Goal: Task Accomplishment & Management: Complete application form

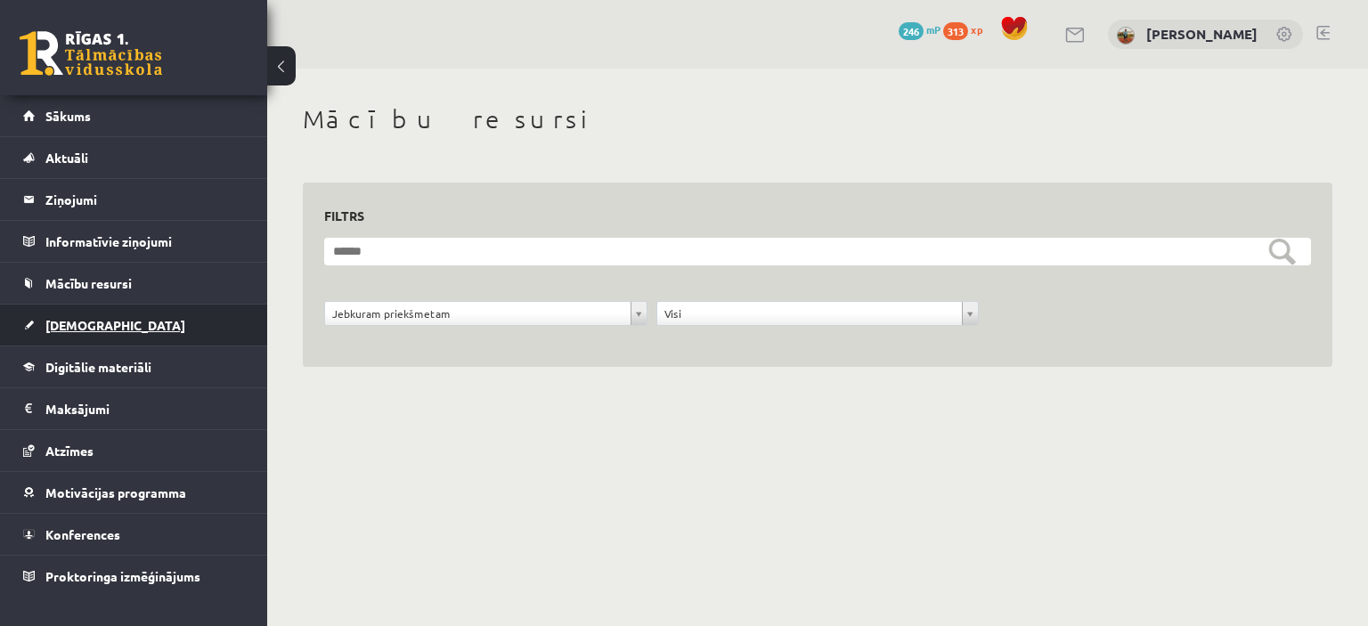
click at [73, 323] on span "[DEMOGRAPHIC_DATA]" at bounding box center [115, 325] width 140 height 16
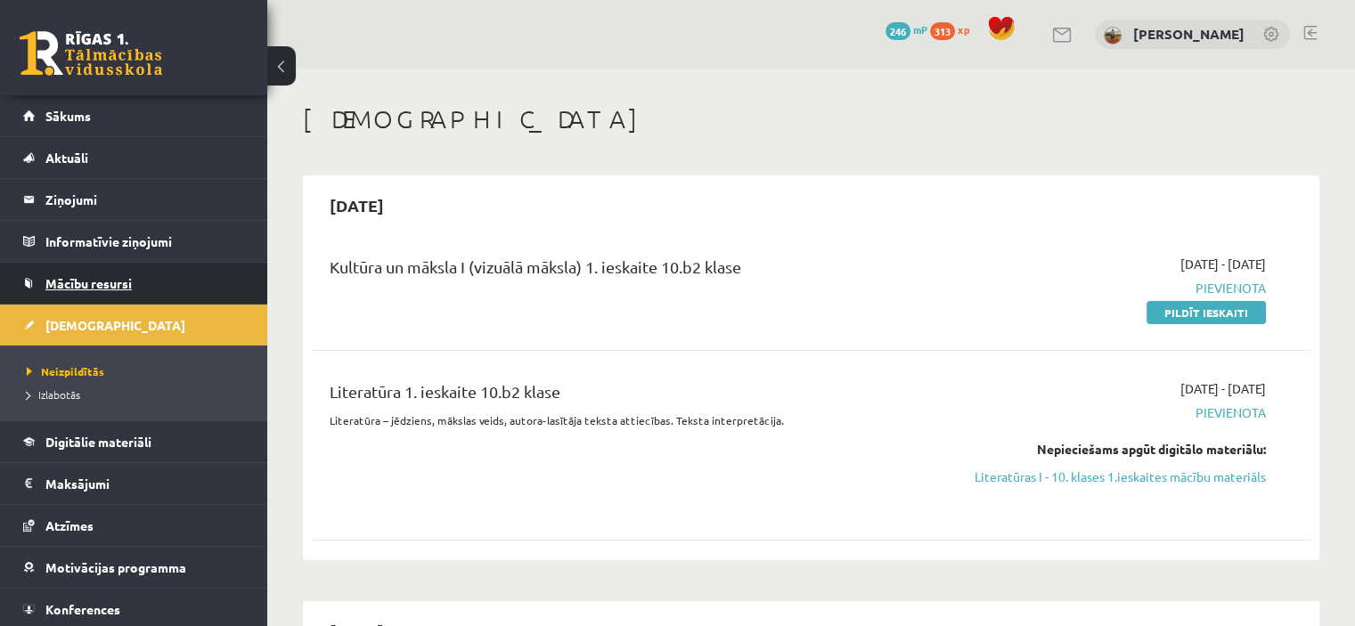
click at [141, 277] on link "Mācību resursi" at bounding box center [134, 283] width 222 height 41
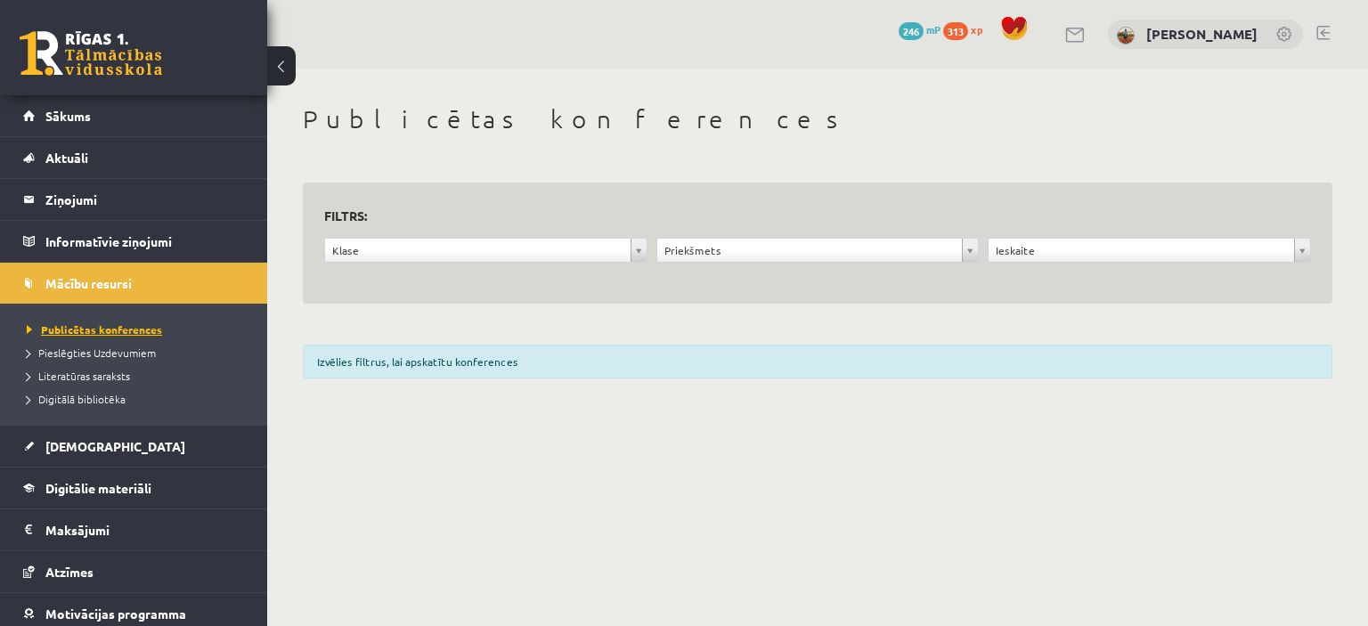
click at [128, 327] on span "Publicētas konferences" at bounding box center [94, 330] width 135 height 14
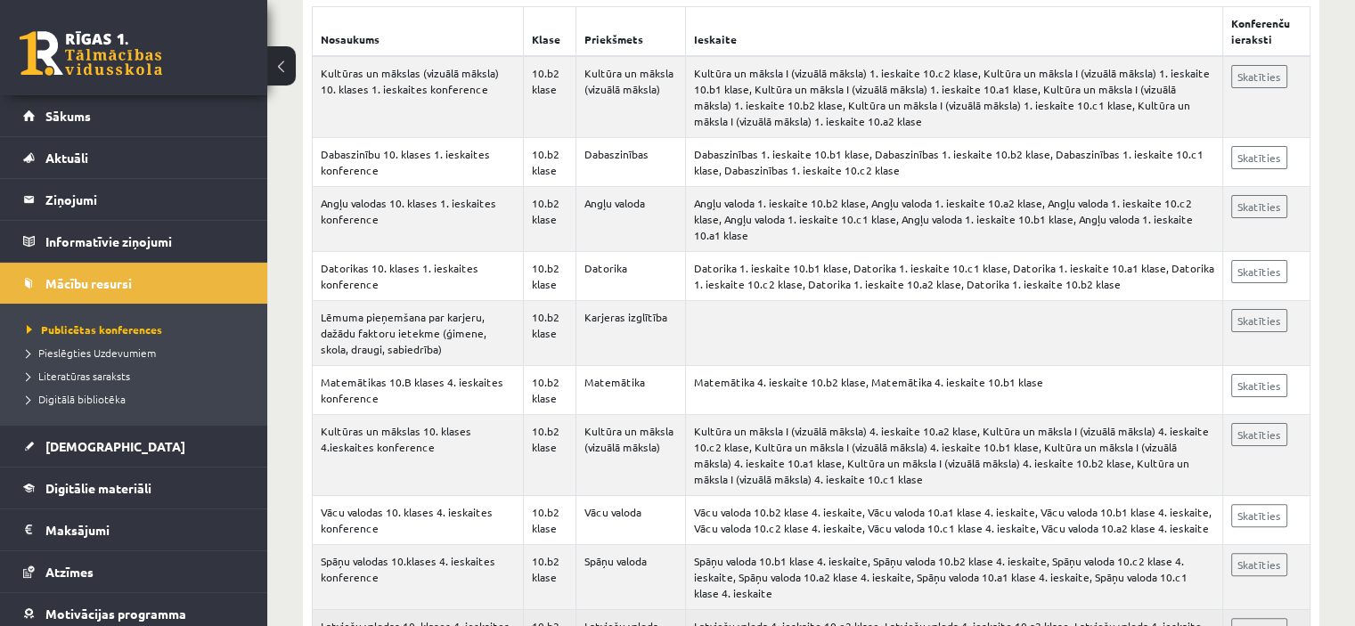
scroll to position [445, 0]
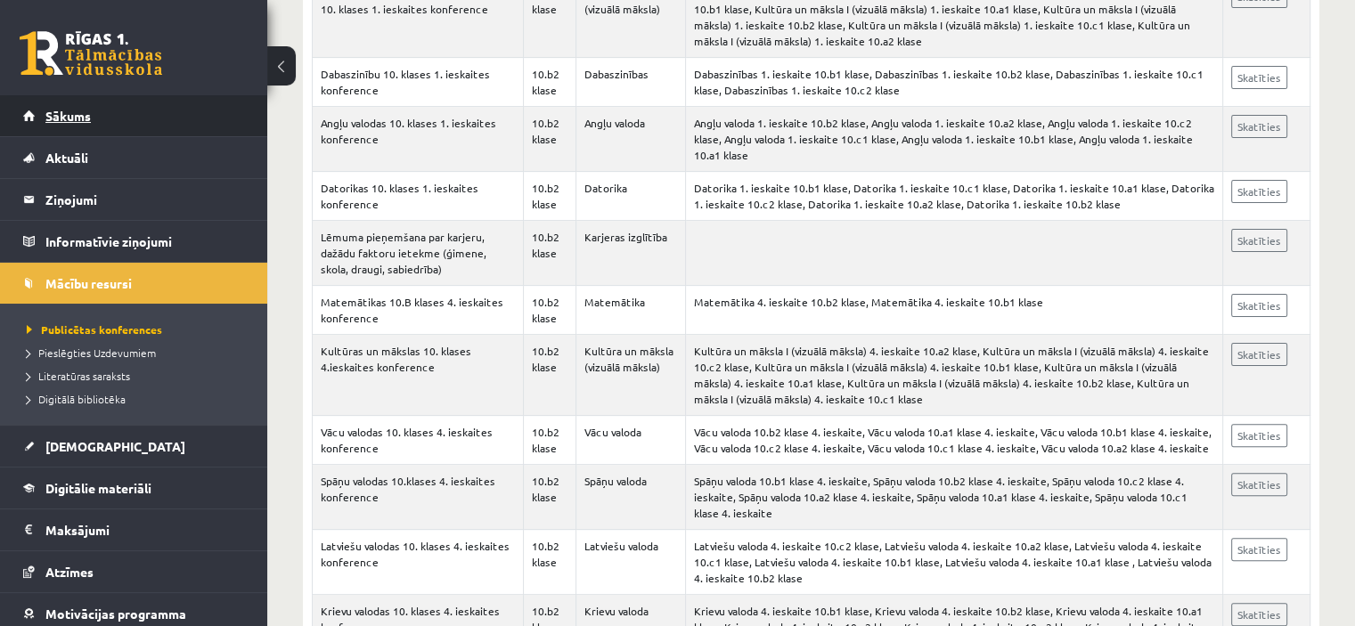
click at [86, 115] on span "Sākums" at bounding box center [67, 116] width 45 height 16
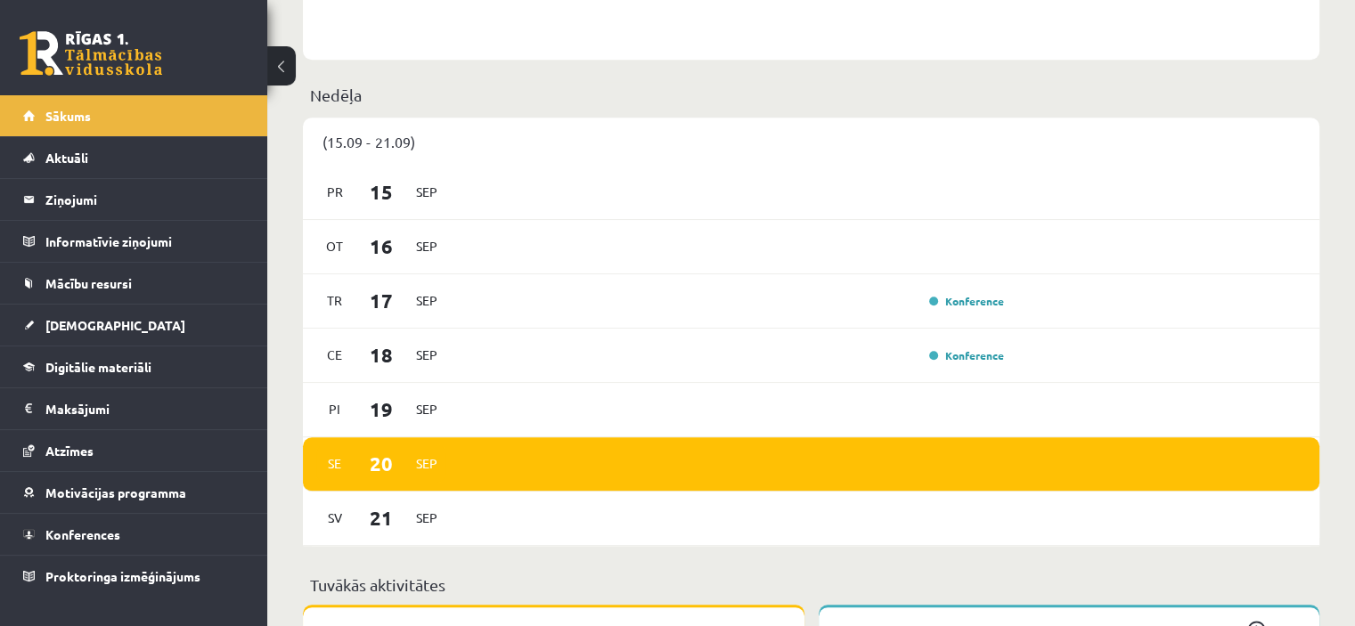
scroll to position [1069, 0]
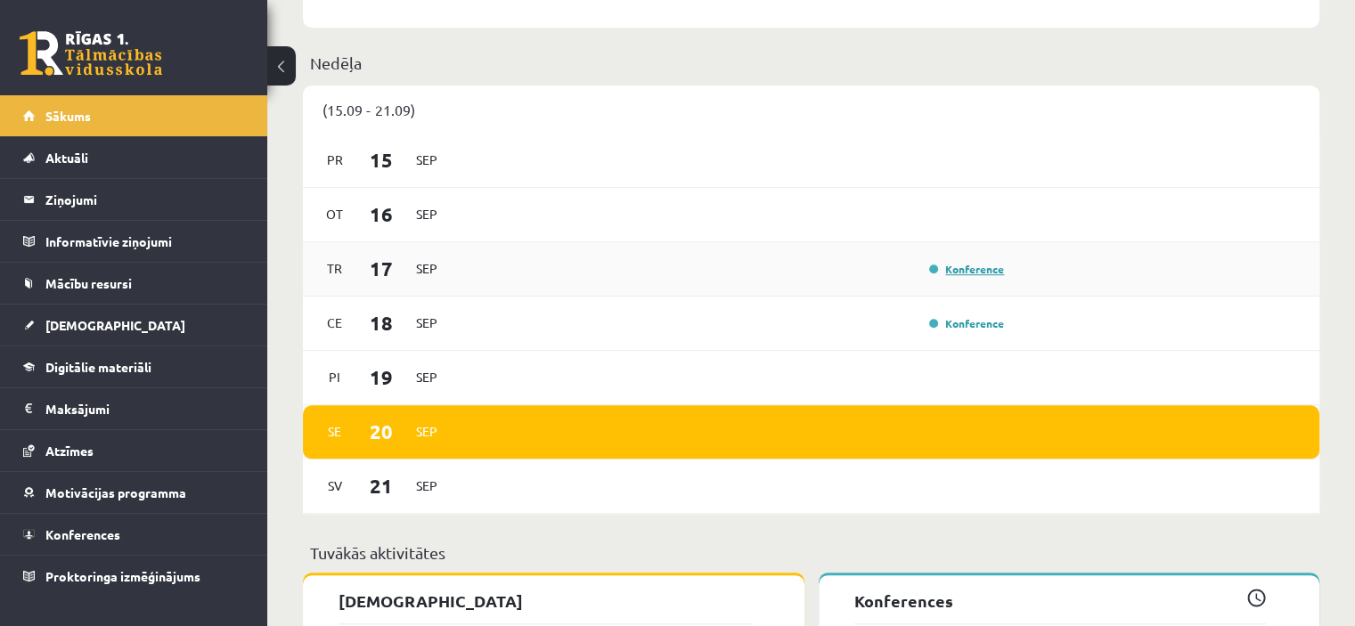
click at [968, 272] on link "Konference" at bounding box center [966, 269] width 75 height 14
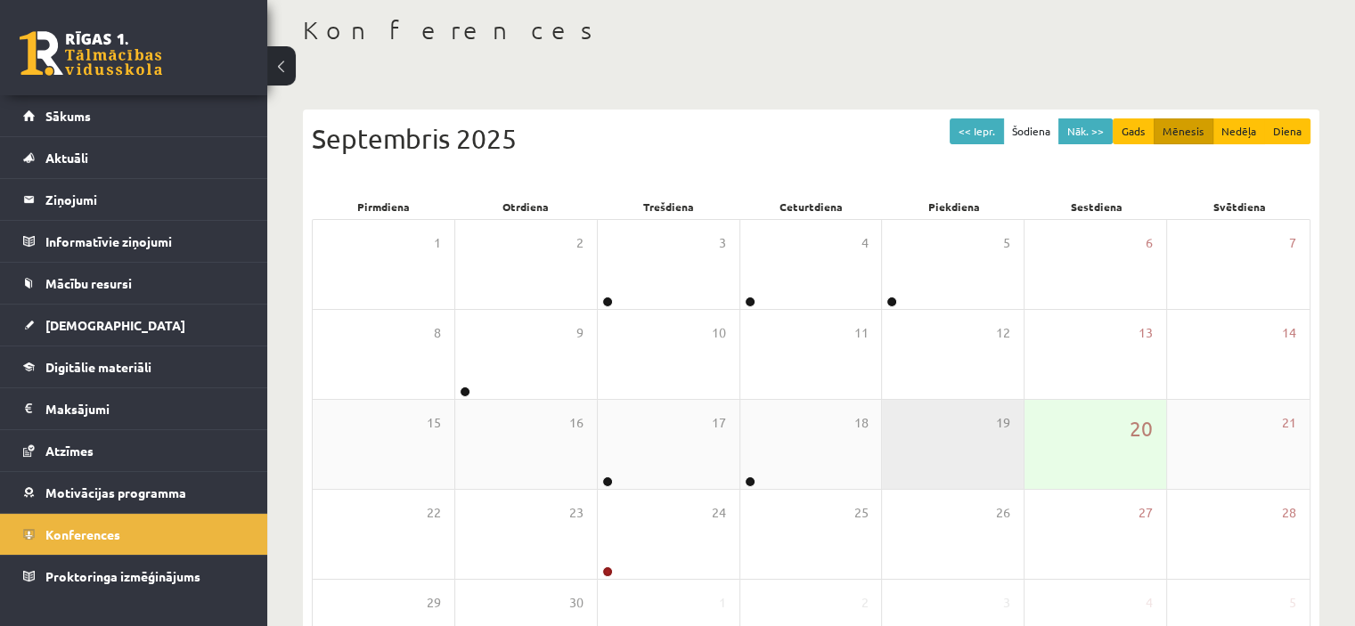
scroll to position [178, 0]
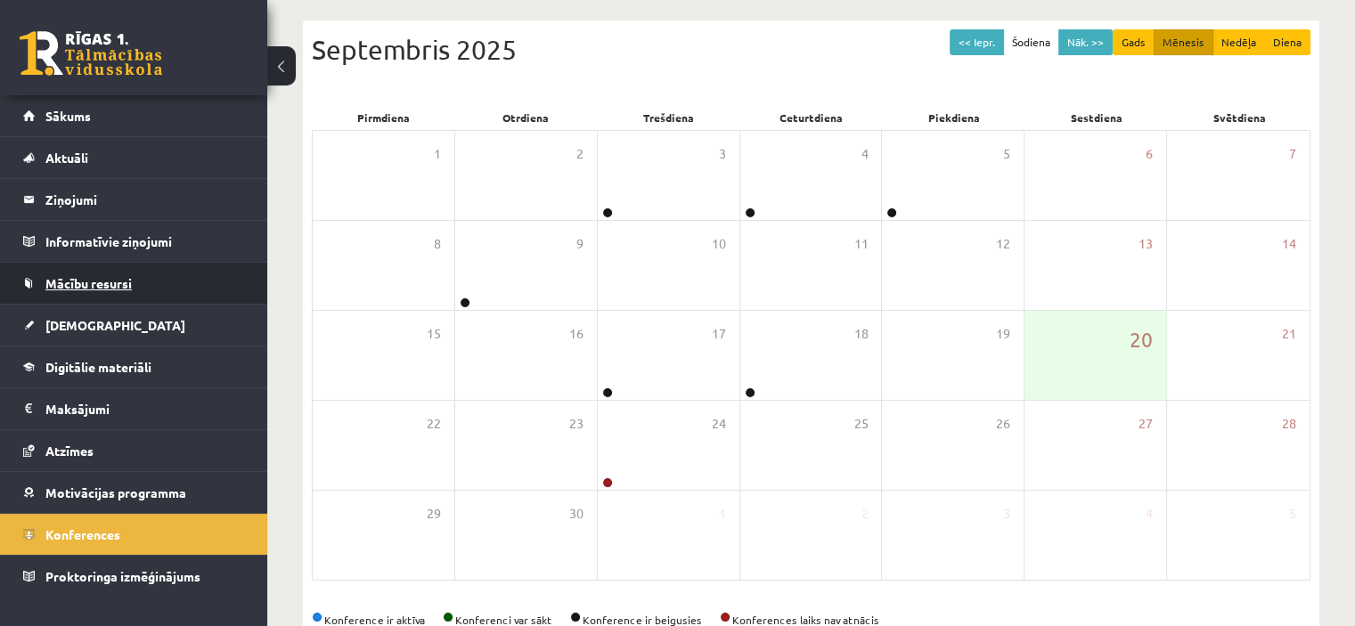
click at [94, 286] on span "Mācību resursi" at bounding box center [88, 283] width 86 height 16
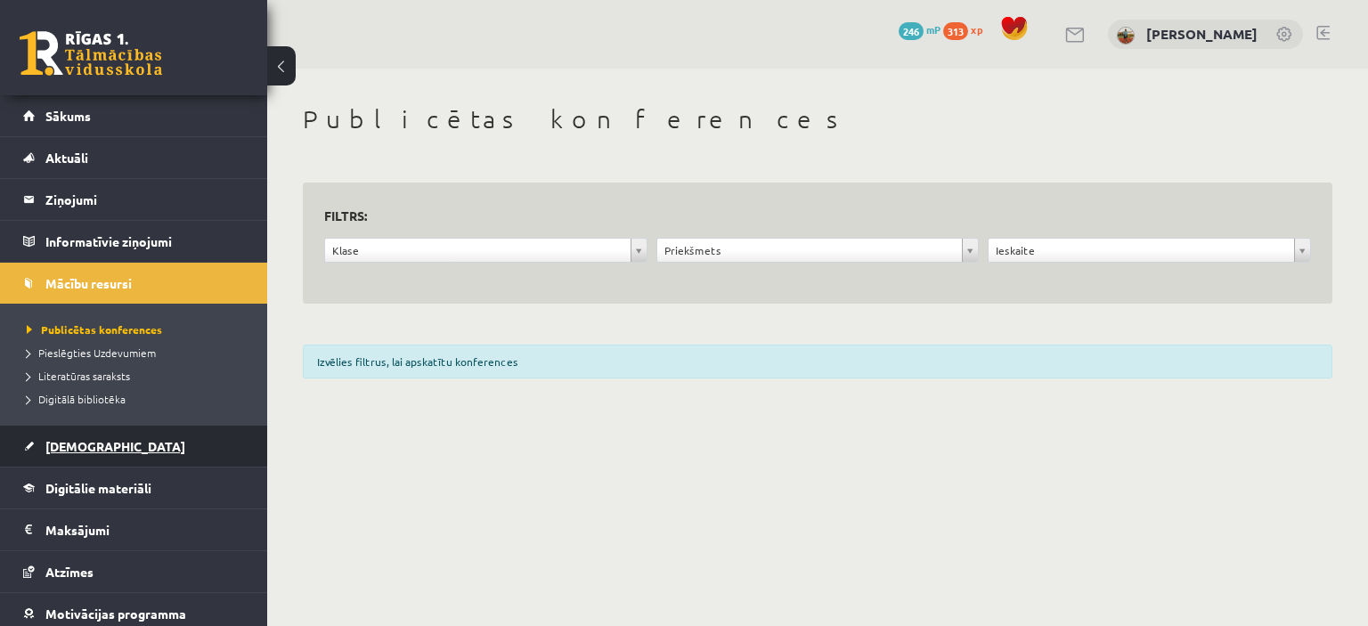
click at [89, 445] on span "[DEMOGRAPHIC_DATA]" at bounding box center [115, 446] width 140 height 16
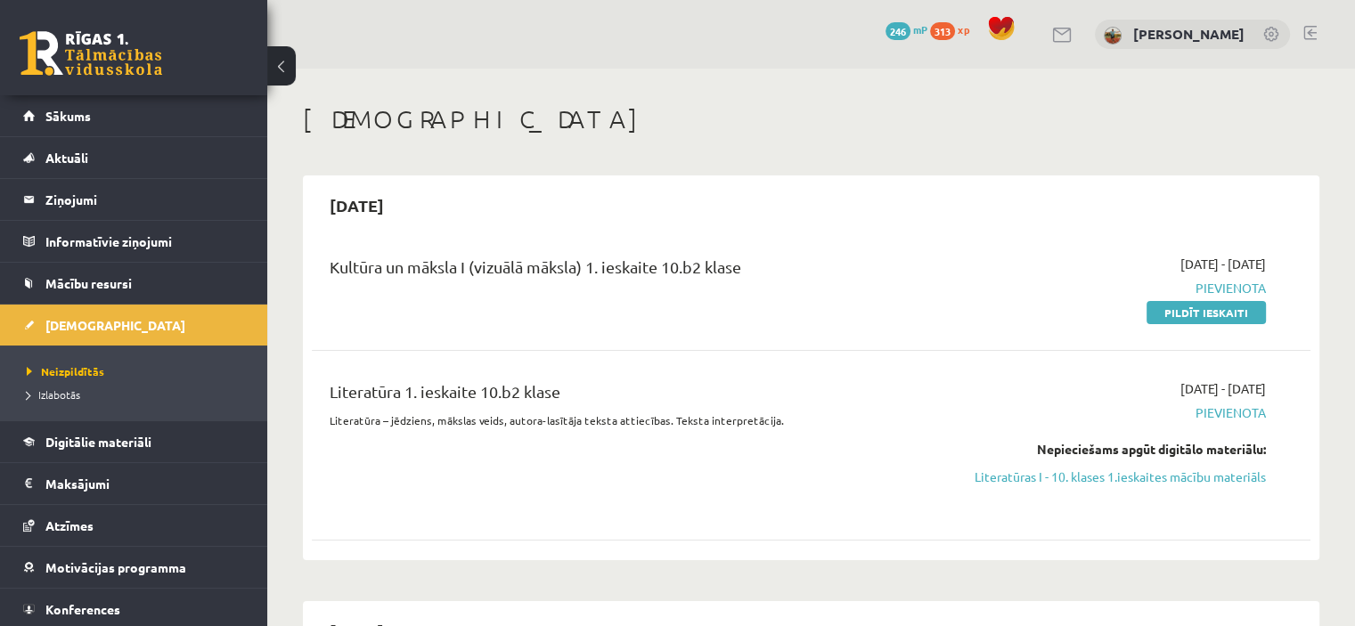
scroll to position [89, 0]
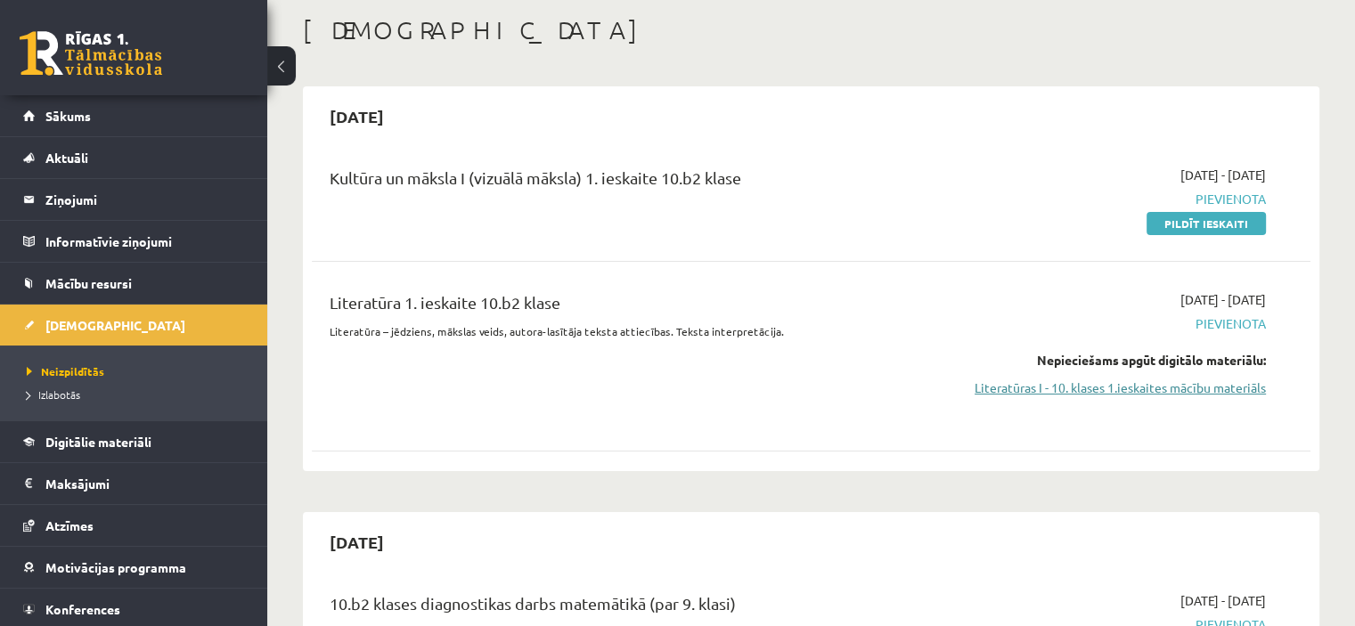
click at [1148, 391] on link "Literatūras I - 10. klases 1.ieskaites mācību materiāls" at bounding box center [1119, 388] width 294 height 19
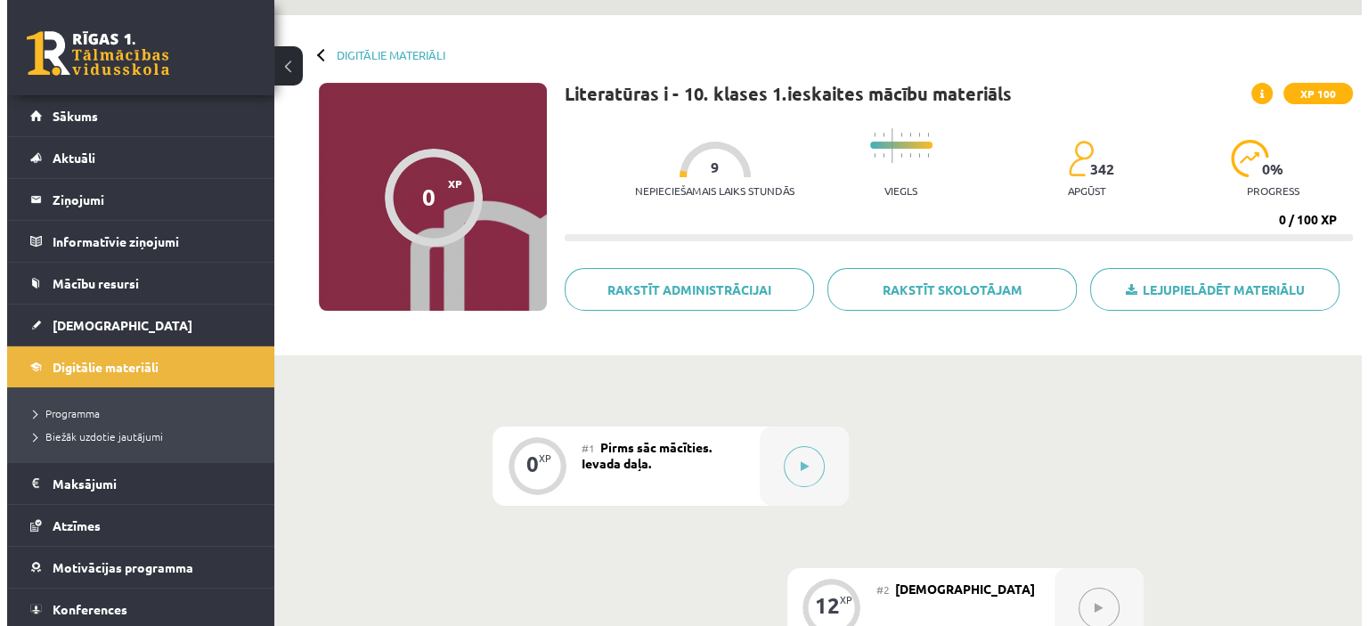
scroll to position [143, 0]
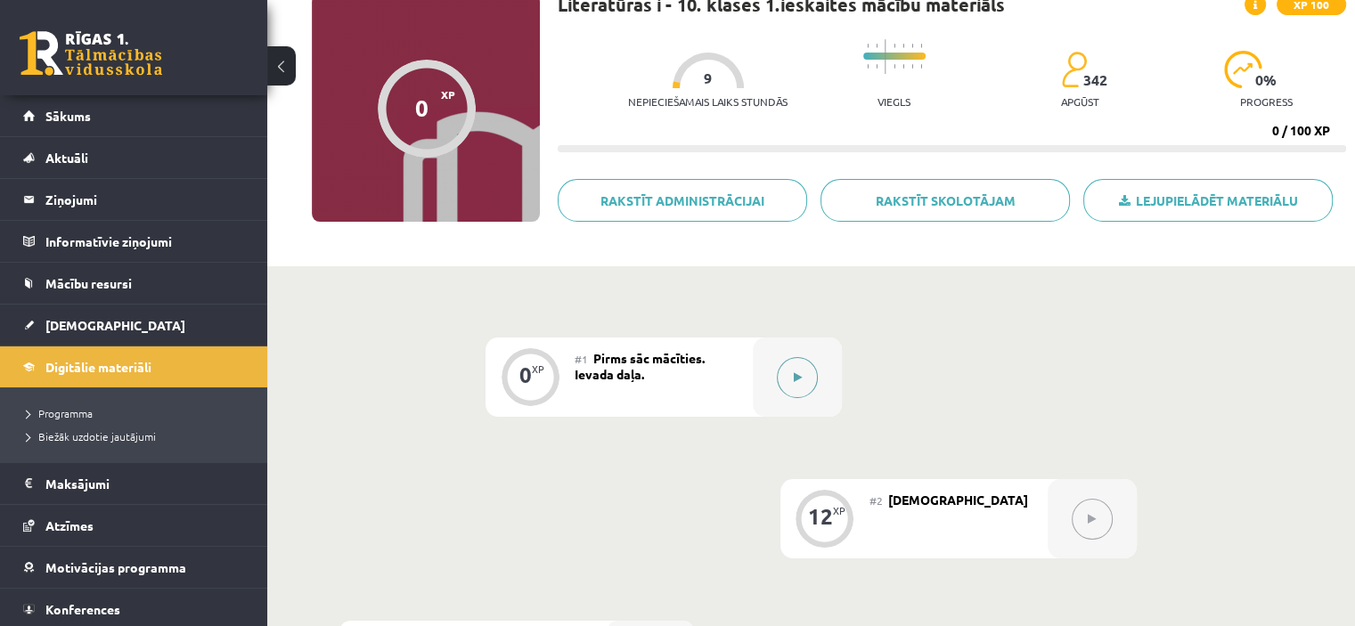
click at [795, 369] on button at bounding box center [797, 377] width 41 height 41
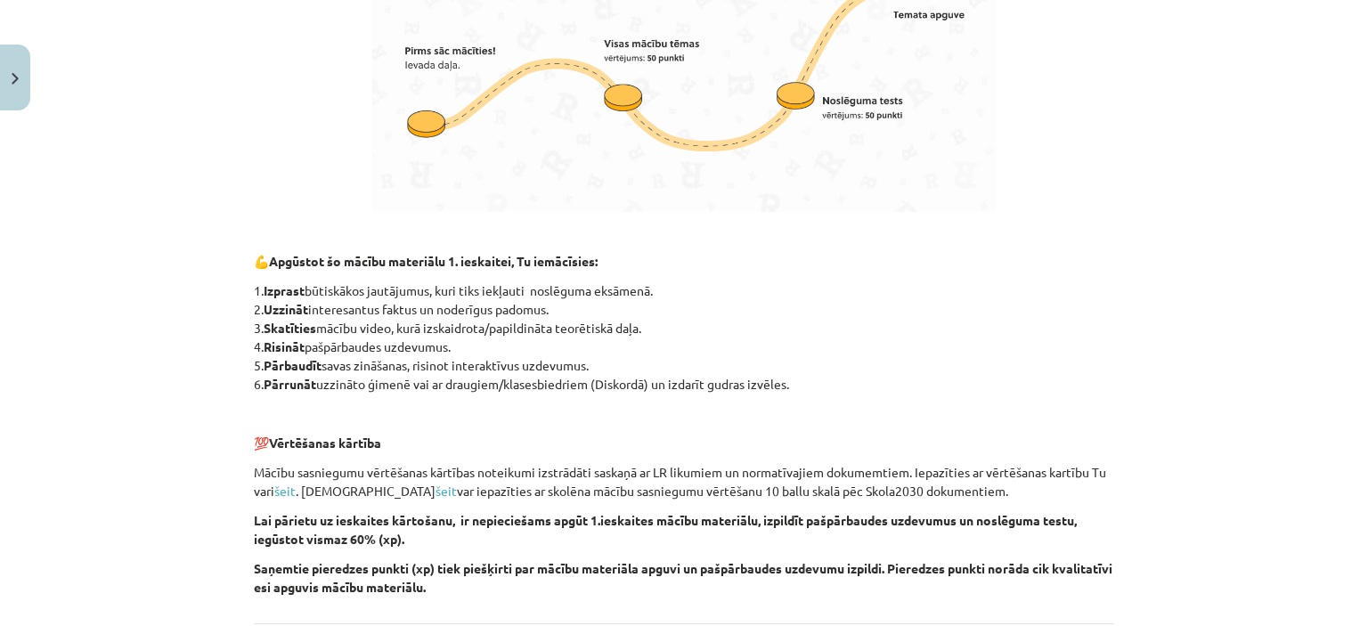
scroll to position [1178, 0]
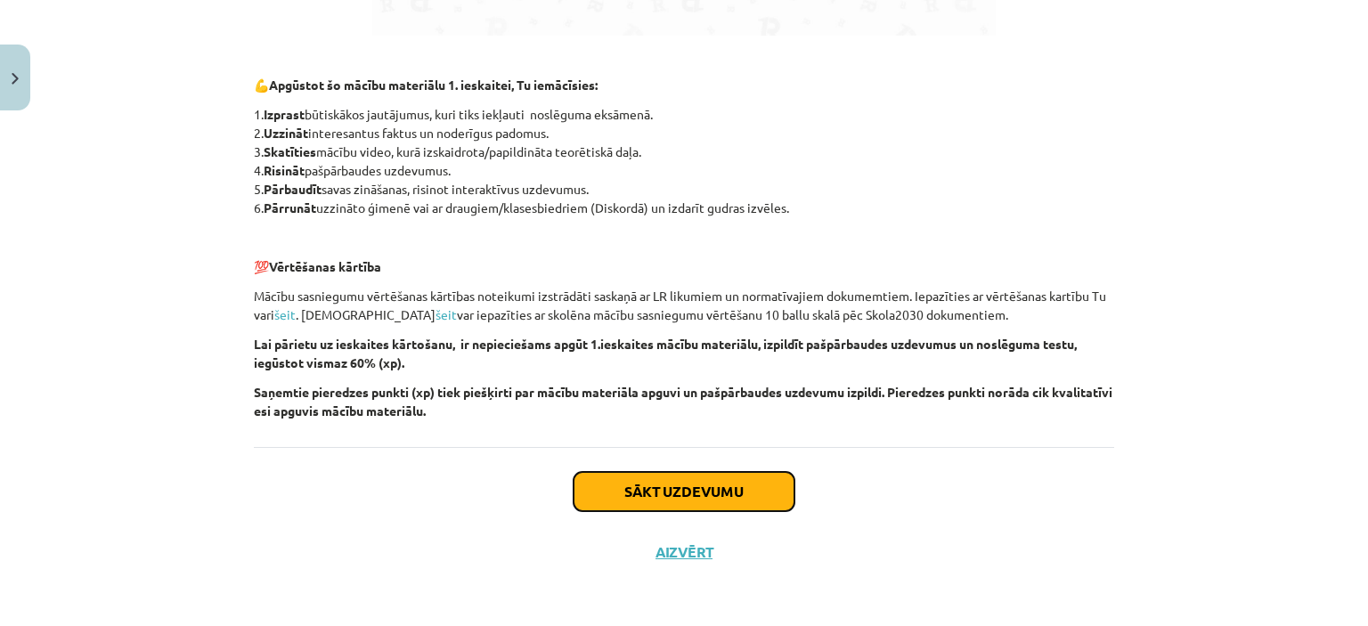
click at [703, 480] on button "Sākt uzdevumu" at bounding box center [684, 491] width 221 height 39
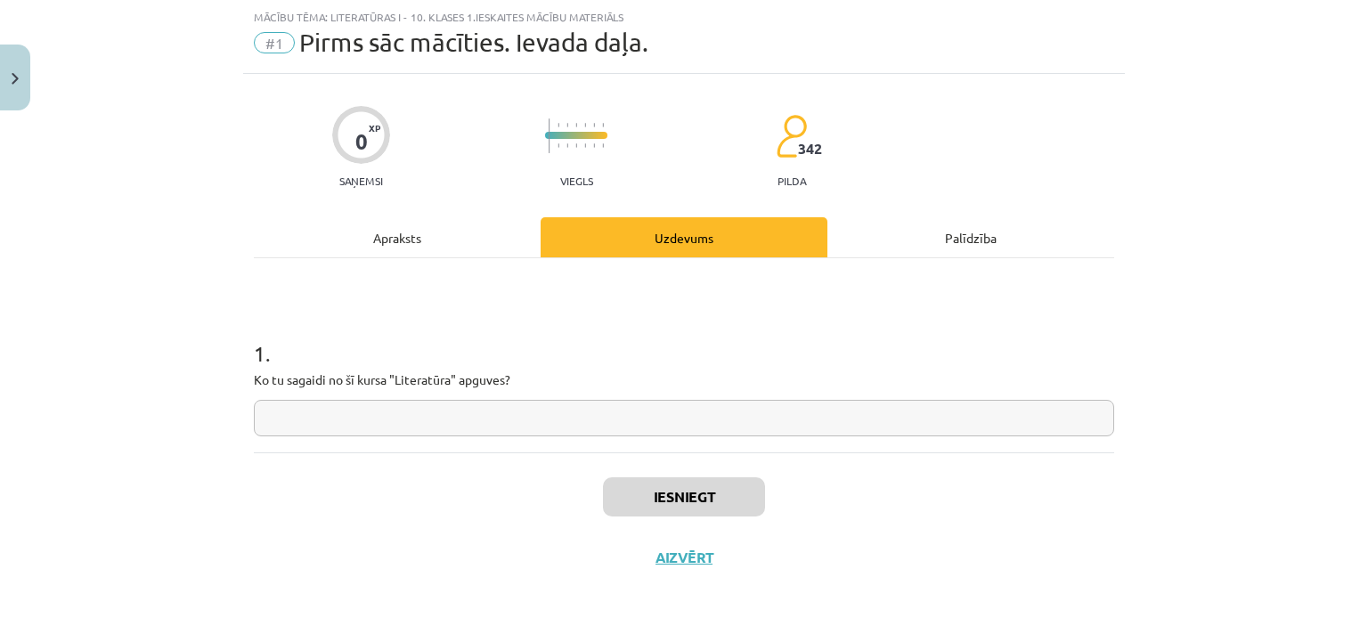
click at [332, 405] on input "text" at bounding box center [684, 418] width 861 height 37
click at [421, 247] on div "Apraksts" at bounding box center [397, 237] width 287 height 40
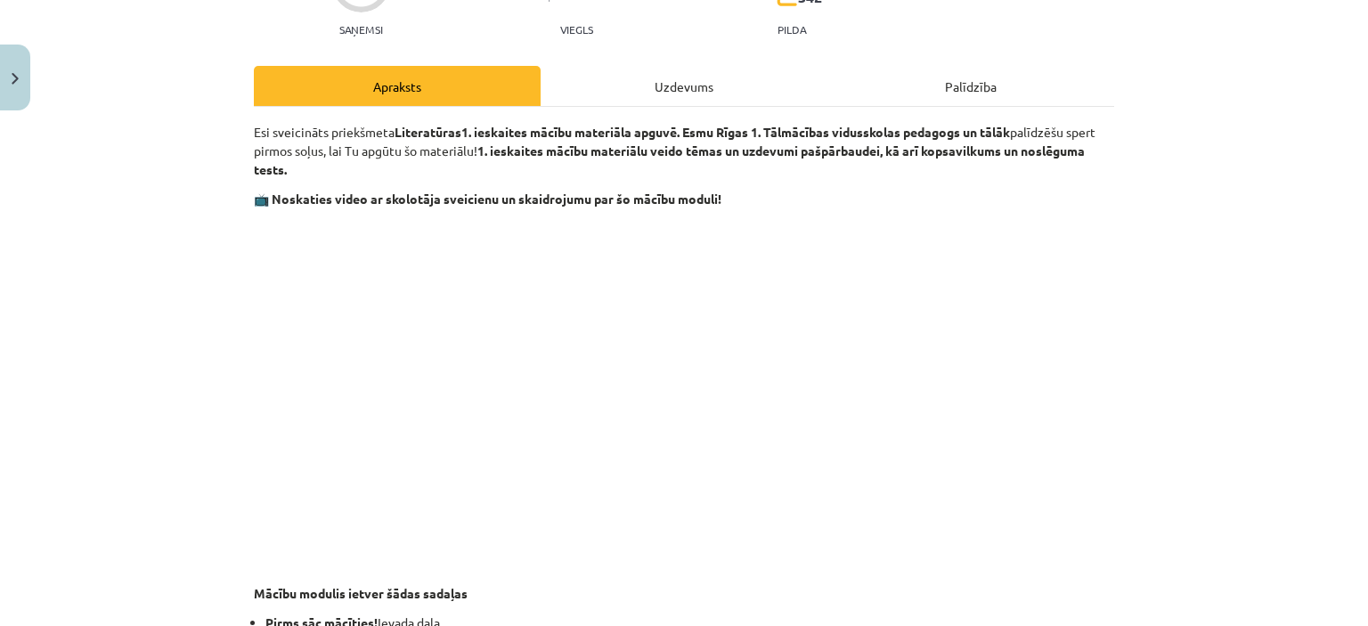
scroll to position [0, 0]
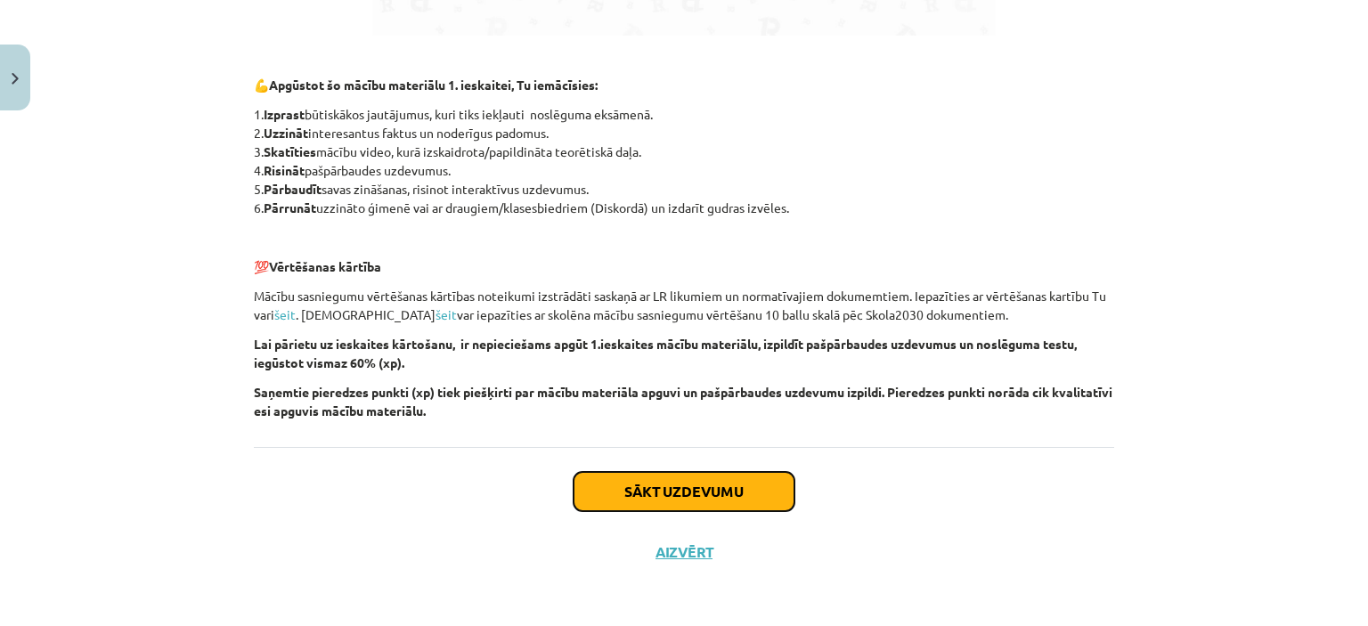
click at [651, 485] on button "Sākt uzdevumu" at bounding box center [684, 491] width 221 height 39
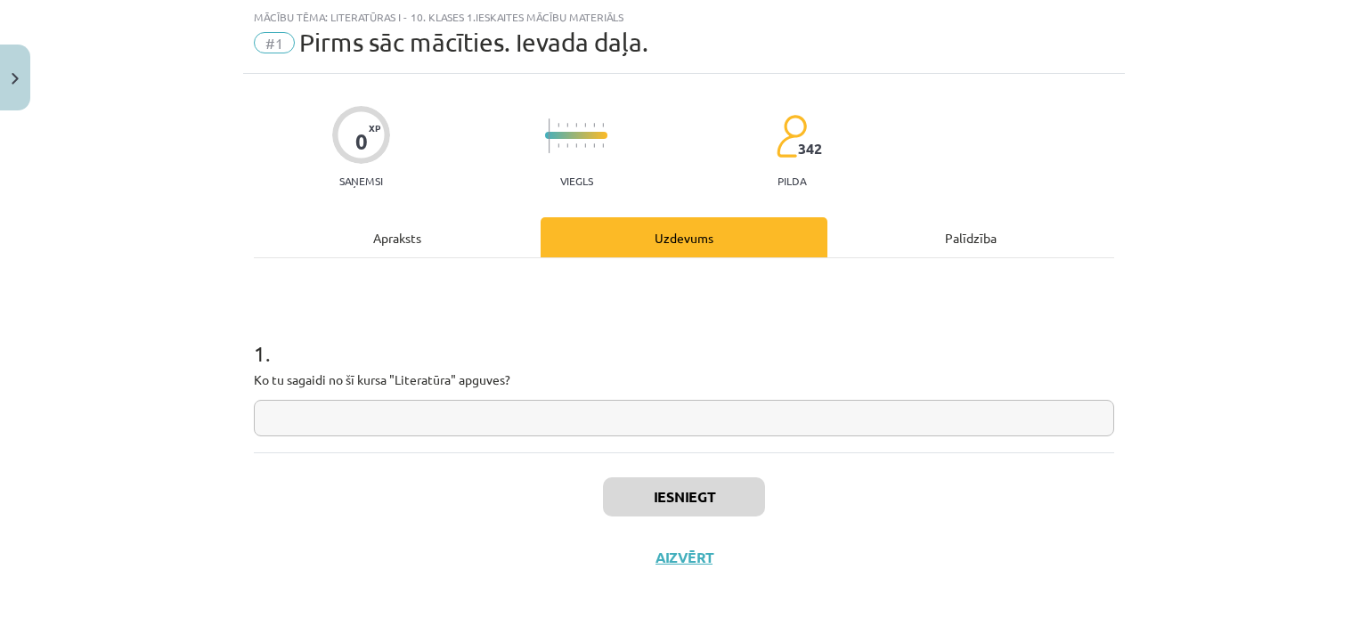
click at [317, 416] on input "text" at bounding box center [684, 418] width 861 height 37
type input "**"
click at [738, 496] on button "Iesniegt" at bounding box center [684, 497] width 162 height 39
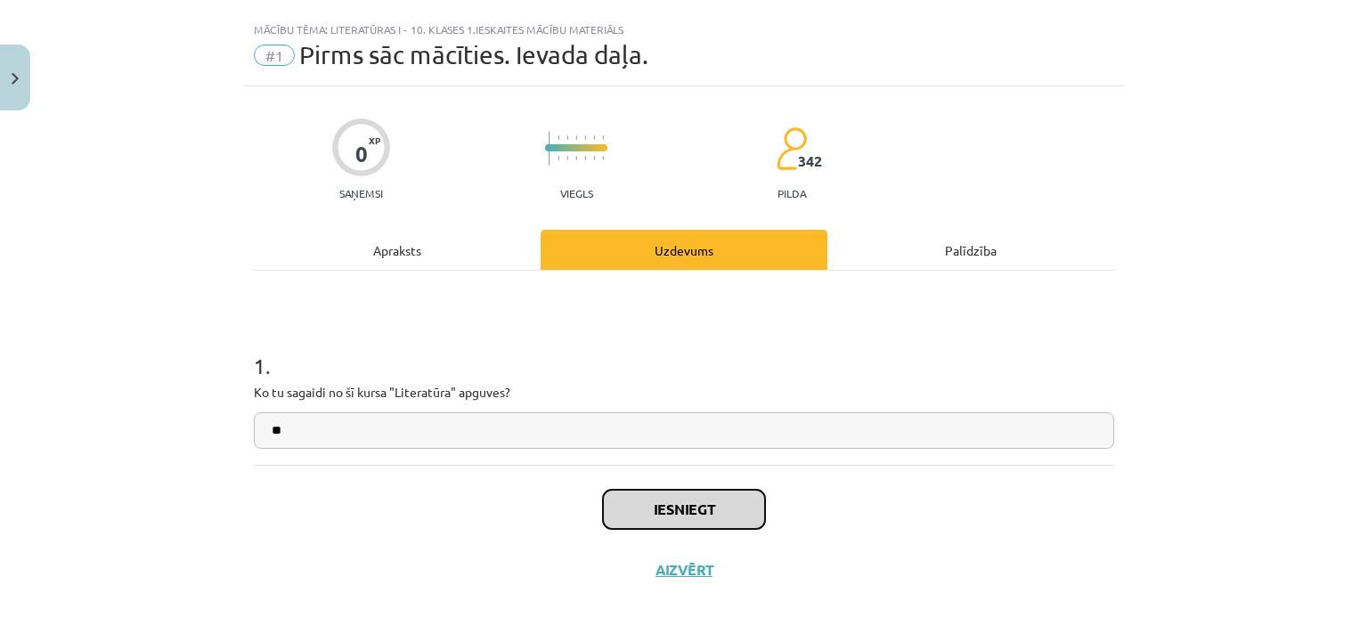
scroll to position [50, 0]
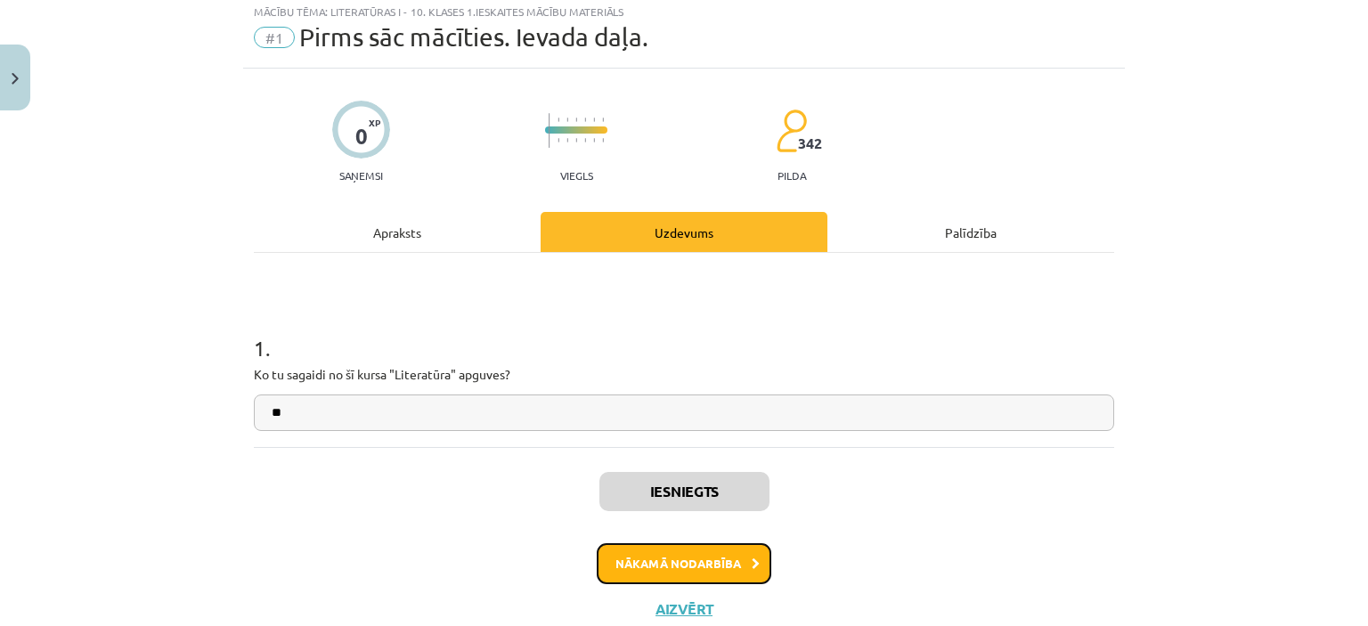
click at [700, 560] on button "Nākamā nodarbība" at bounding box center [684, 563] width 175 height 41
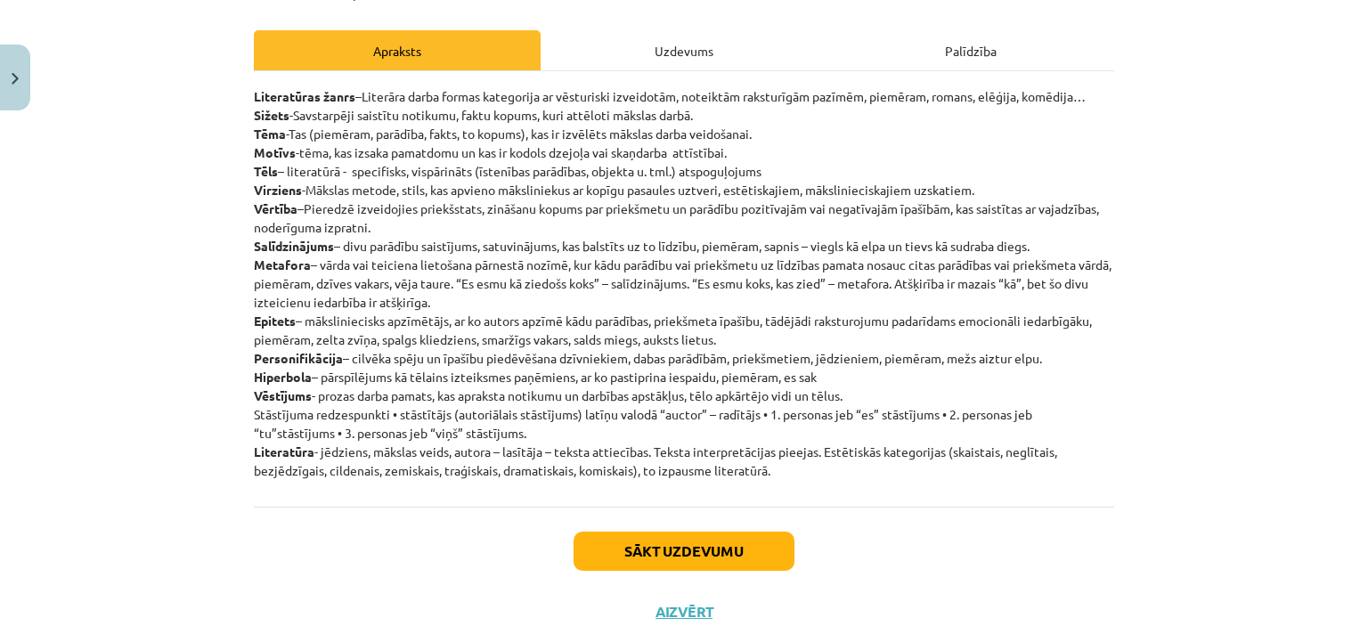
scroll to position [202, 0]
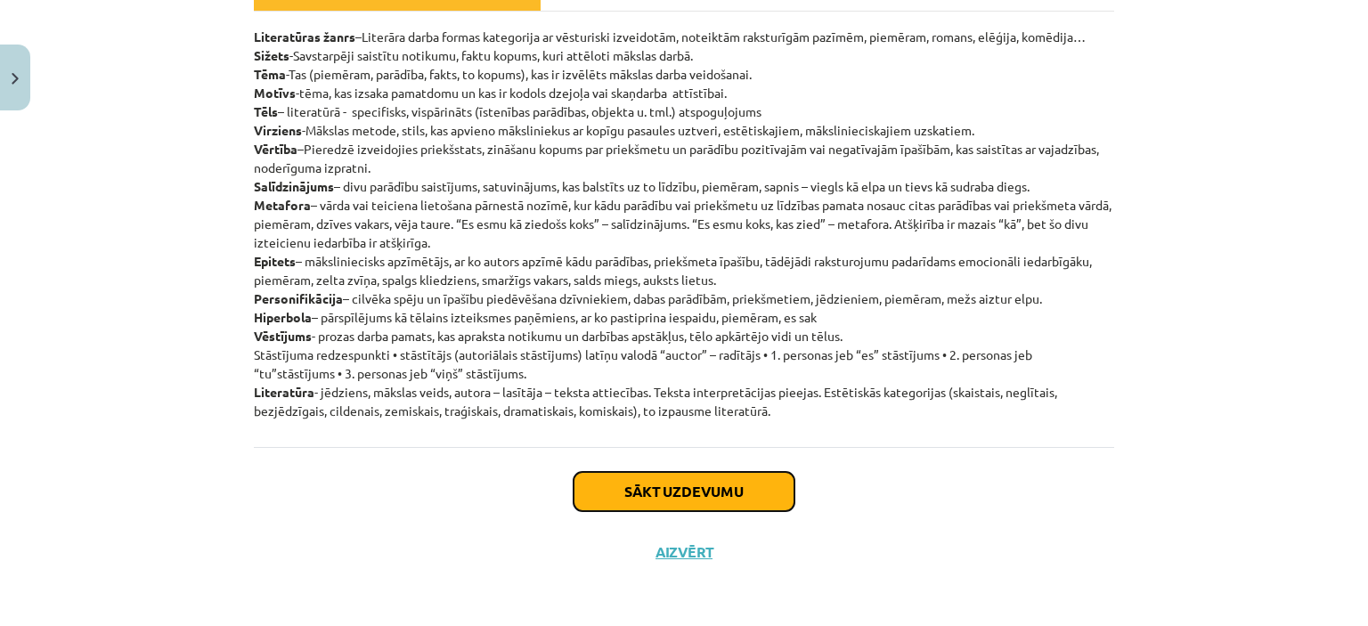
click at [691, 489] on button "Sākt uzdevumu" at bounding box center [684, 491] width 221 height 39
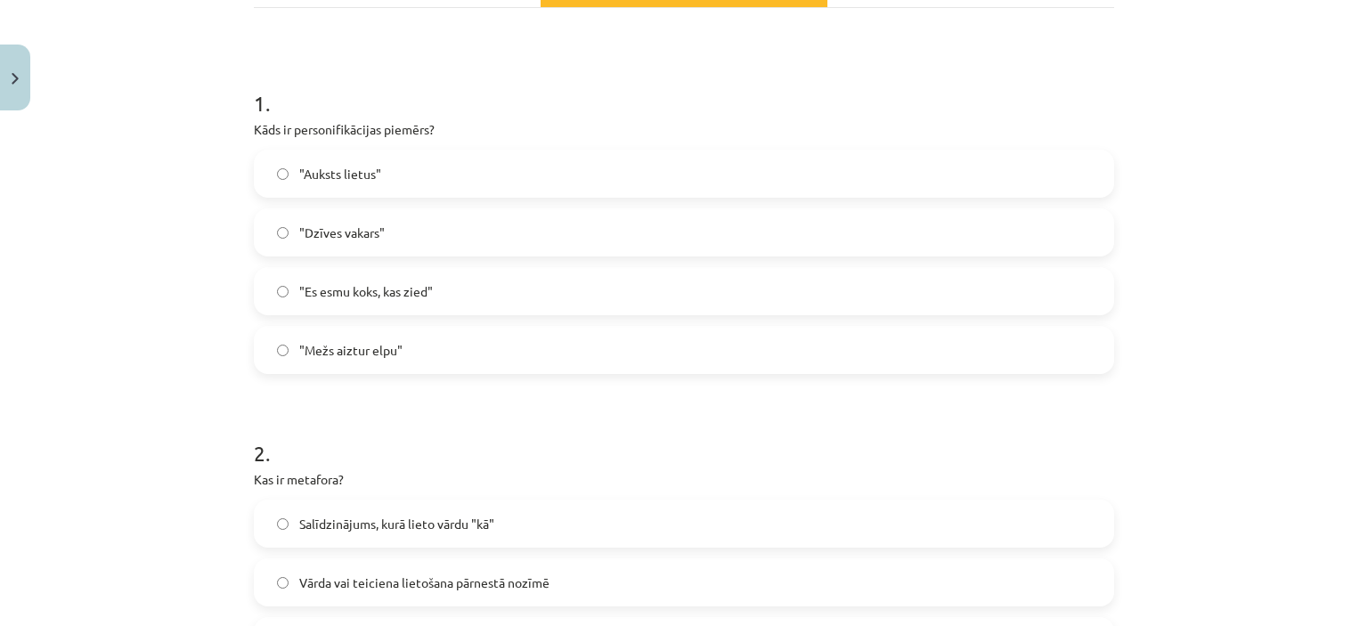
scroll to position [401, 0]
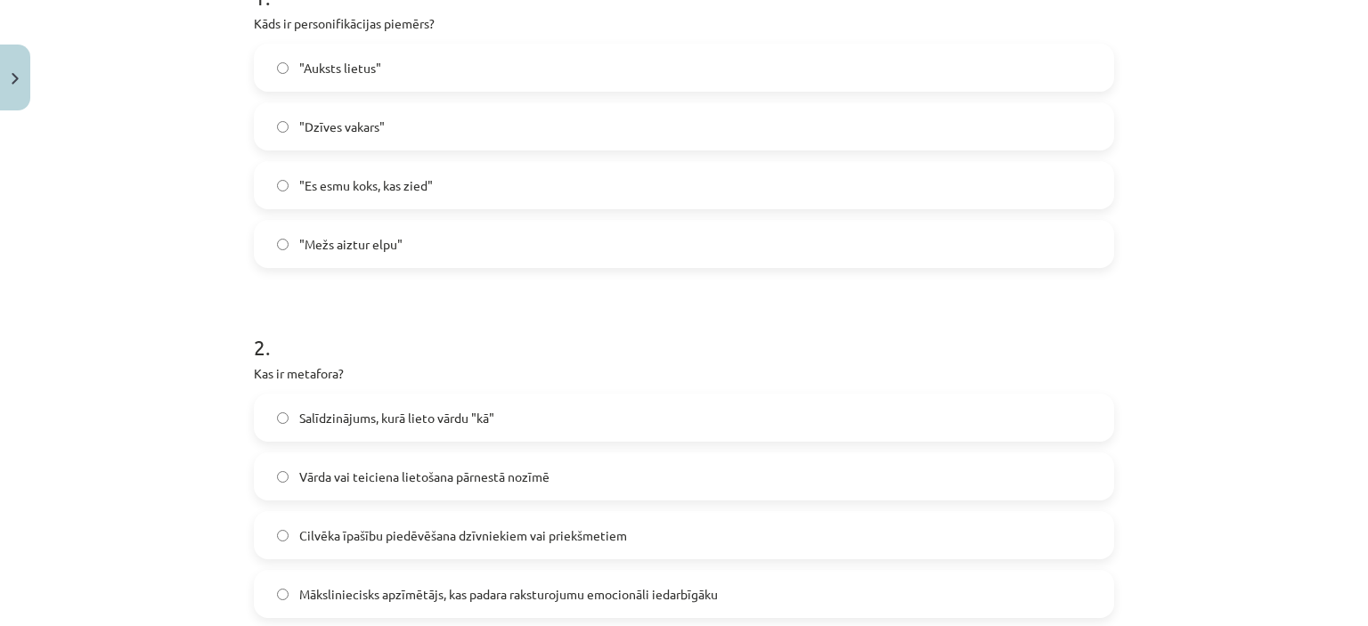
click at [485, 463] on label "Vārda vai teiciena lietošana pārnestā nozīmē" at bounding box center [684, 476] width 857 height 45
click at [396, 177] on span ""Es esmu koks, kas zied"" at bounding box center [366, 185] width 134 height 19
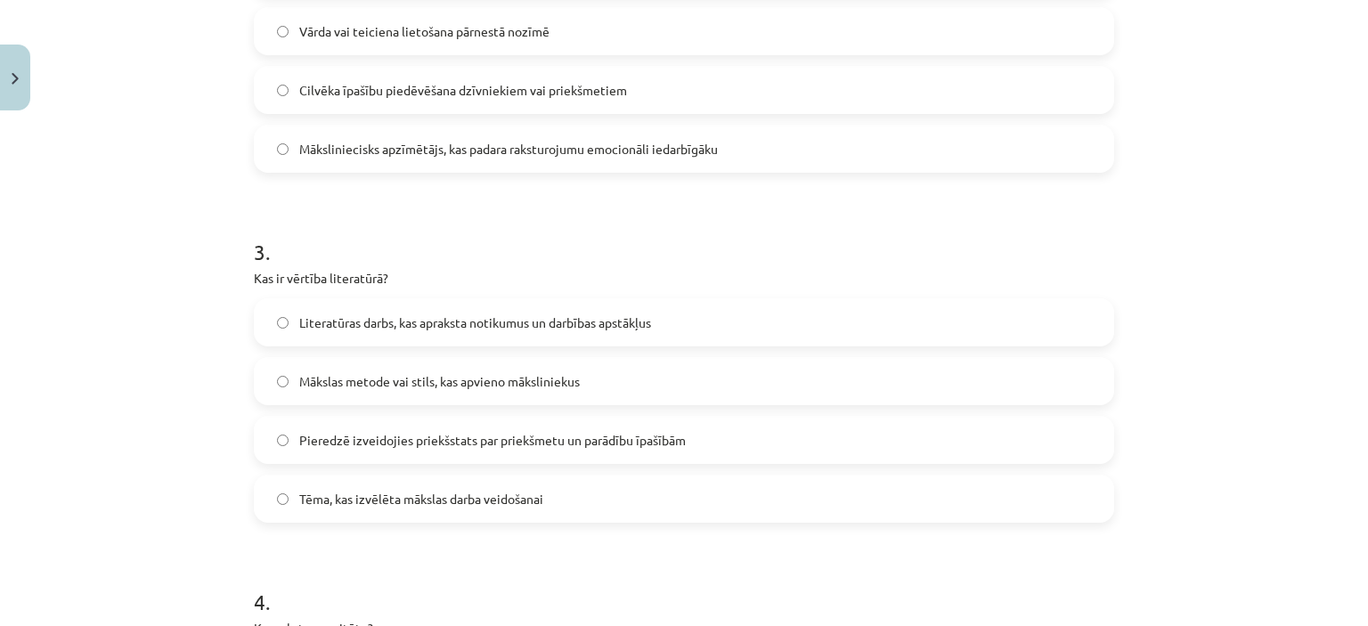
scroll to position [935, 0]
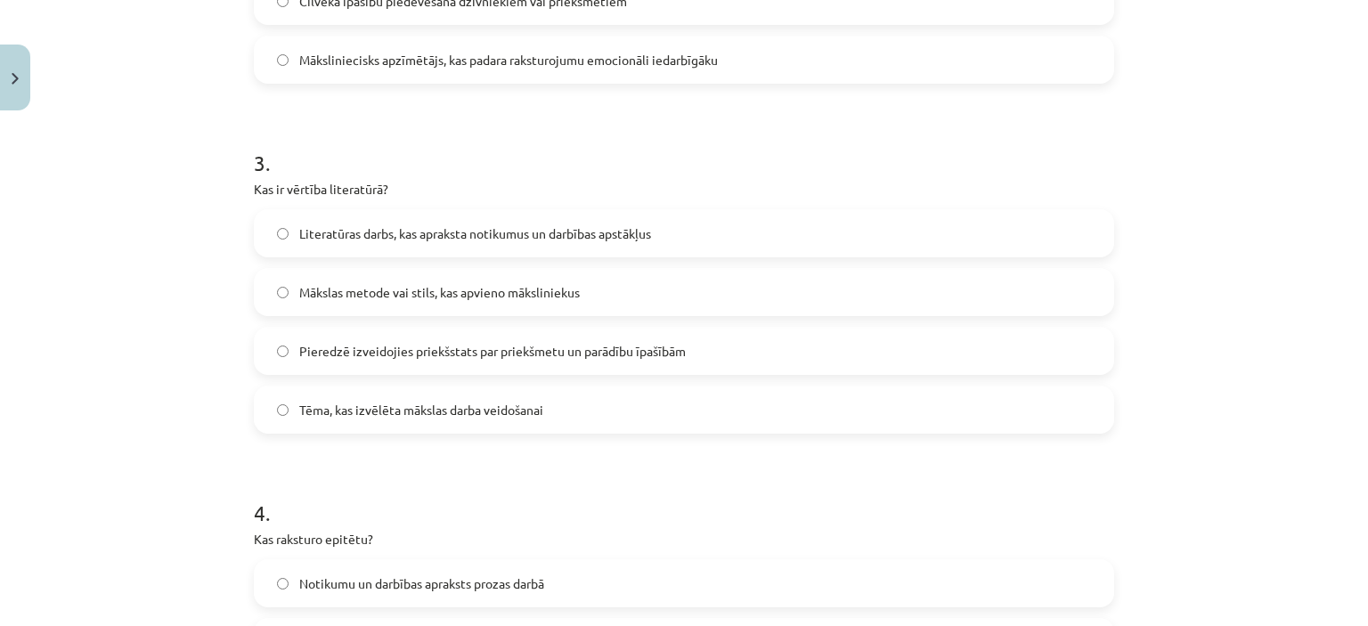
click at [545, 352] on span "Pieredzē izveidojies priekšstats par priekšmetu un parādību īpašībām" at bounding box center [492, 351] width 387 height 19
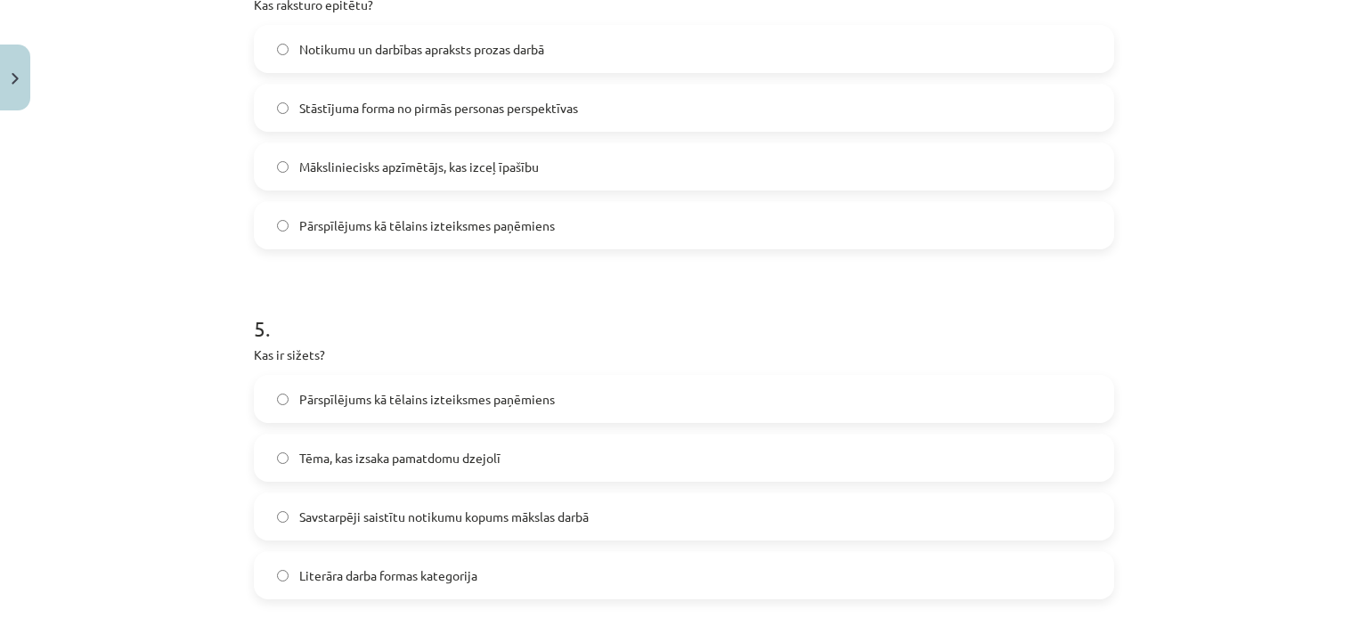
scroll to position [1292, 0]
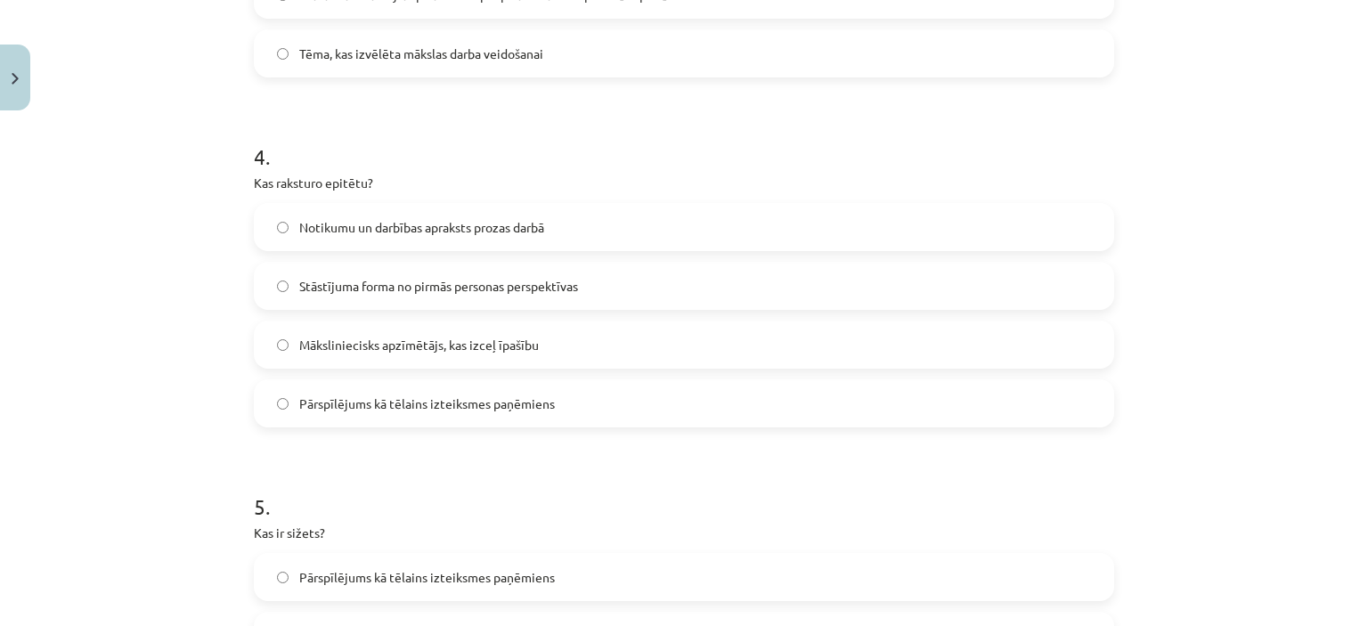
click at [506, 339] on span "Māksliniecisks apzīmētājs, kas izceļ īpašību" at bounding box center [419, 345] width 240 height 19
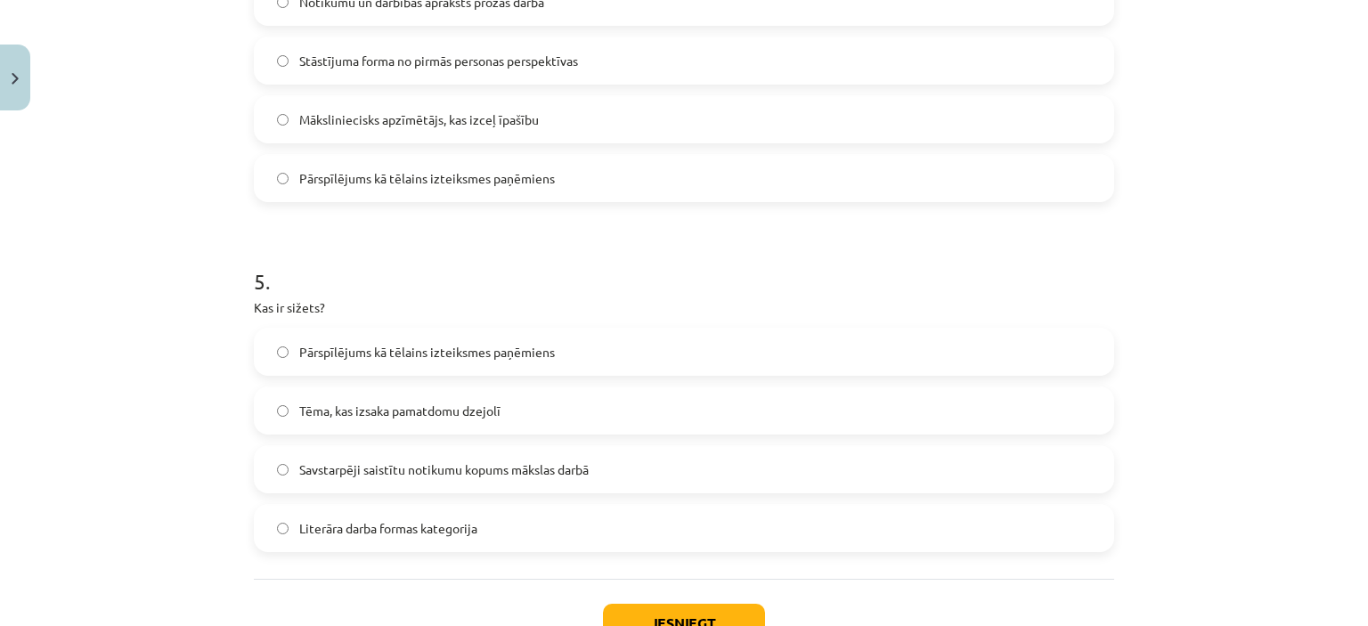
scroll to position [1559, 0]
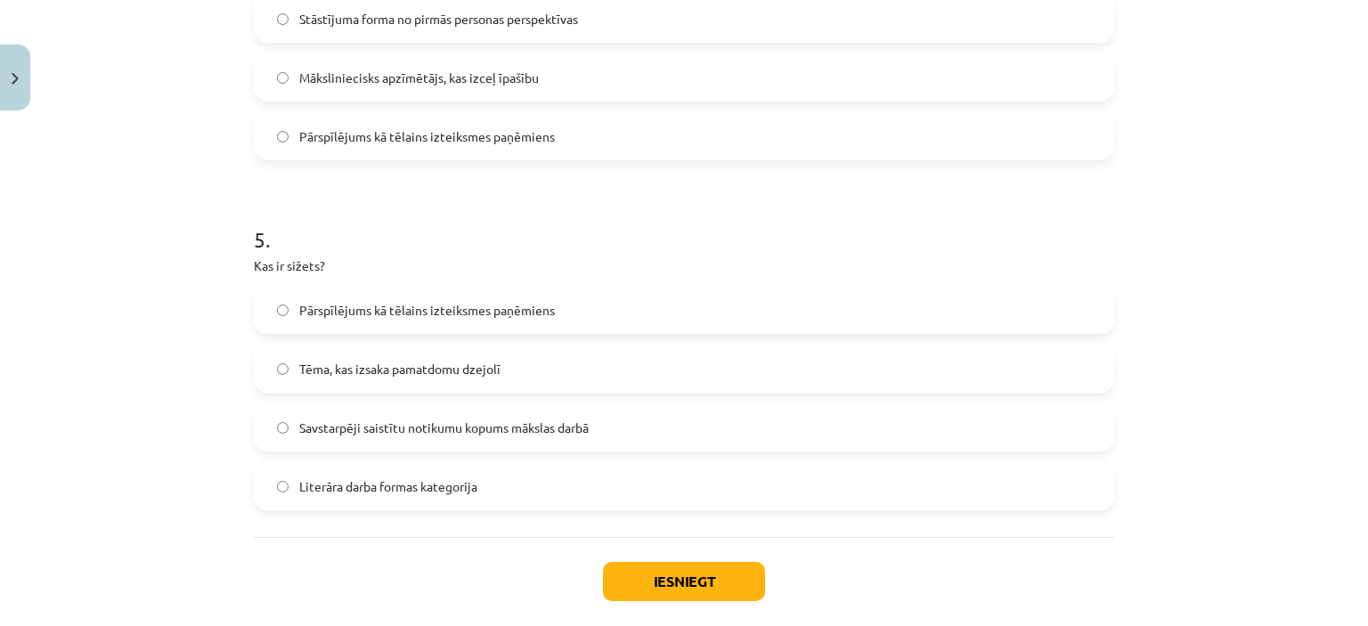
click at [539, 430] on span "Savstarpēji saistītu notikumu kopums mākslas darbā" at bounding box center [444, 428] width 290 height 19
click at [681, 587] on button "Iesniegt" at bounding box center [684, 581] width 162 height 39
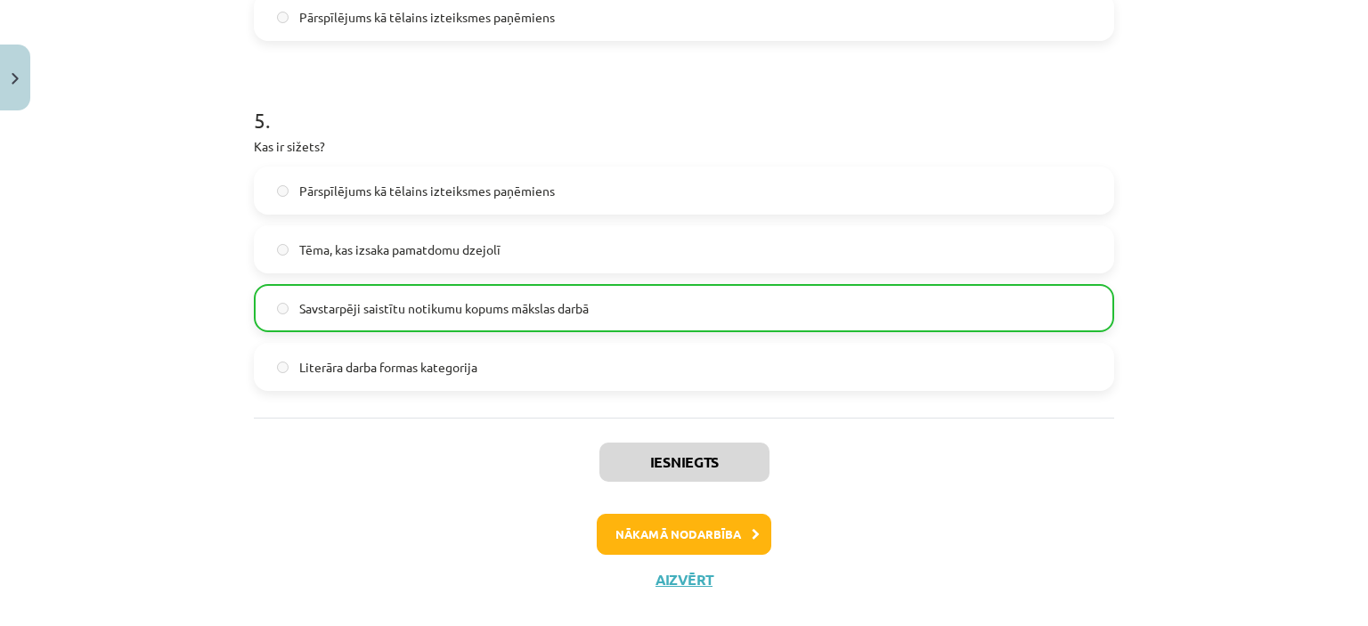
scroll to position [1705, 0]
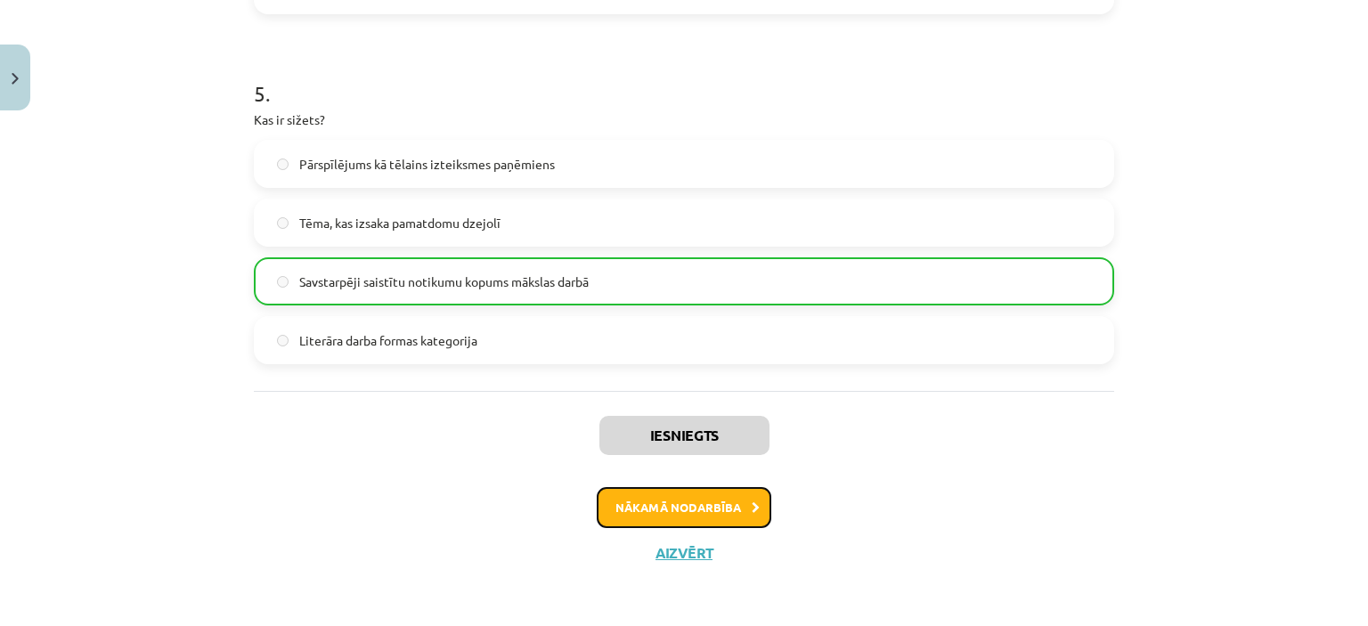
click at [678, 502] on button "Nākamā nodarbība" at bounding box center [684, 507] width 175 height 41
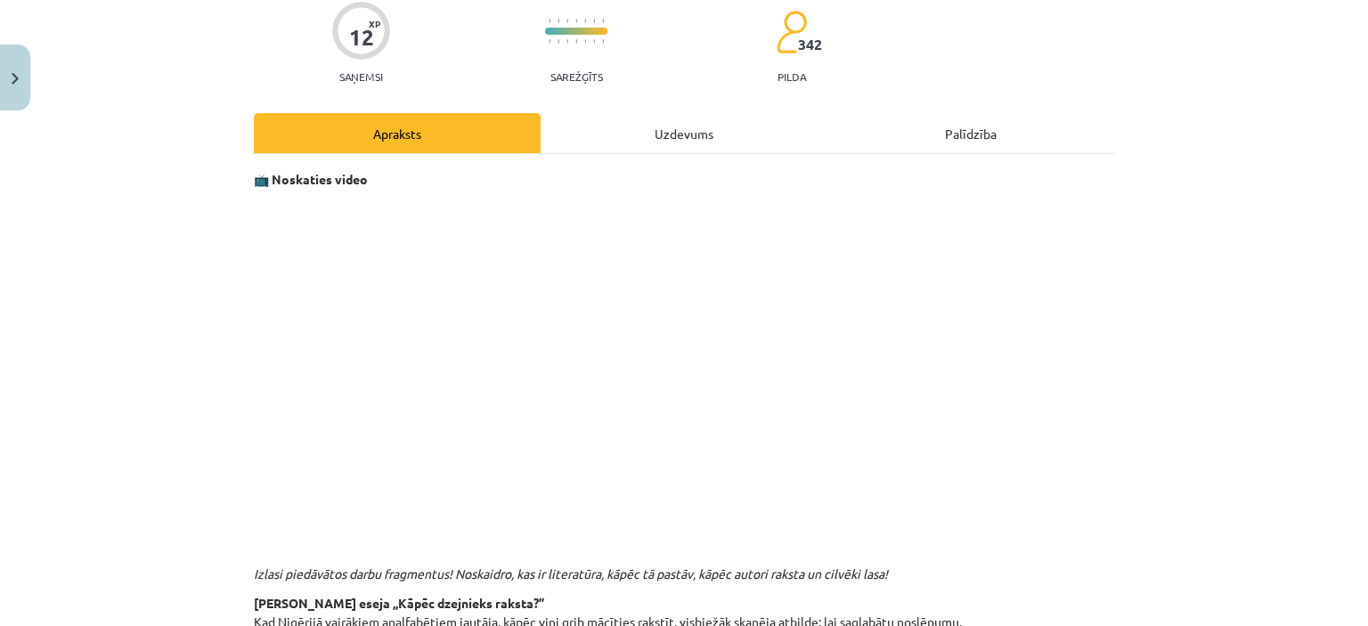
scroll to position [132, 0]
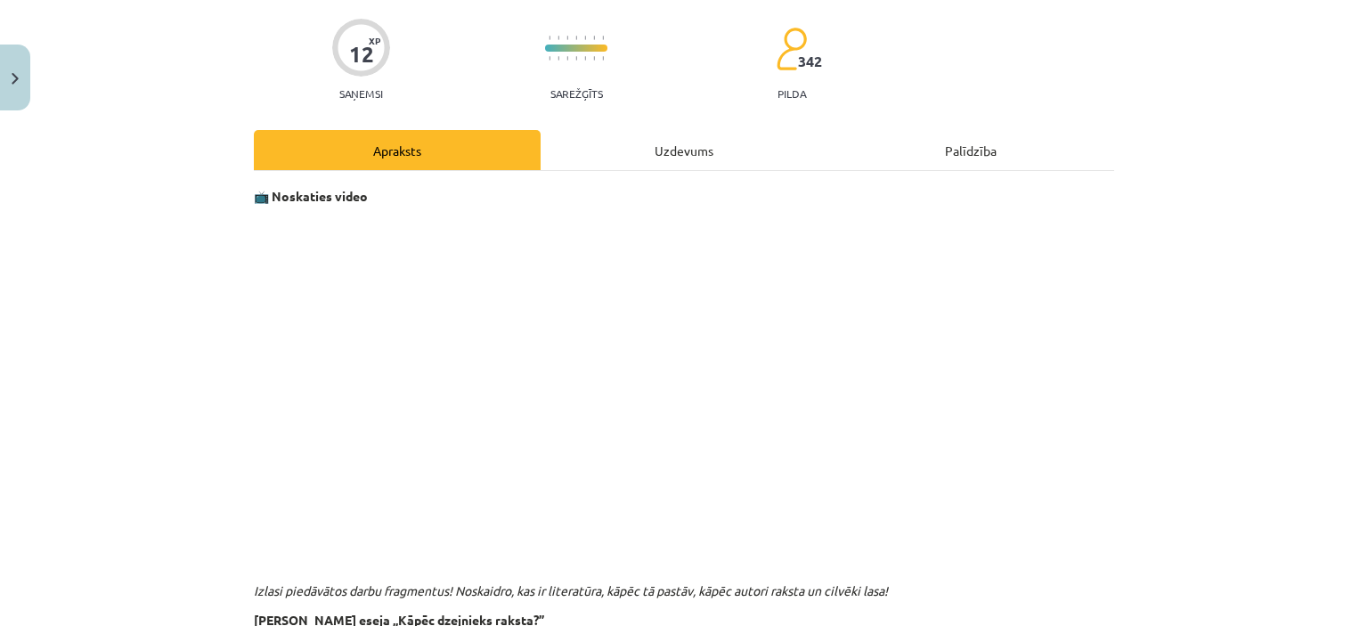
click at [1192, 342] on div "Mācību tēma: Literatūras i - 10. klases 1.ieskaites mācību materiāls #3 Kas ir …" at bounding box center [684, 313] width 1368 height 626
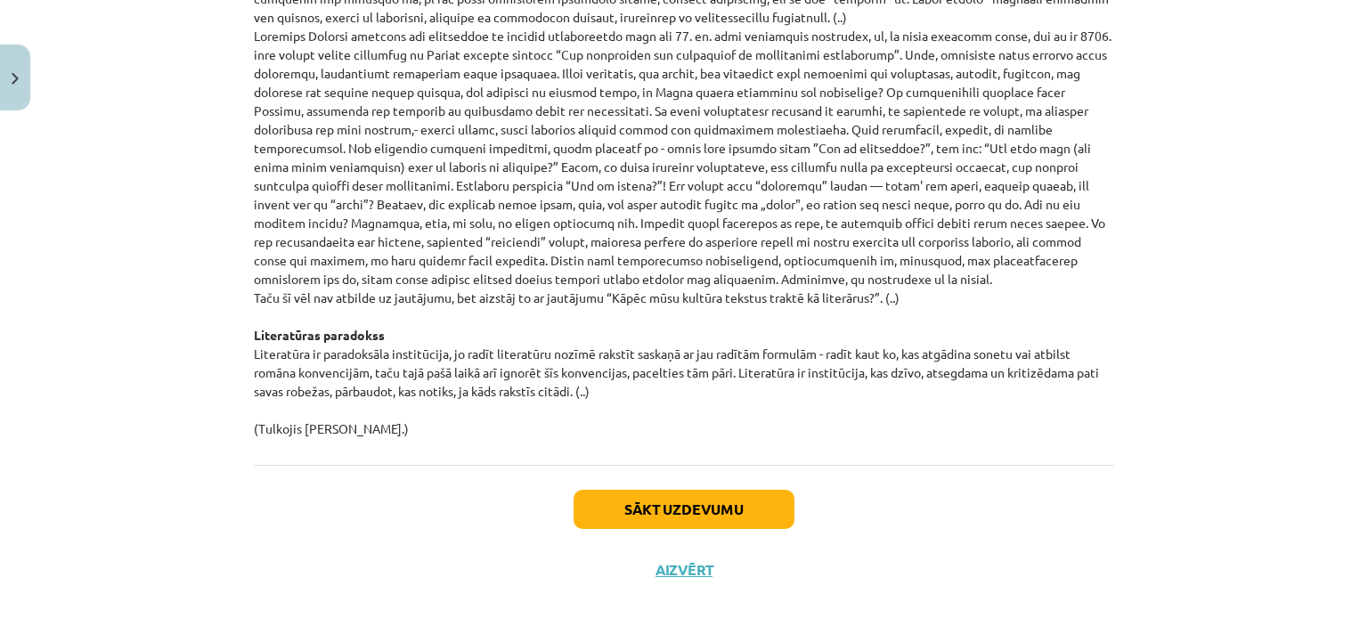
scroll to position [1914, 0]
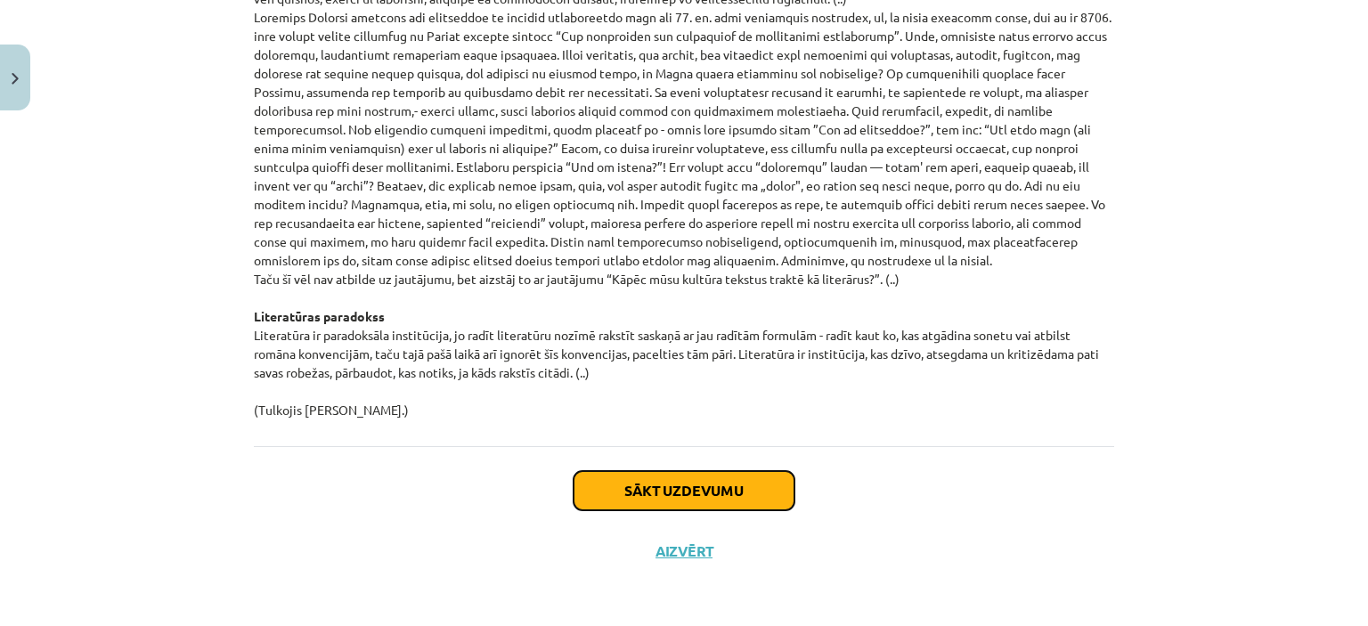
click at [716, 502] on button "Sākt uzdevumu" at bounding box center [684, 490] width 221 height 39
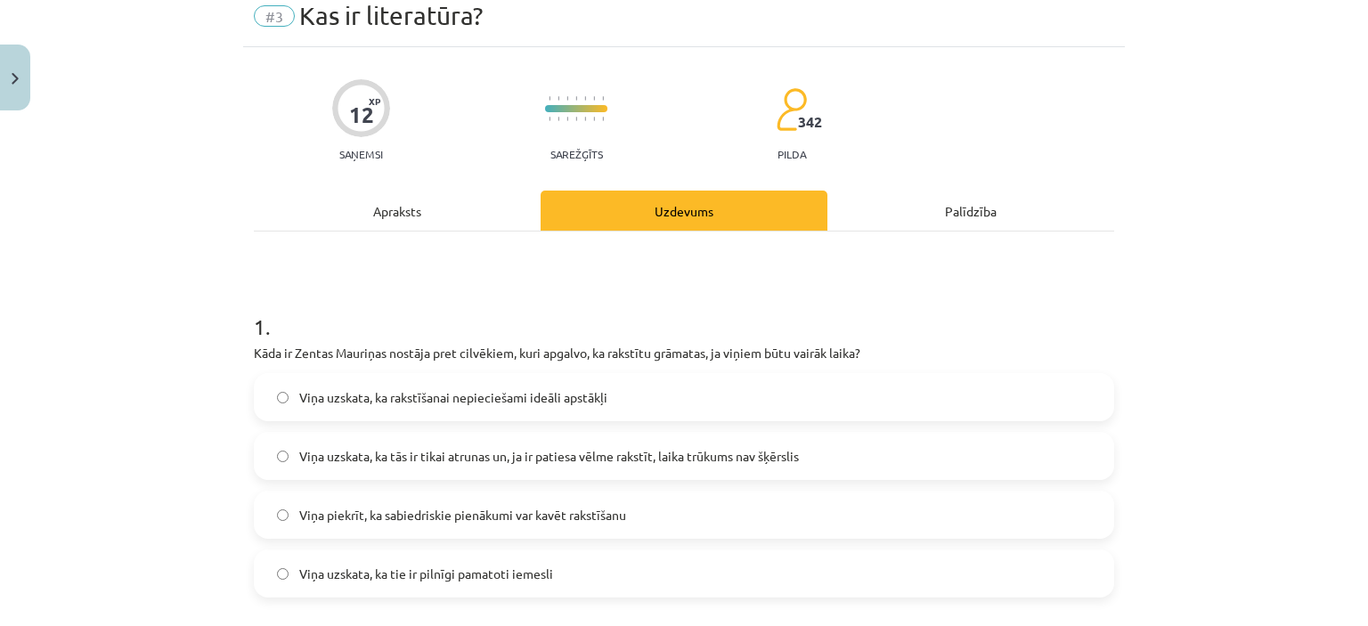
scroll to position [0, 0]
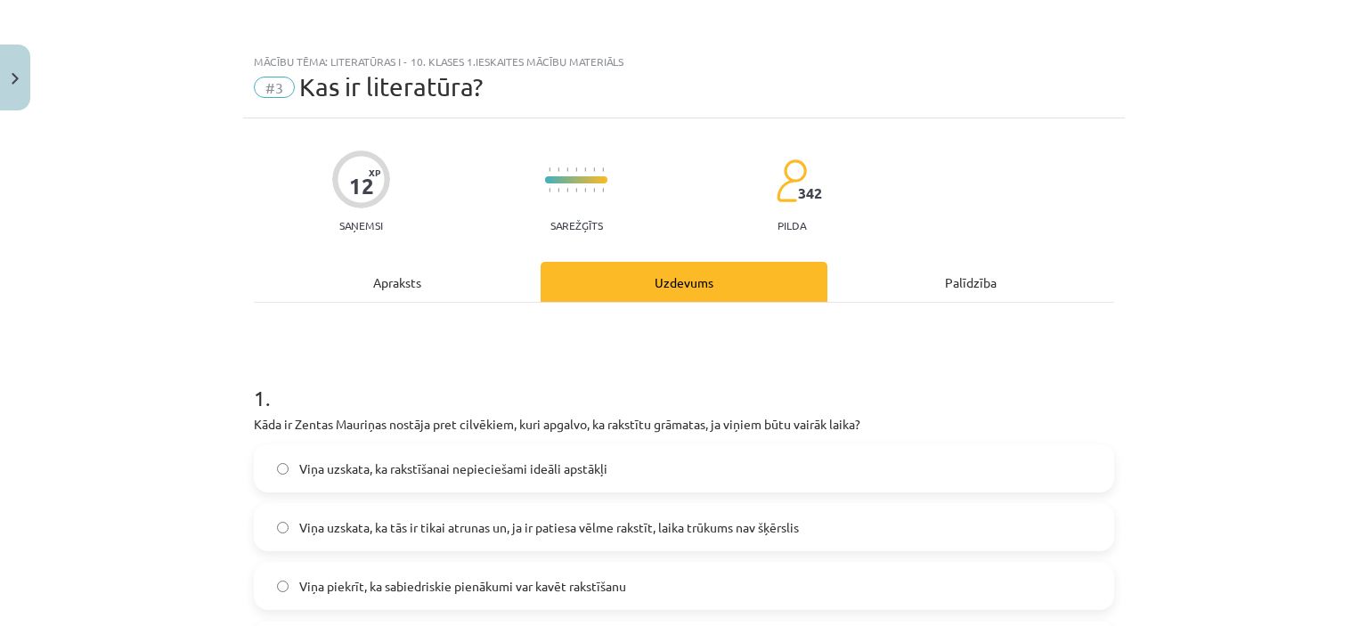
click at [368, 287] on div "Apraksts" at bounding box center [397, 282] width 287 height 40
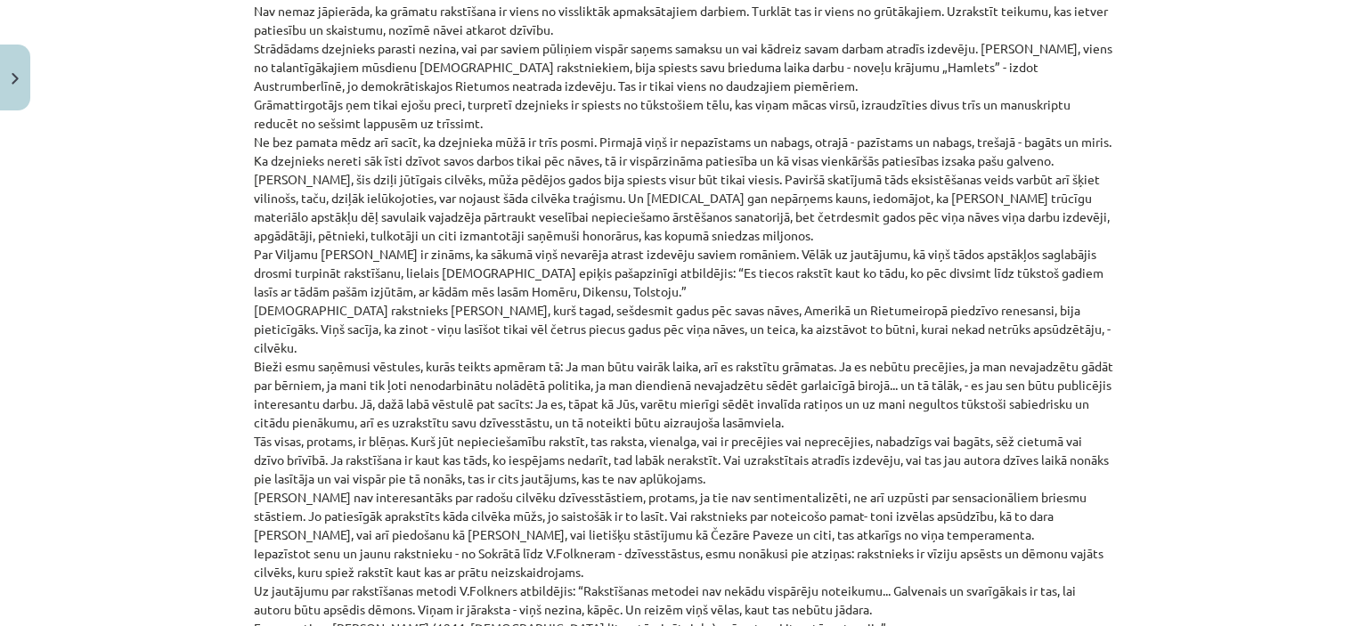
scroll to position [980, 0]
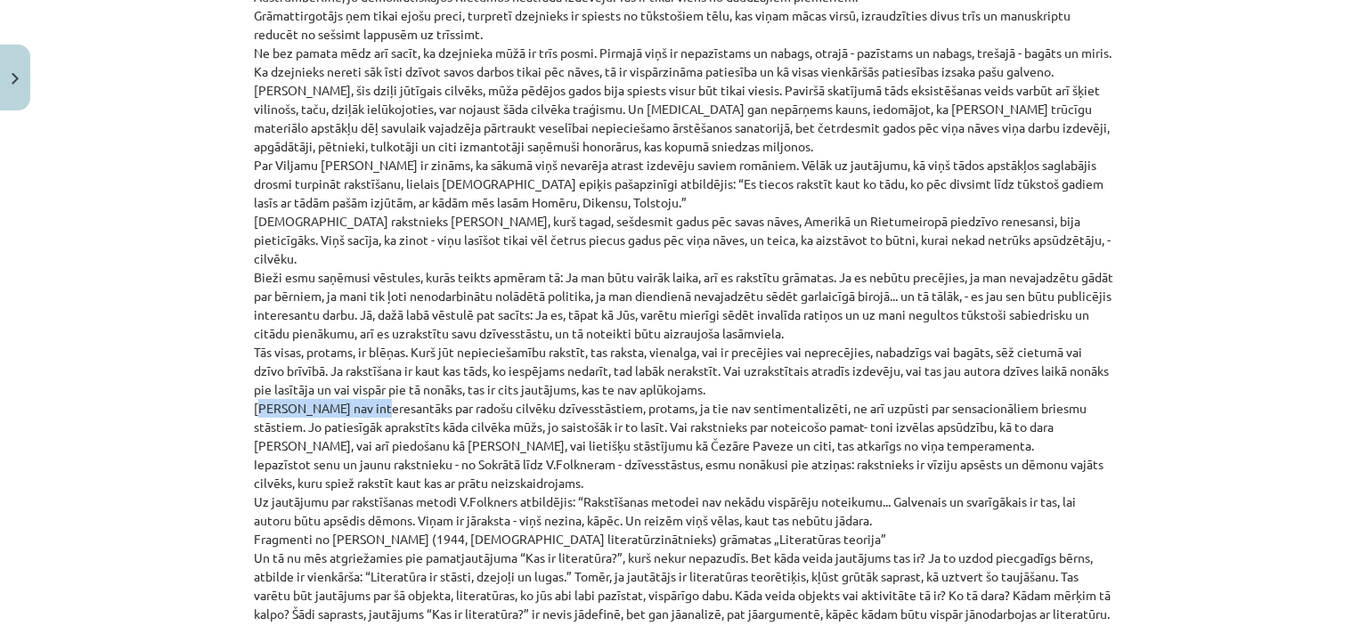
drag, startPoint x: 243, startPoint y: 390, endPoint x: 367, endPoint y: 385, distance: 124.0
click at [367, 385] on div "12 XP Saņemsi Sarežģīts 342 pilda Apraksts Uzdevums Palīdzība 📺 Noskaties video…" at bounding box center [684, 326] width 882 height 2377
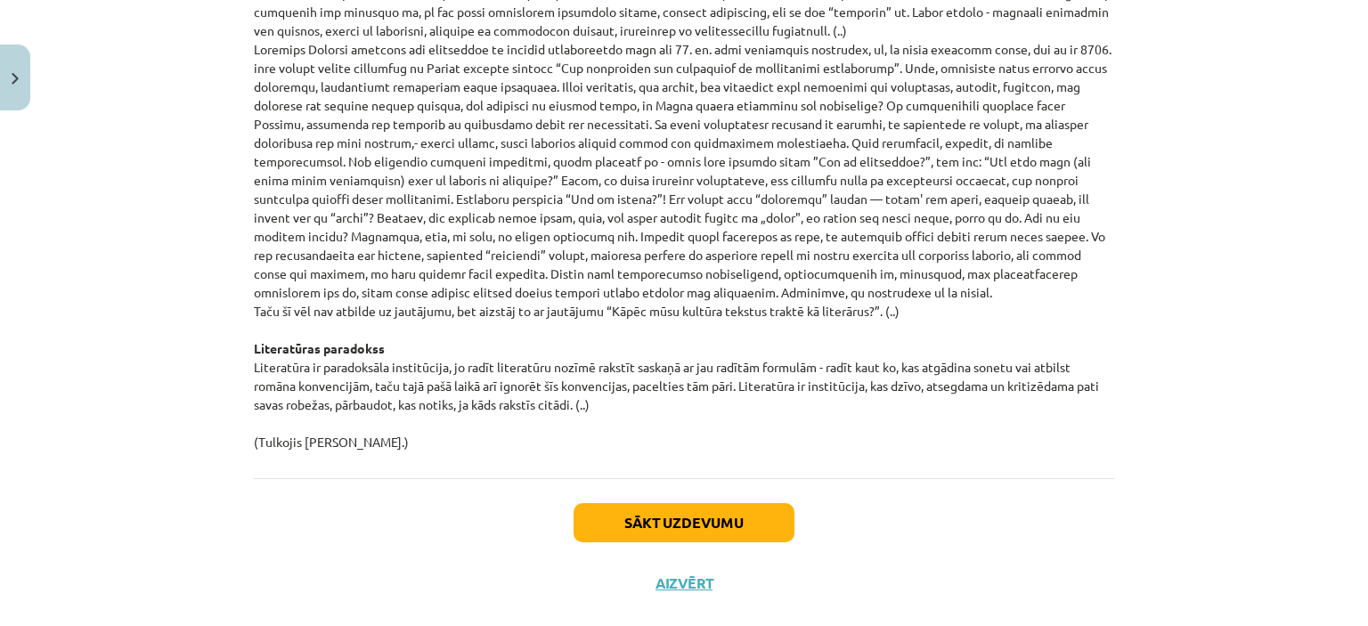
scroll to position [1914, 0]
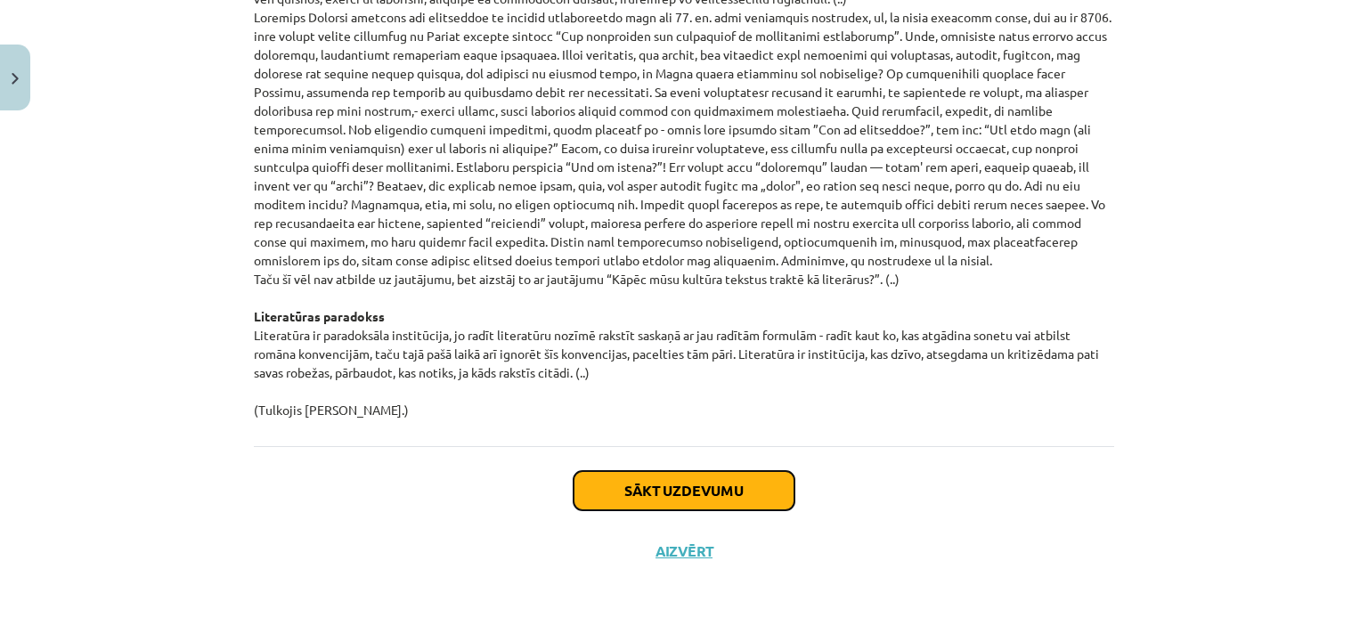
click at [644, 494] on button "Sākt uzdevumu" at bounding box center [684, 490] width 221 height 39
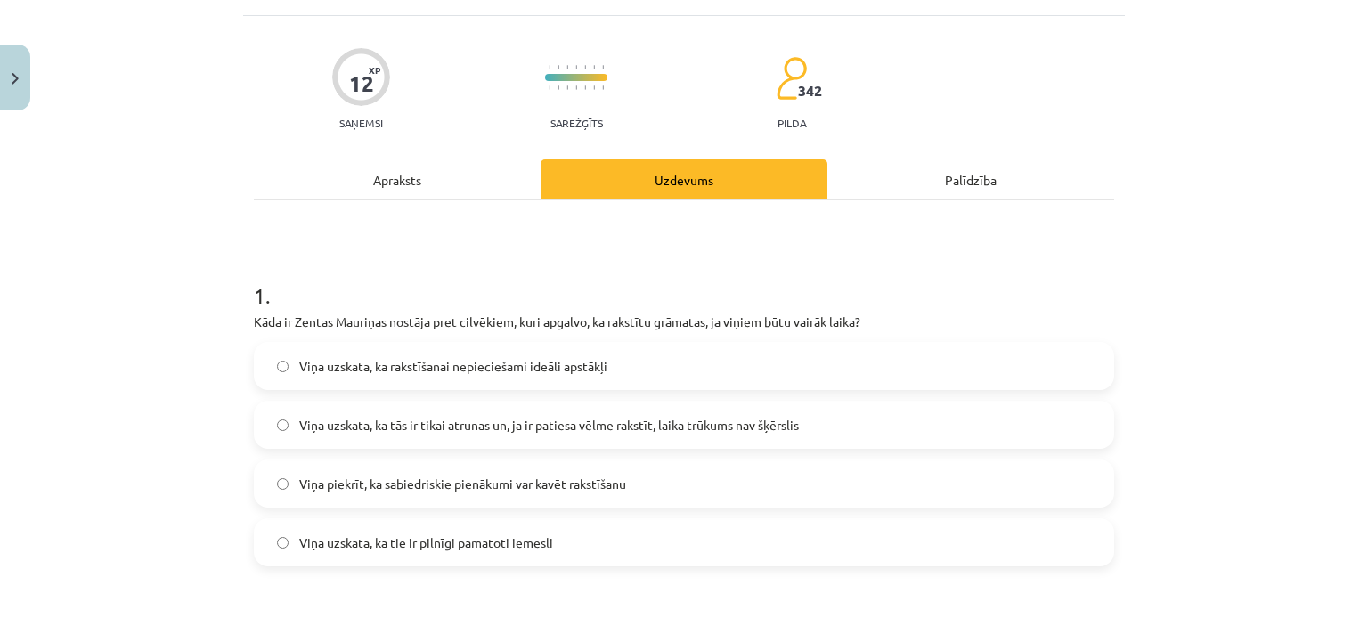
scroll to position [134, 0]
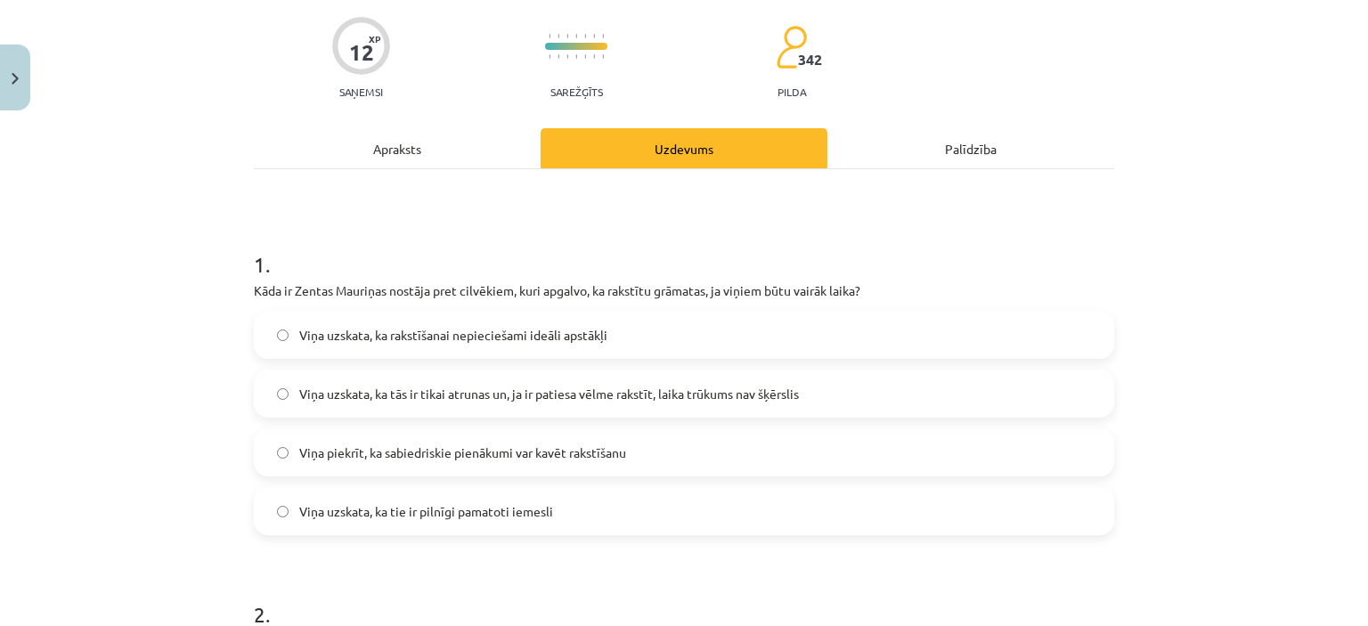
click at [787, 390] on span "Viņa uzskata, ka tās ir tikai atrunas un, ja ir patiesa vēlme rakstīt, laika tr…" at bounding box center [549, 394] width 500 height 19
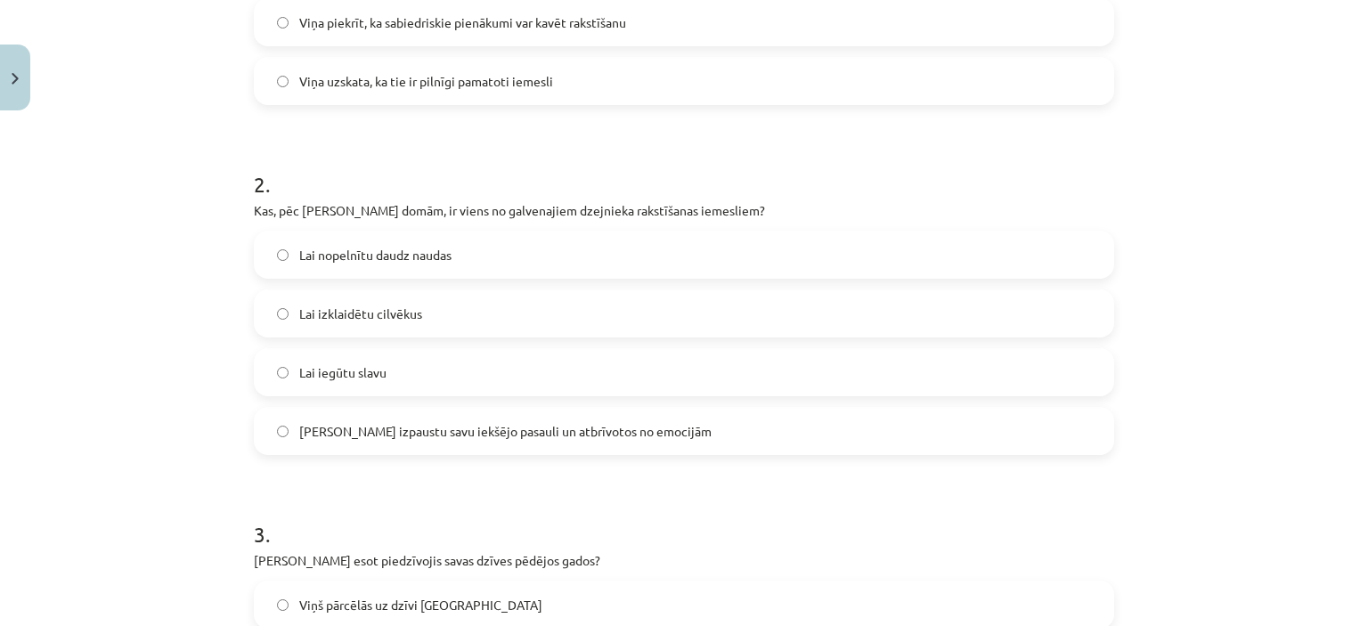
scroll to position [668, 0]
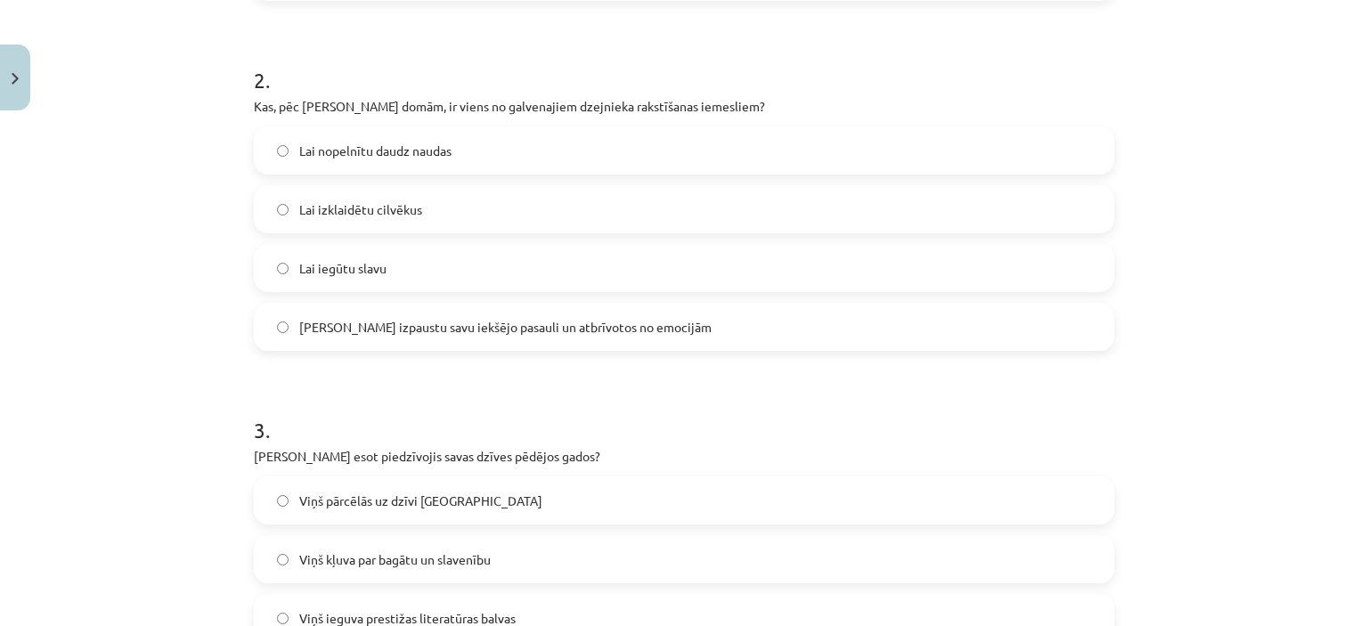
click at [629, 327] on label "Lai izpaustu savu iekšējo pasauli un atbrīvotos no emocijām" at bounding box center [684, 327] width 857 height 45
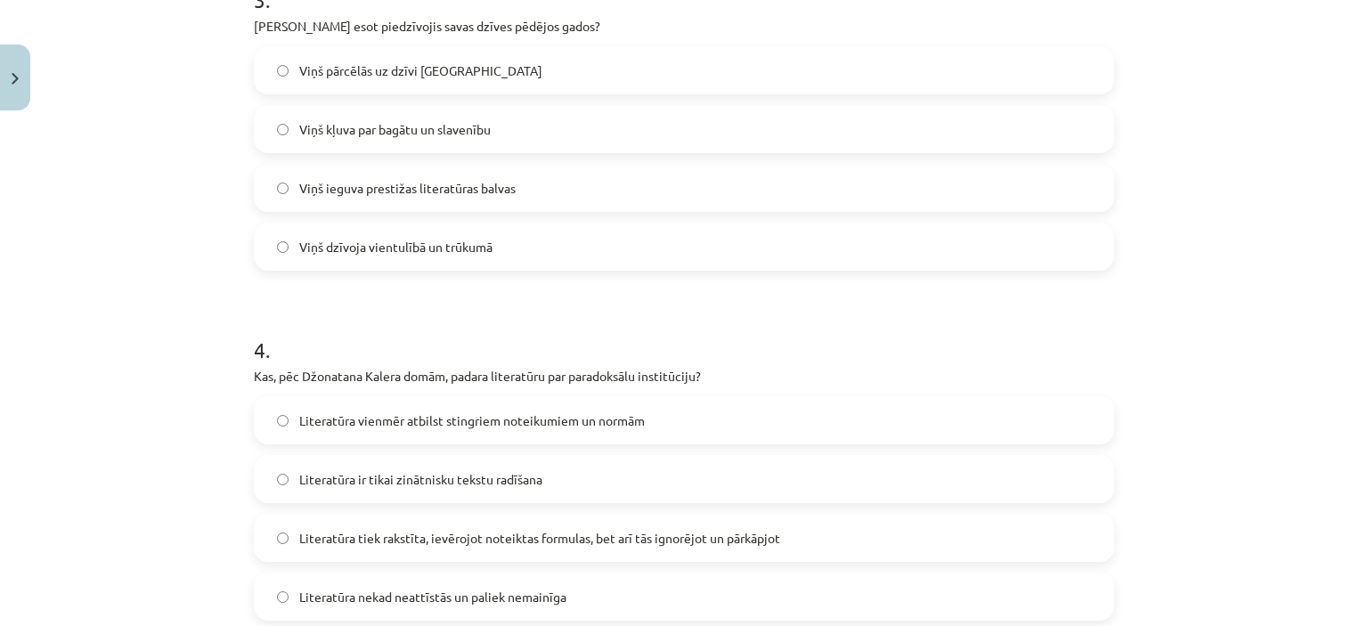
scroll to position [1114, 0]
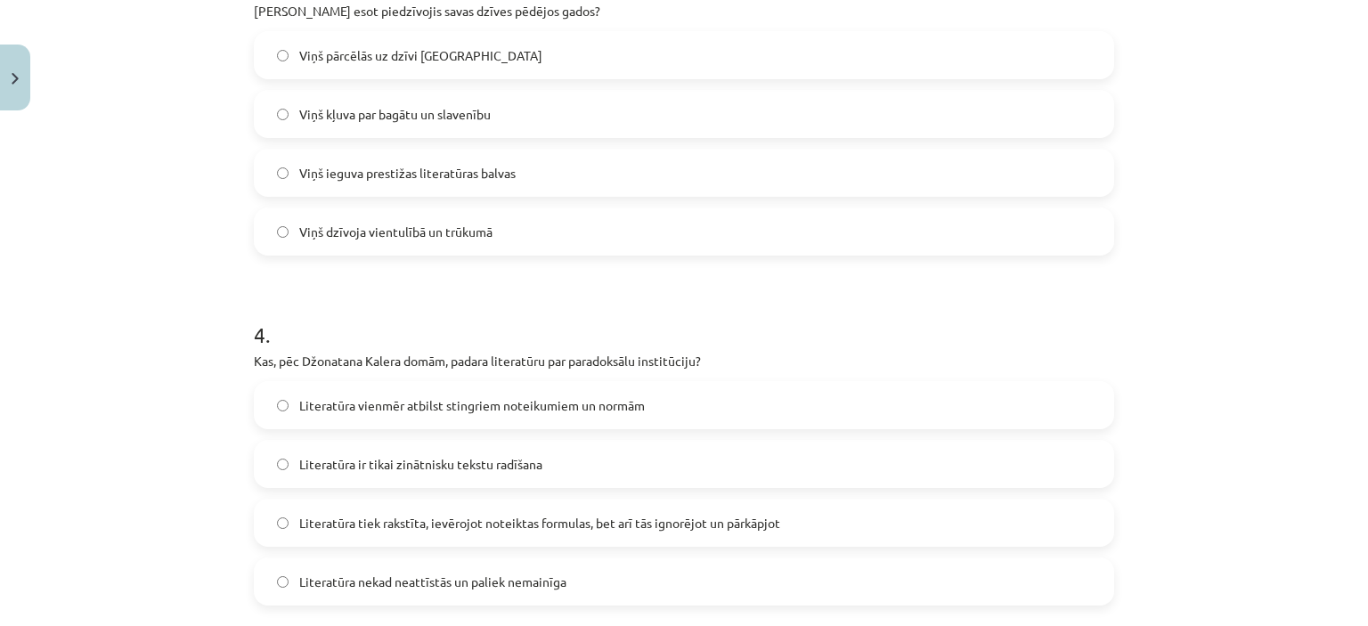
click at [455, 232] on span "Viņš dzīvoja vientulībā un trūkumā" at bounding box center [395, 232] width 193 height 19
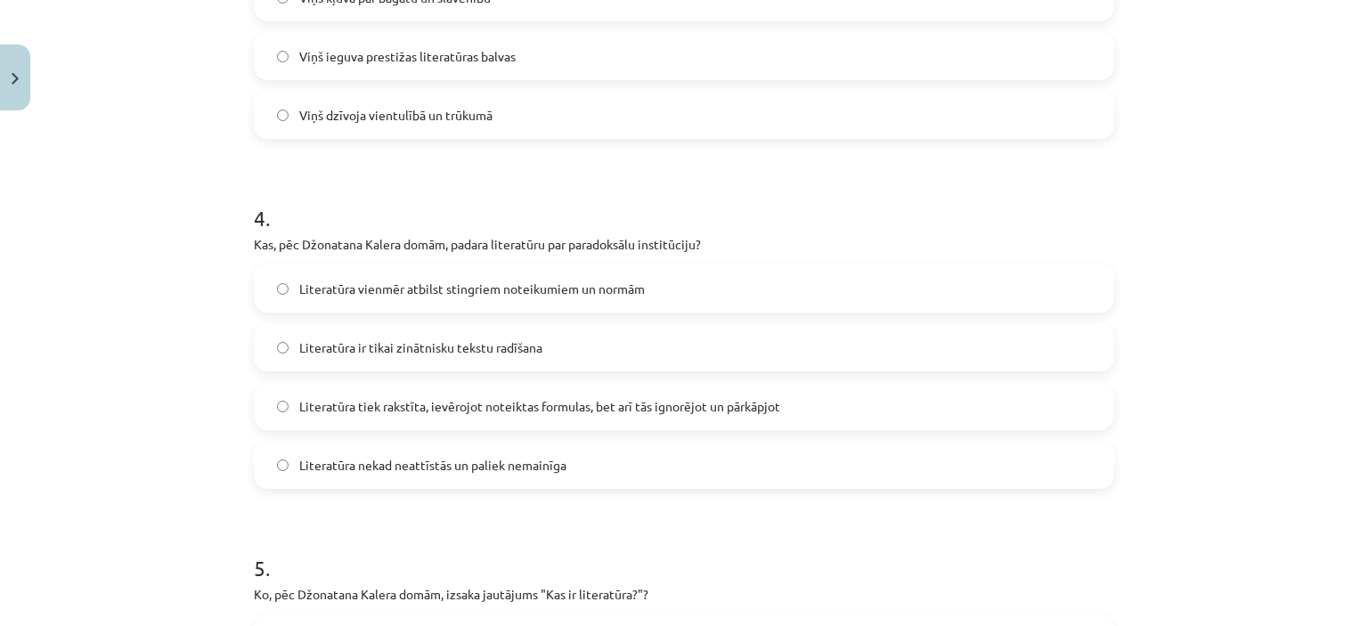
scroll to position [1292, 0]
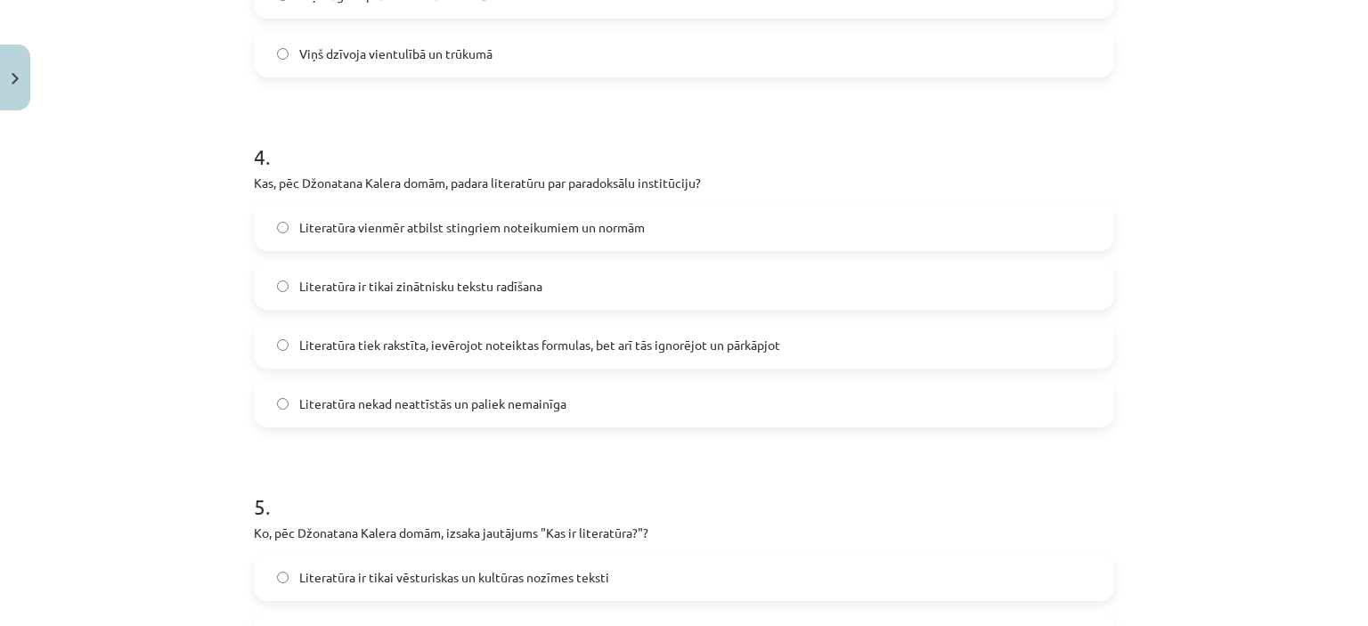
click at [445, 352] on span "Literatūra tiek rakstīta, ievērojot noteiktas formulas, bet arī tās ignorējot u…" at bounding box center [539, 345] width 481 height 19
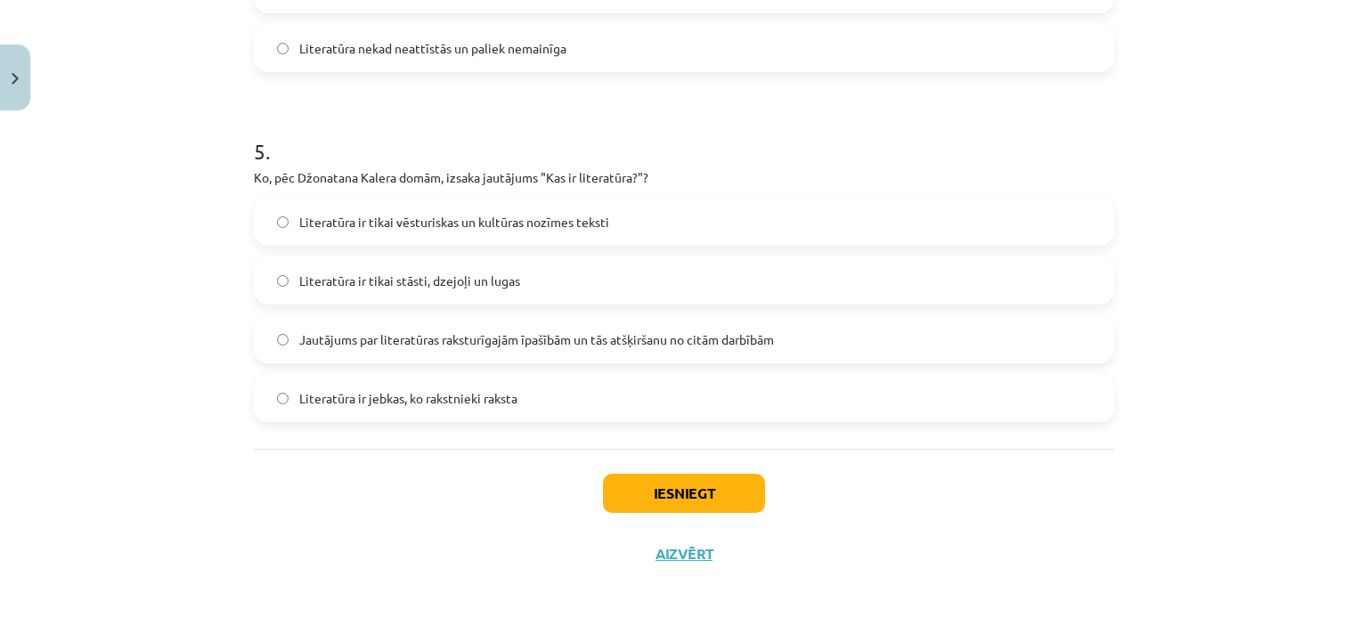
scroll to position [1648, 0]
click at [704, 337] on span "Jautājums par literatūras raksturīgajām īpašībām un tās atšķiršanu no citām dar…" at bounding box center [536, 339] width 475 height 19
click at [728, 497] on button "Iesniegt" at bounding box center [684, 492] width 162 height 39
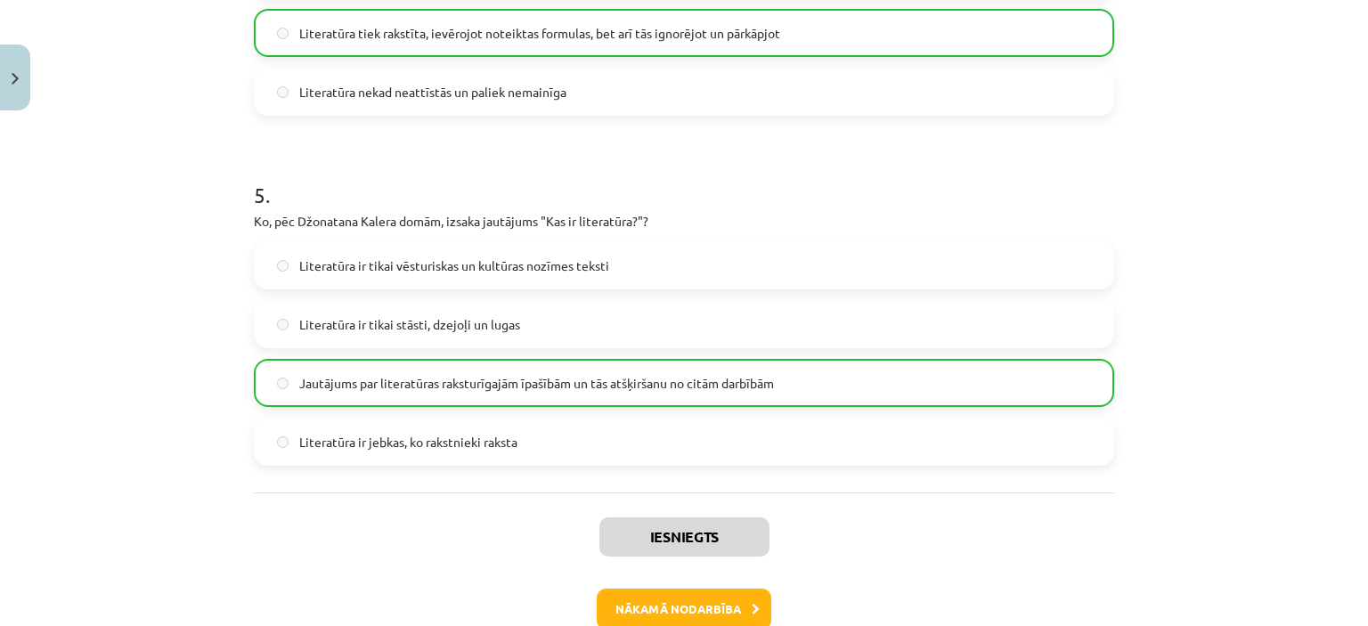
scroll to position [1705, 0]
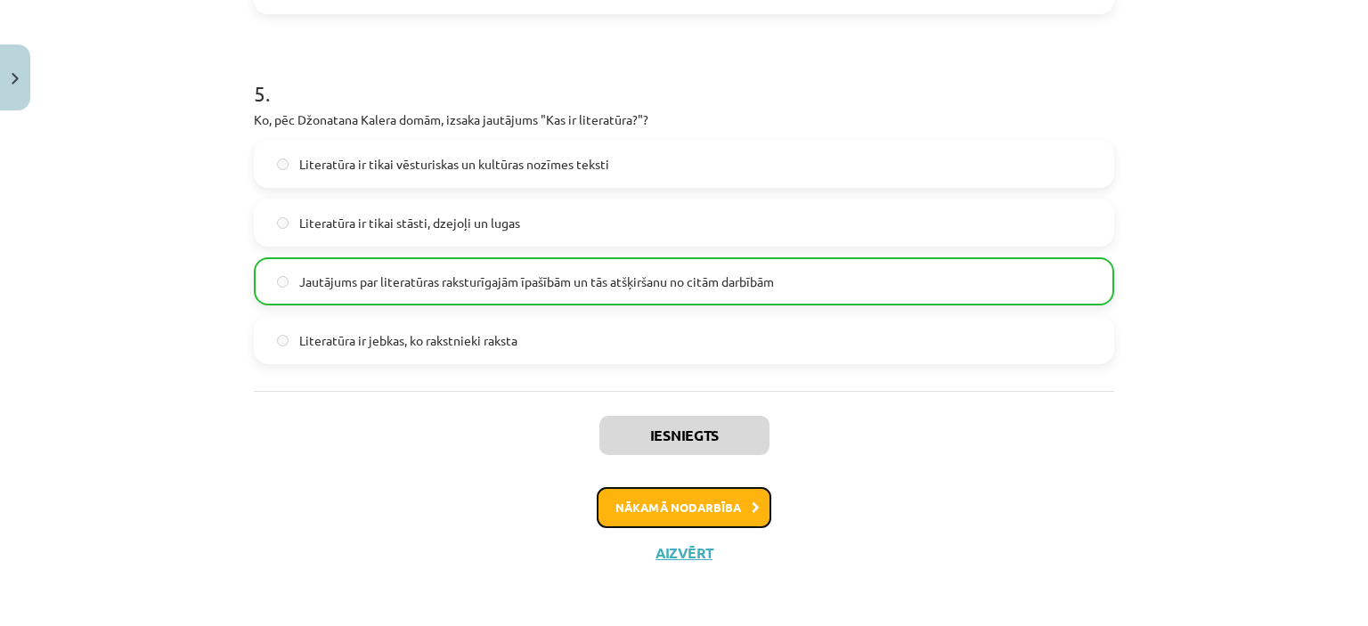
click at [723, 506] on button "Nākamā nodarbība" at bounding box center [684, 507] width 175 height 41
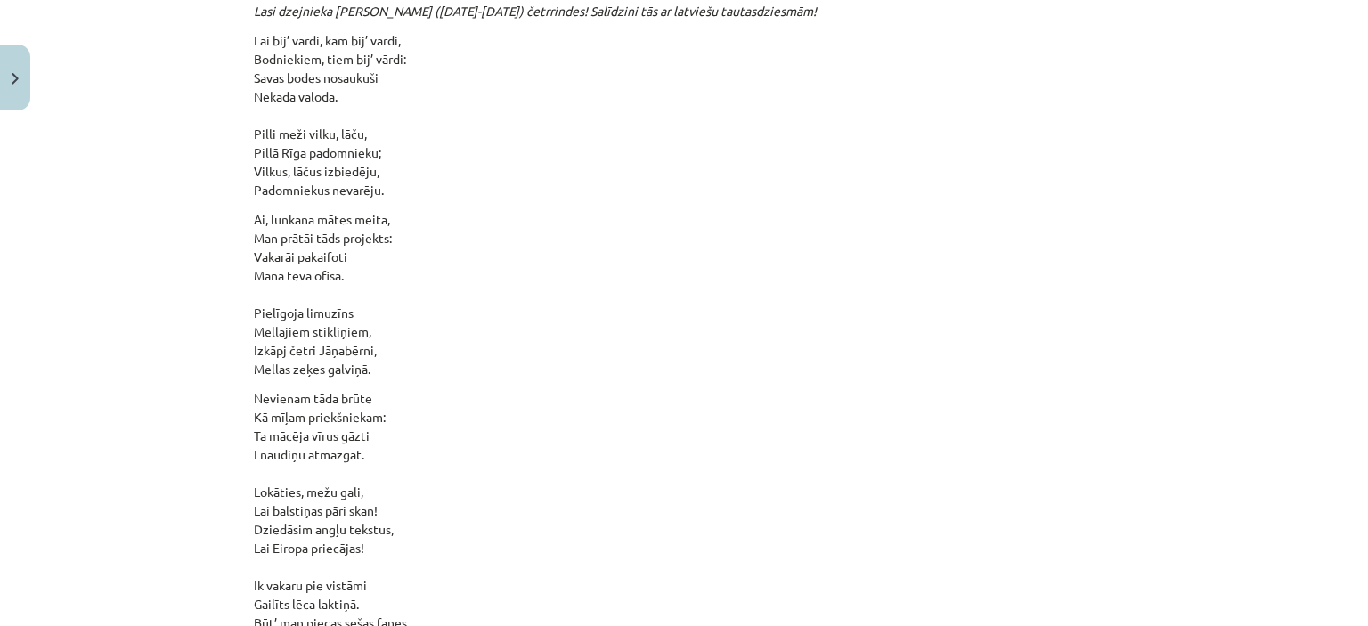
scroll to position [18751, 0]
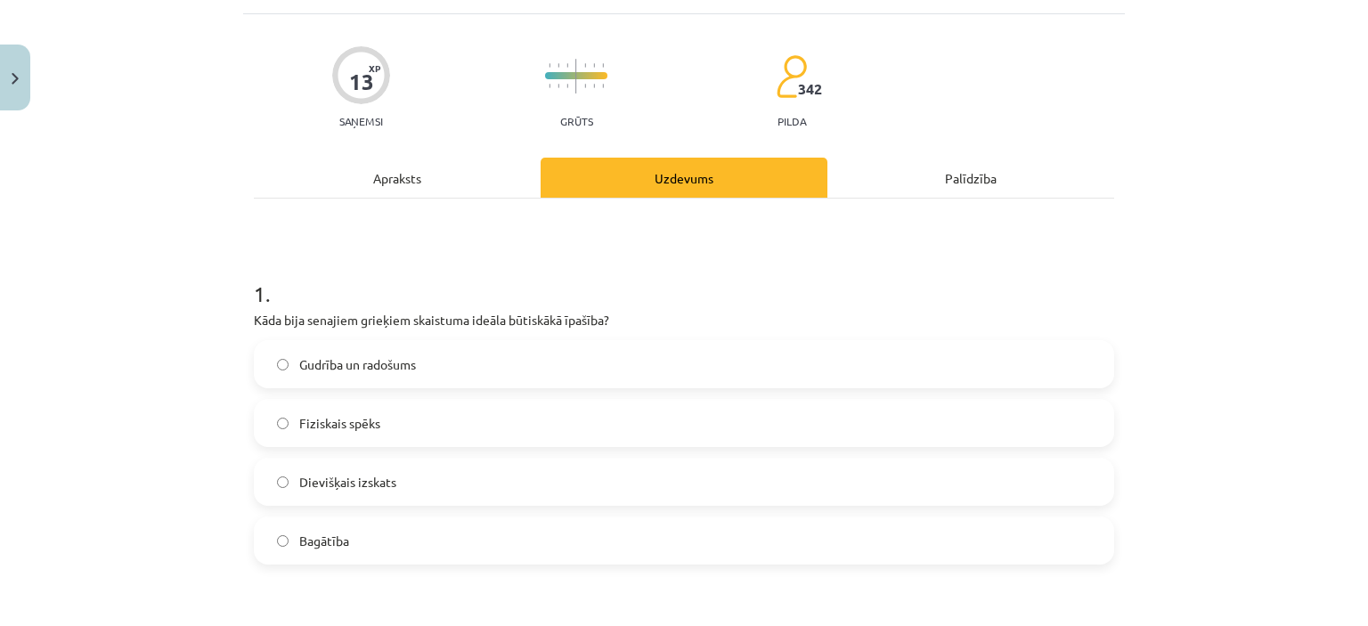
scroll to position [134, 0]
click at [399, 480] on label "Dievišķais izskats" at bounding box center [684, 481] width 857 height 45
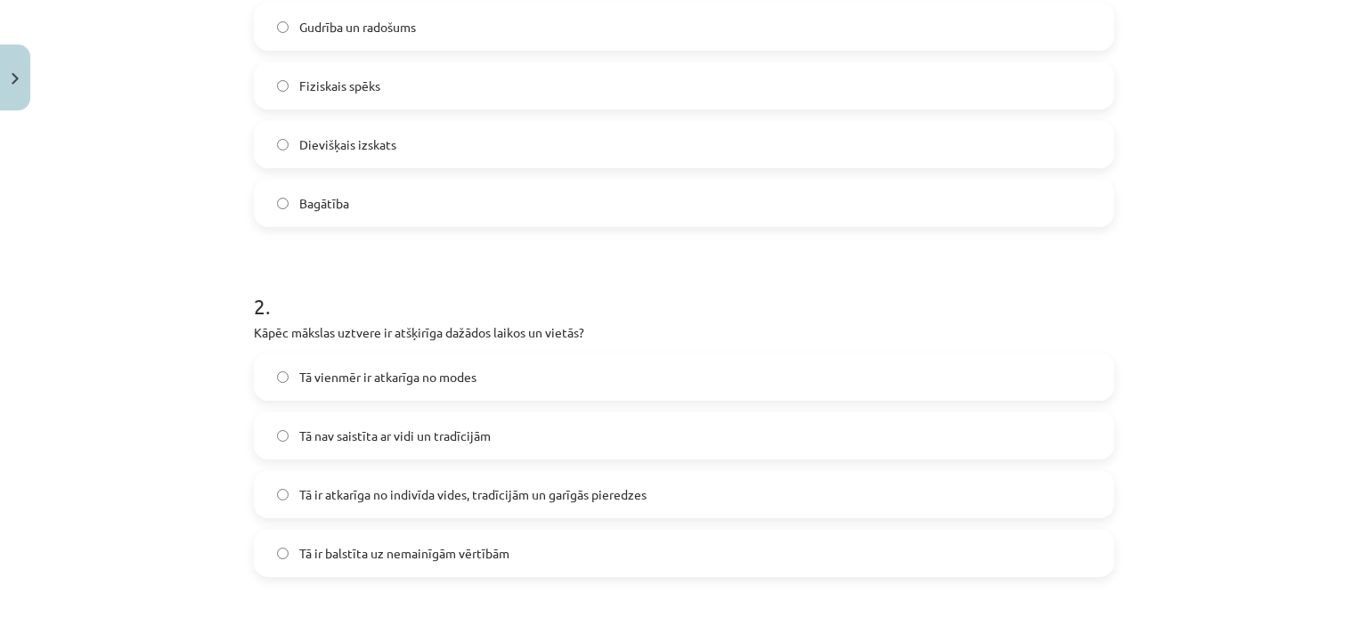
scroll to position [490, 0]
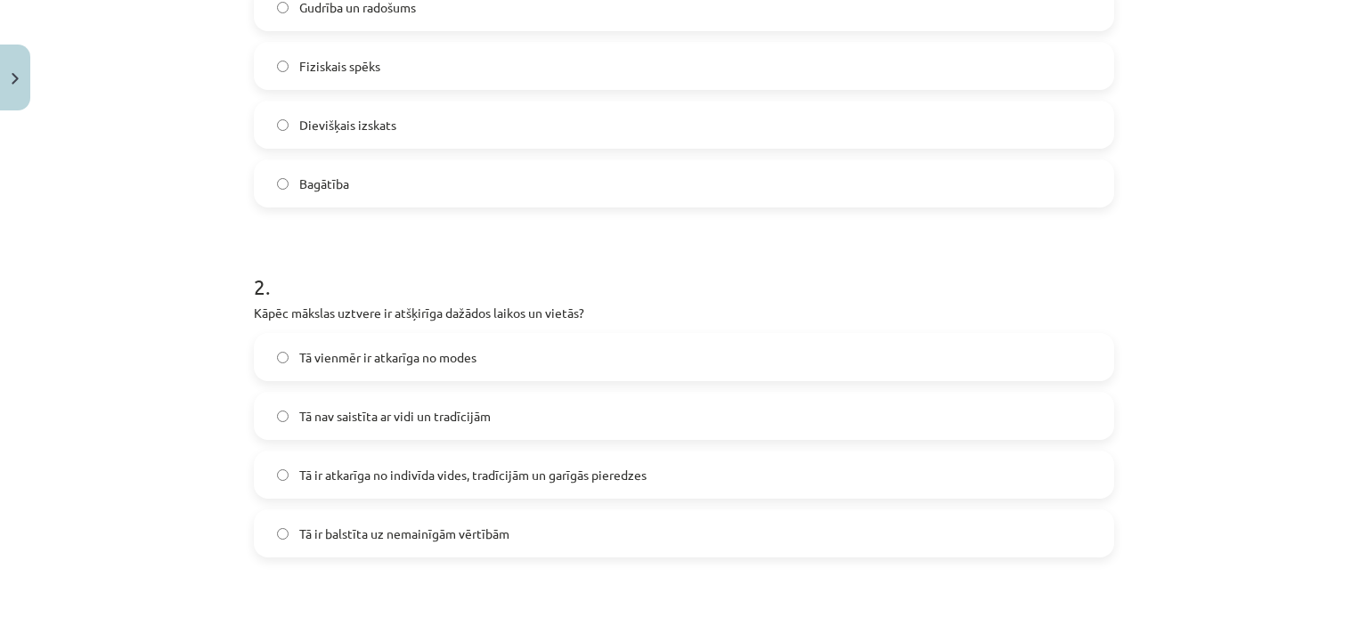
click at [597, 480] on span "Tā ir atkarīga no indivīda vides, tradīcijām un garīgās pieredzes" at bounding box center [472, 475] width 347 height 19
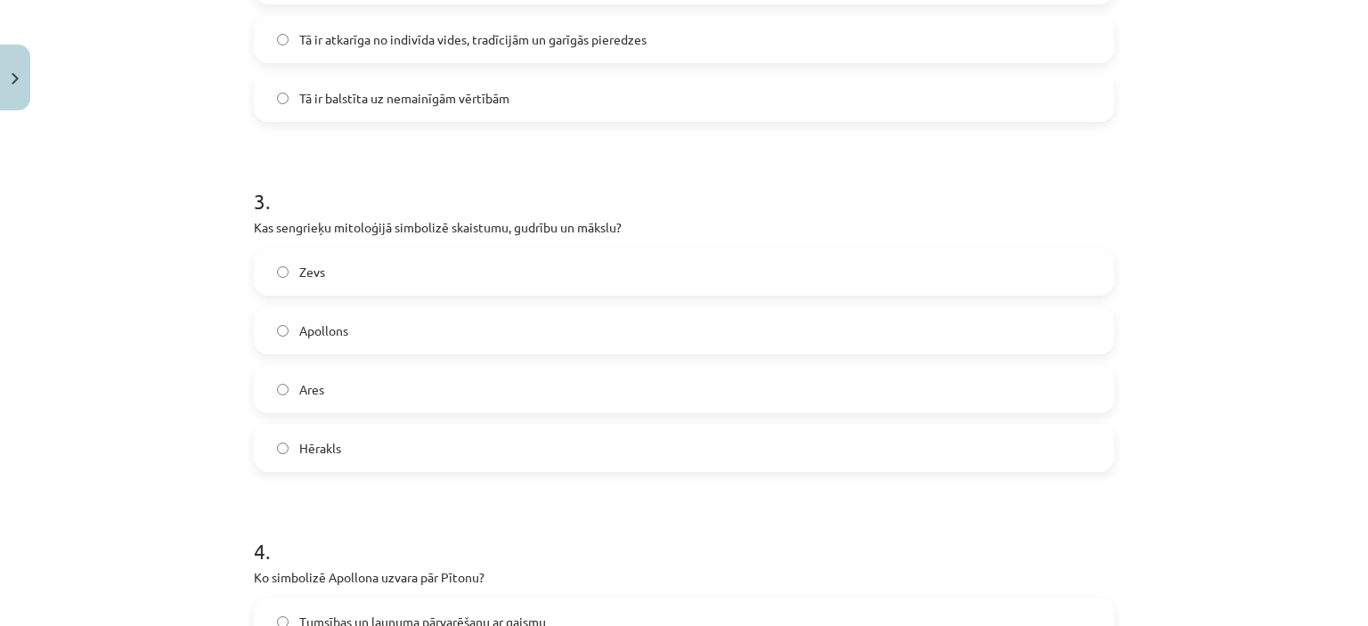
scroll to position [935, 0]
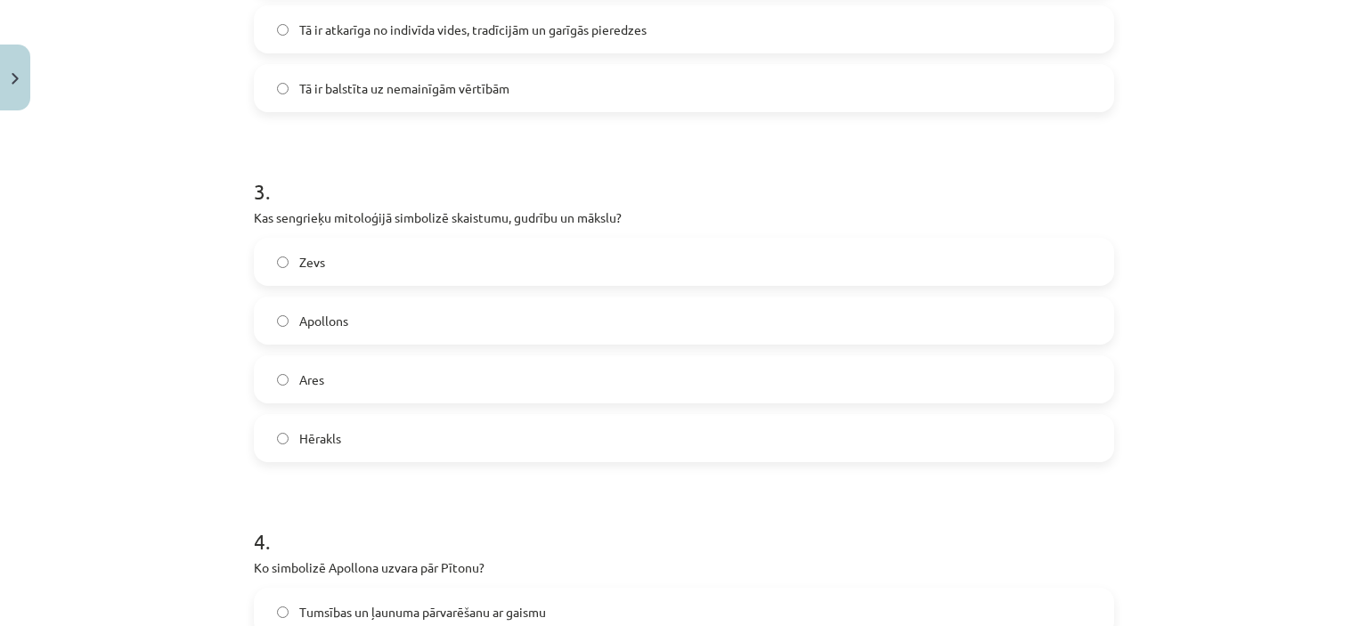
click at [466, 319] on label "Apollons" at bounding box center [684, 320] width 857 height 45
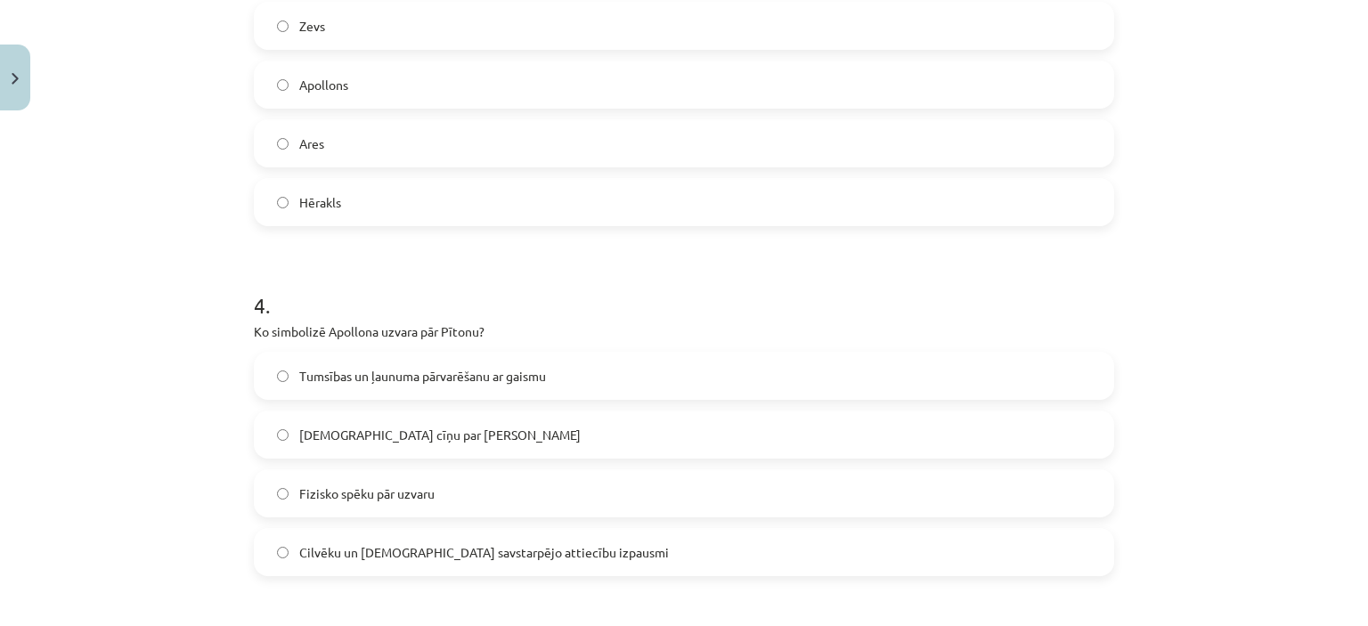
scroll to position [1203, 0]
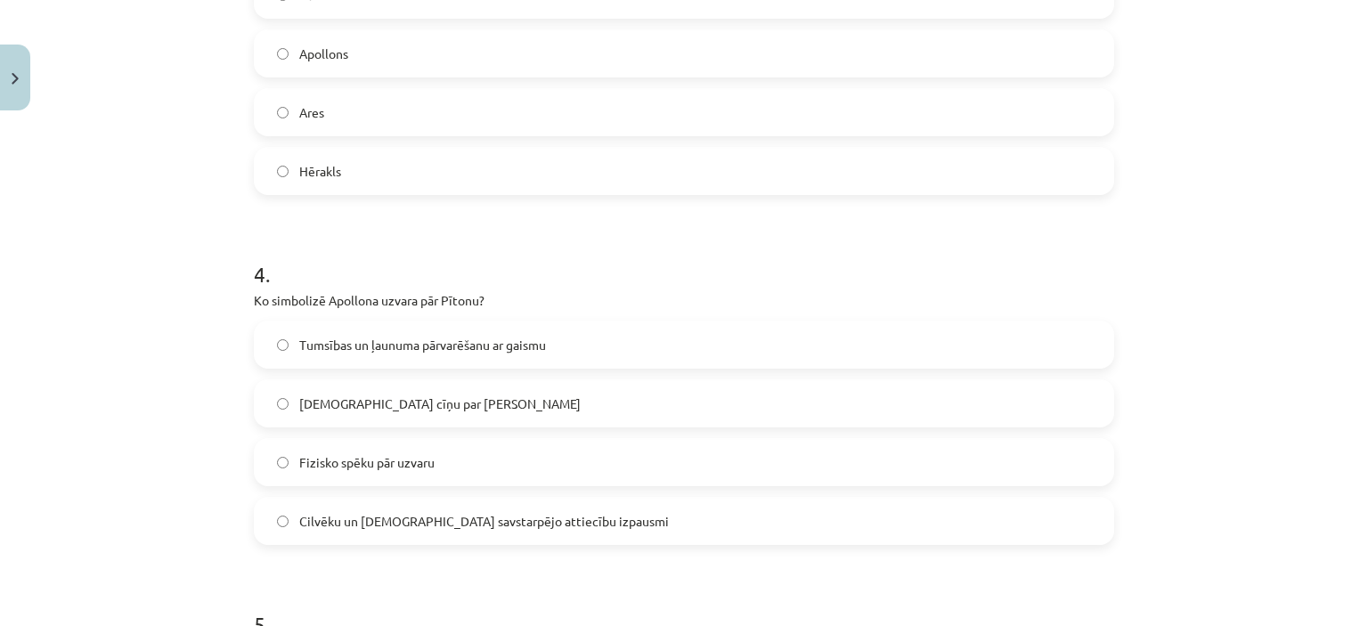
click at [447, 345] on span "Tumsības un ļaunuma pārvarēšanu ar gaismu" at bounding box center [422, 345] width 247 height 19
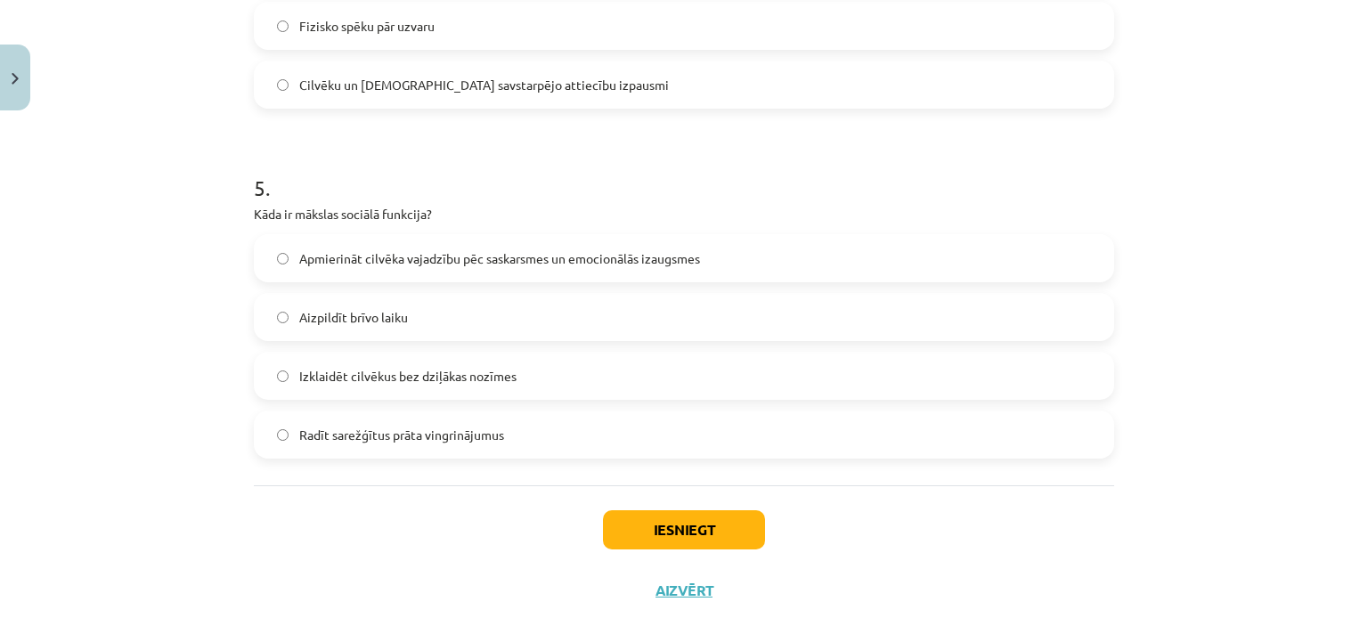
scroll to position [1648, 0]
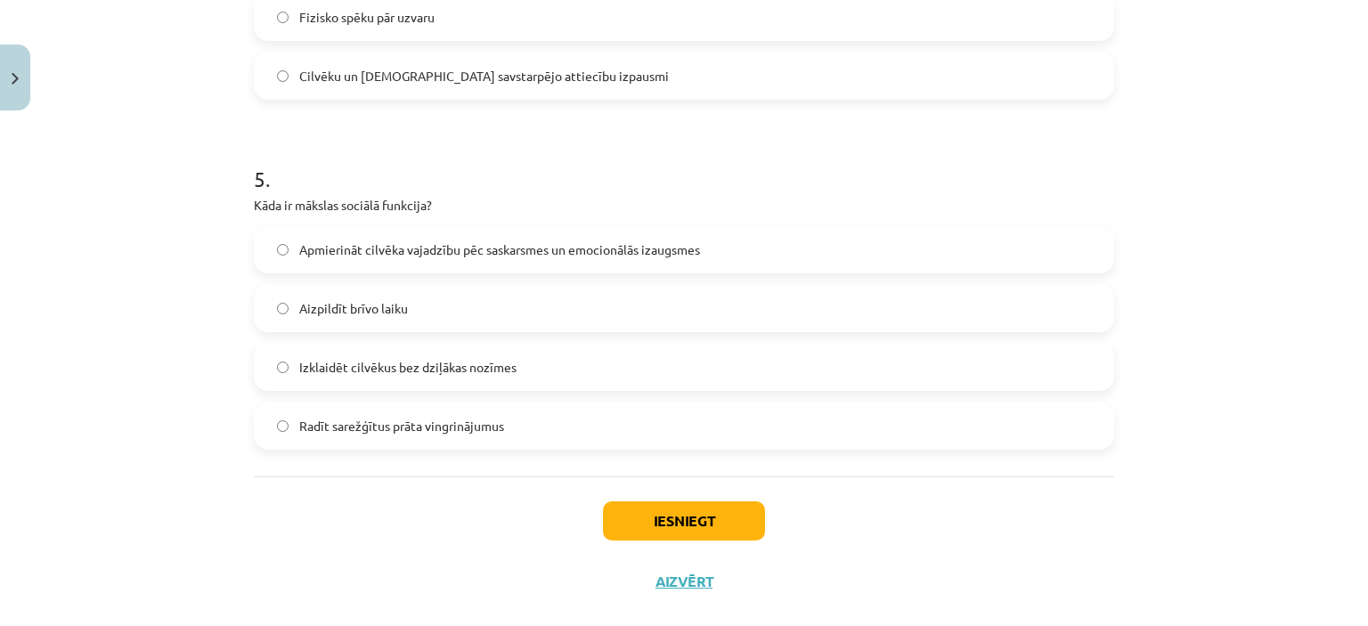
click at [668, 256] on span "Apmierināt cilvēka vajadzību pēc saskarsmes un emocionālās izaugsmes" at bounding box center [499, 250] width 401 height 19
click at [660, 510] on button "Iesniegt" at bounding box center [684, 521] width 162 height 39
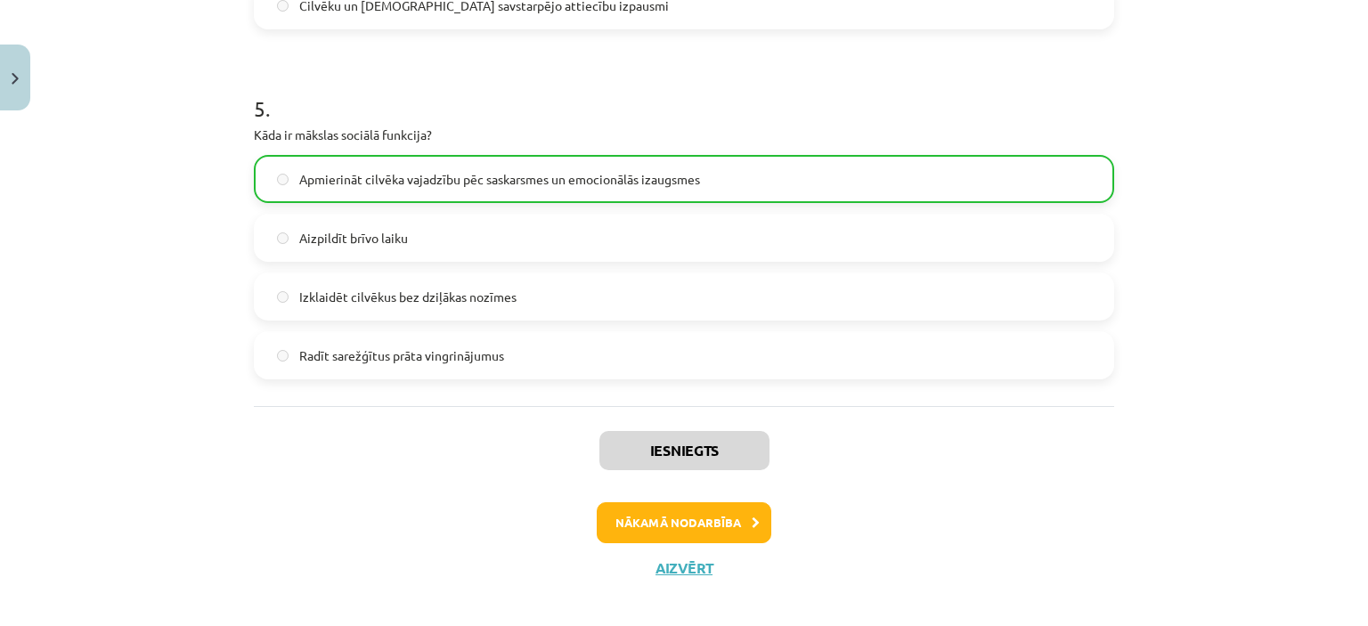
scroll to position [1734, 0]
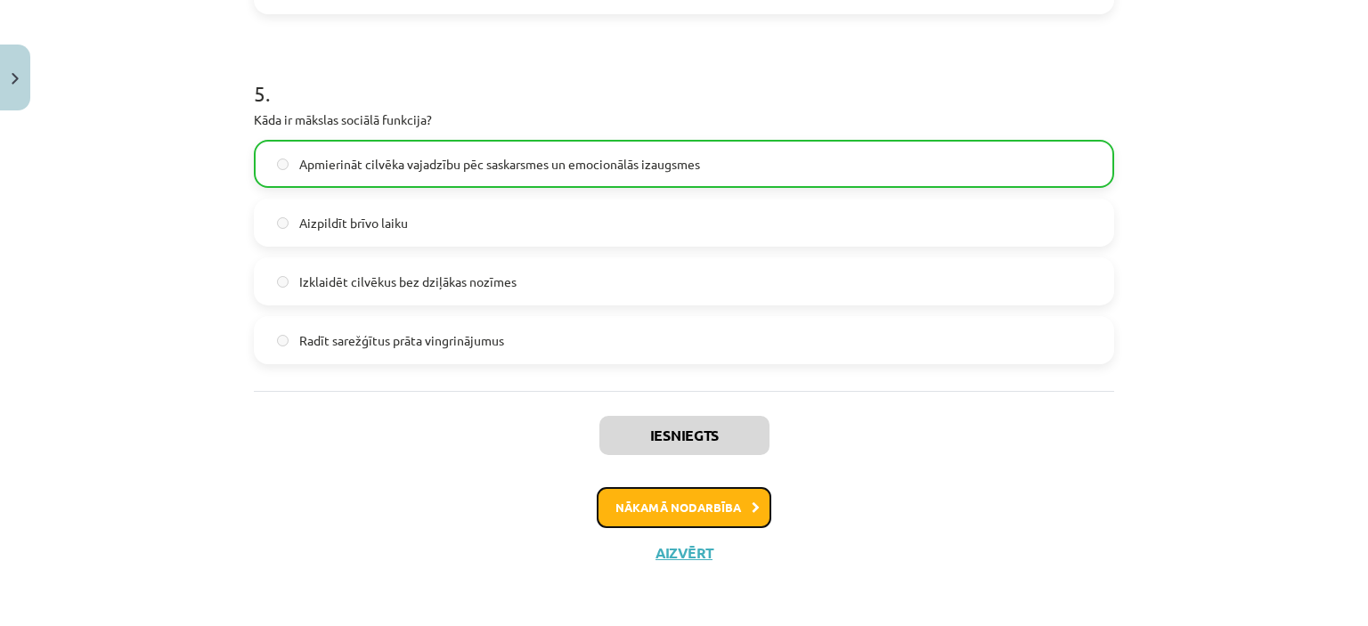
click at [732, 512] on button "Nākamā nodarbība" at bounding box center [684, 507] width 175 height 41
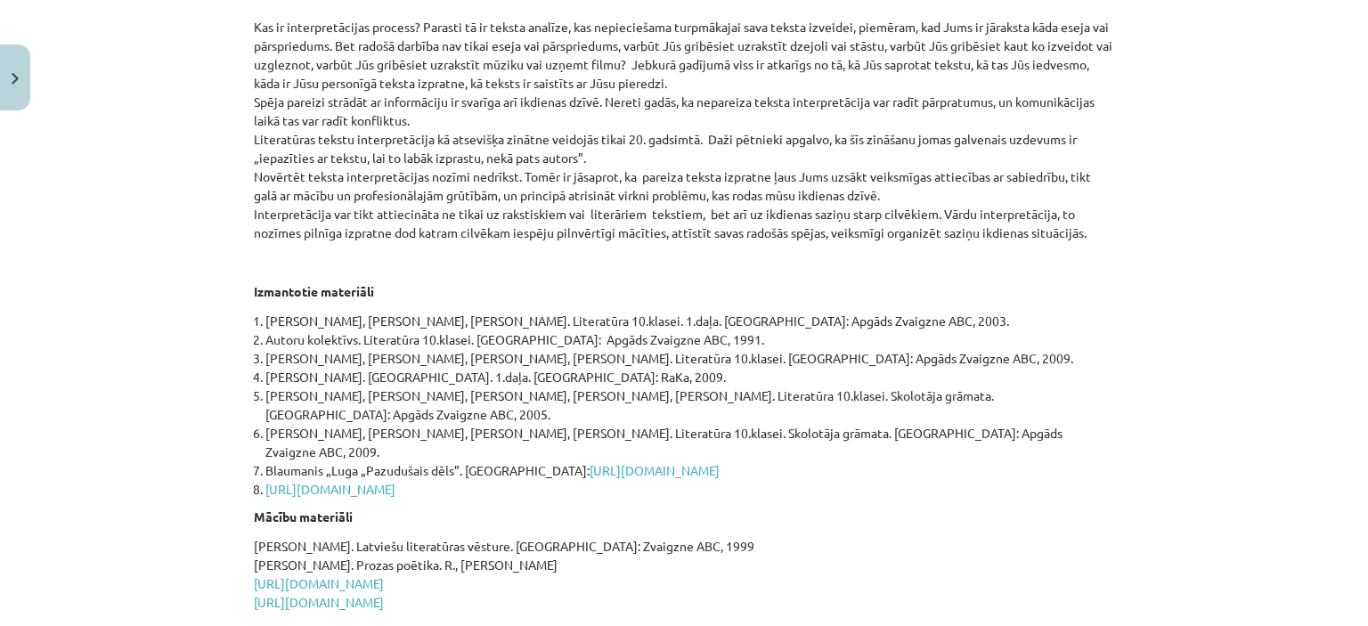
scroll to position [821, 0]
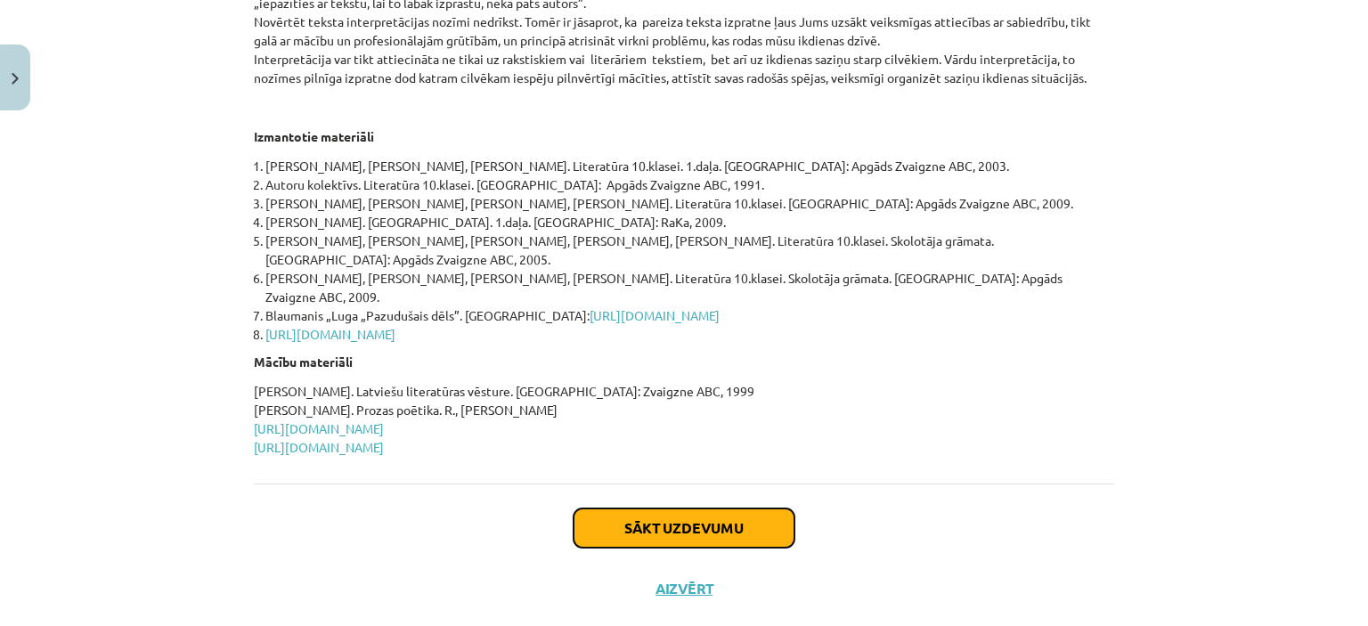
click at [723, 509] on button "Sākt uzdevumu" at bounding box center [684, 528] width 221 height 39
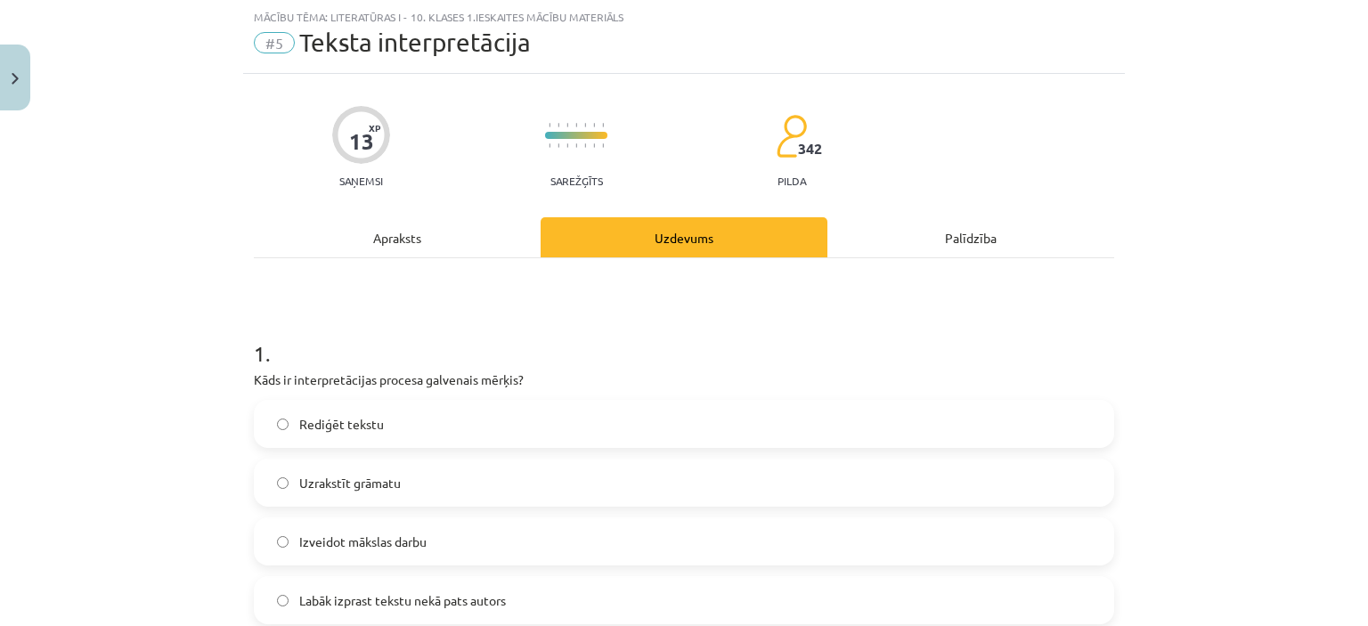
scroll to position [134, 0]
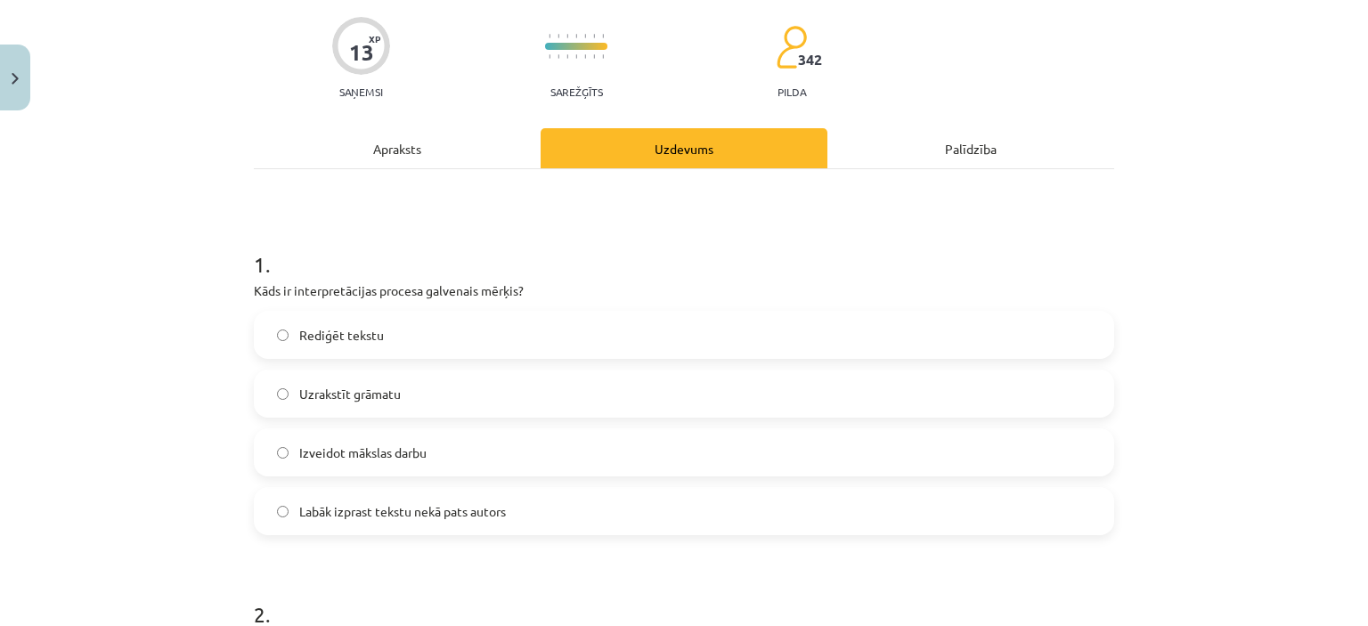
click at [385, 162] on div "Apraksts" at bounding box center [397, 148] width 287 height 40
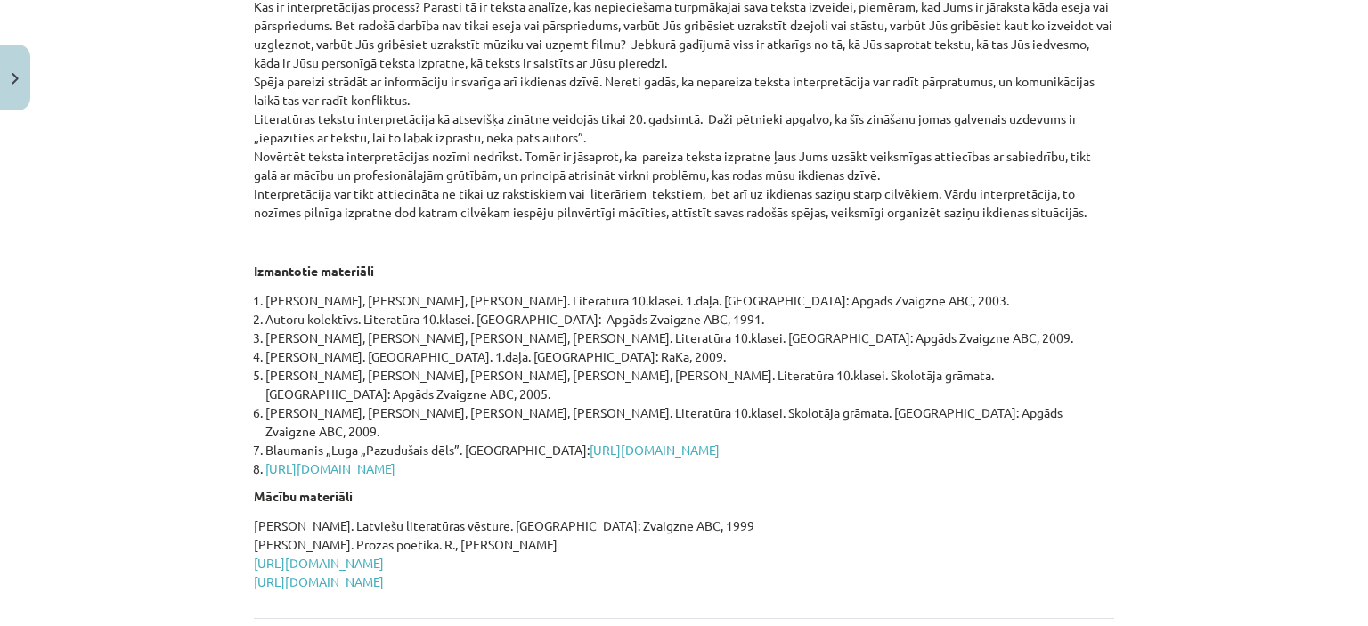
scroll to position [821, 0]
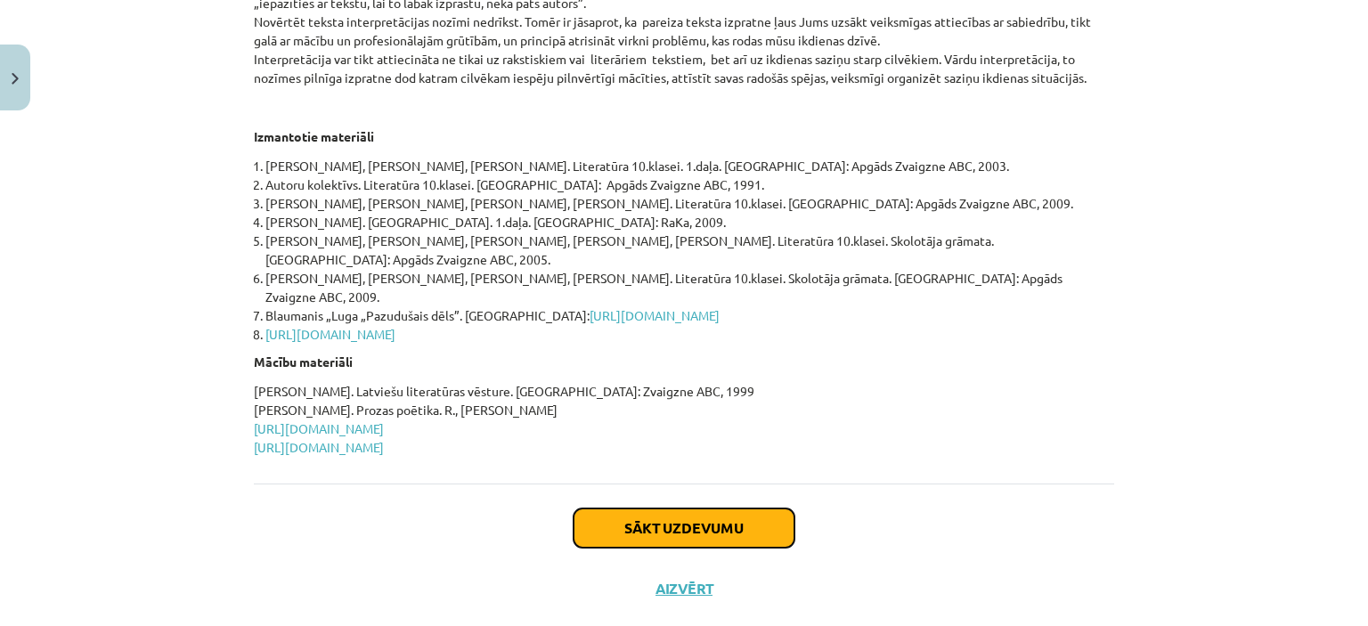
click at [645, 509] on button "Sākt uzdevumu" at bounding box center [684, 528] width 221 height 39
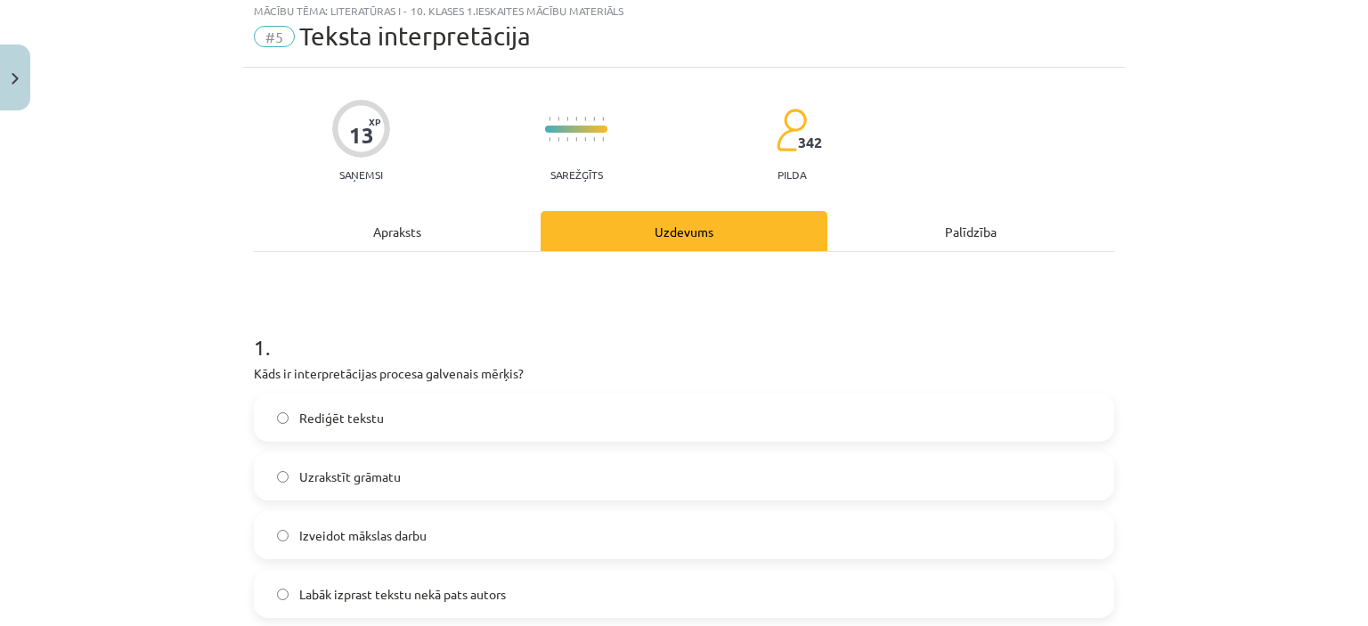
scroll to position [45, 0]
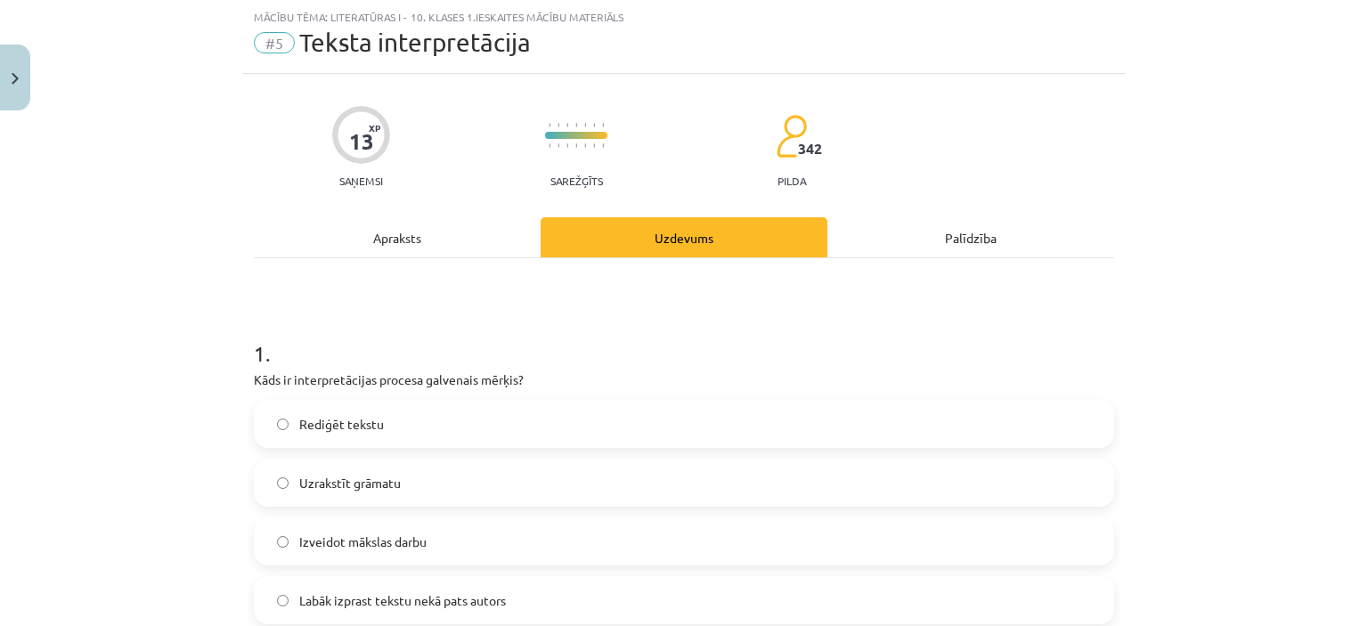
click at [442, 420] on label "Rediģēt tekstu" at bounding box center [684, 424] width 857 height 45
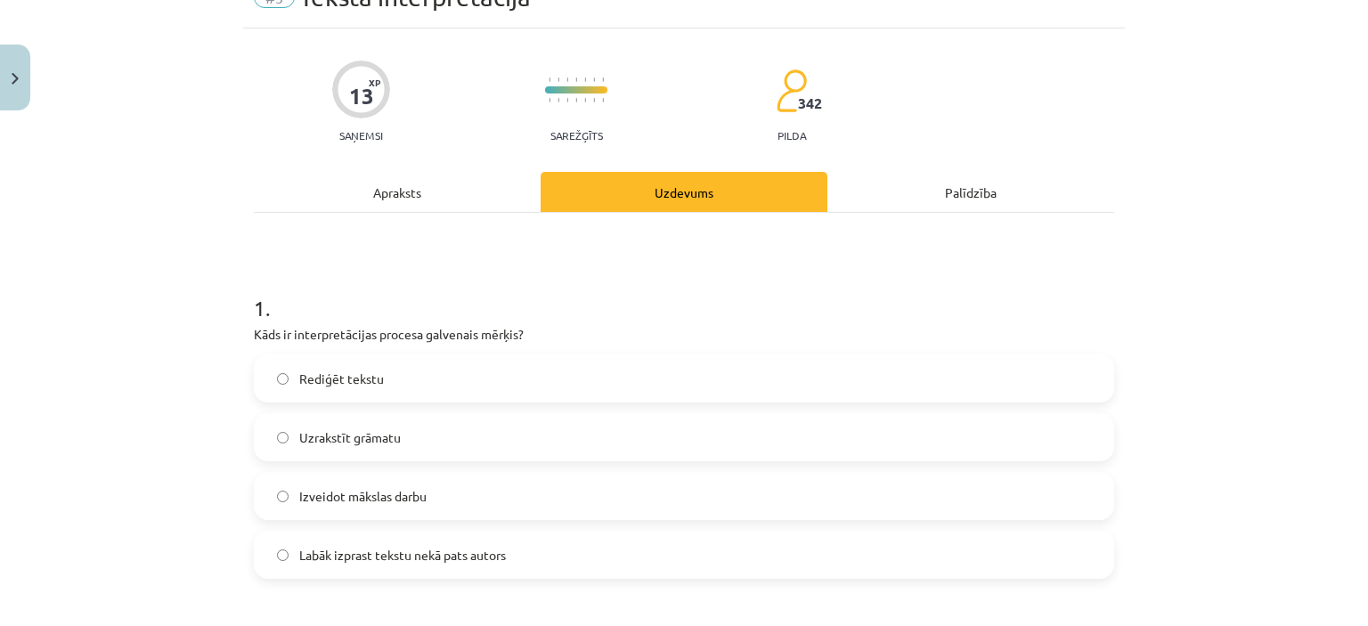
scroll to position [0, 0]
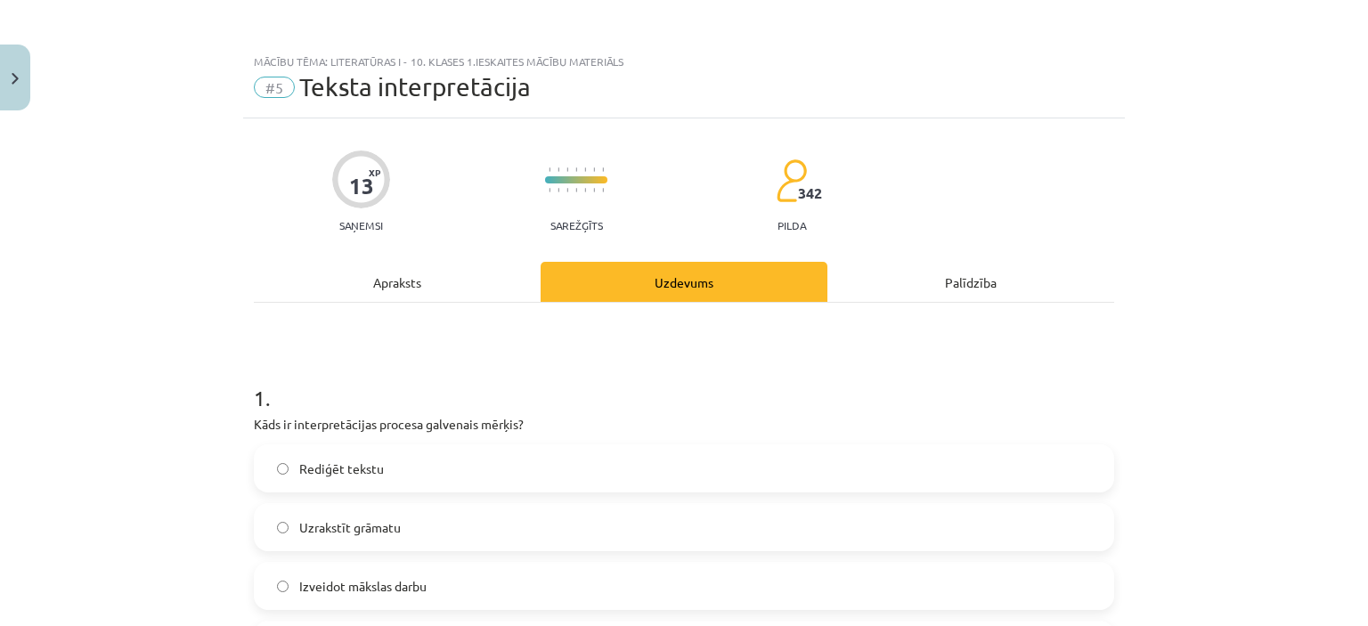
click at [412, 284] on div "Apraksts" at bounding box center [397, 282] width 287 height 40
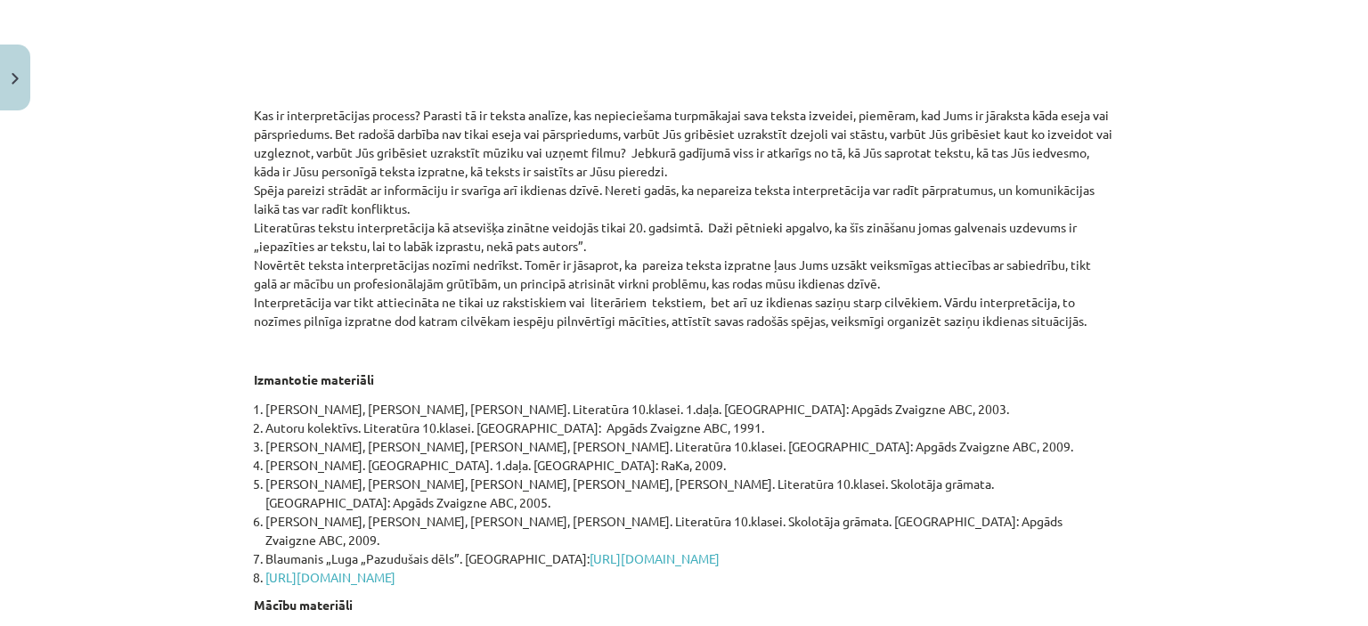
scroll to position [579, 0]
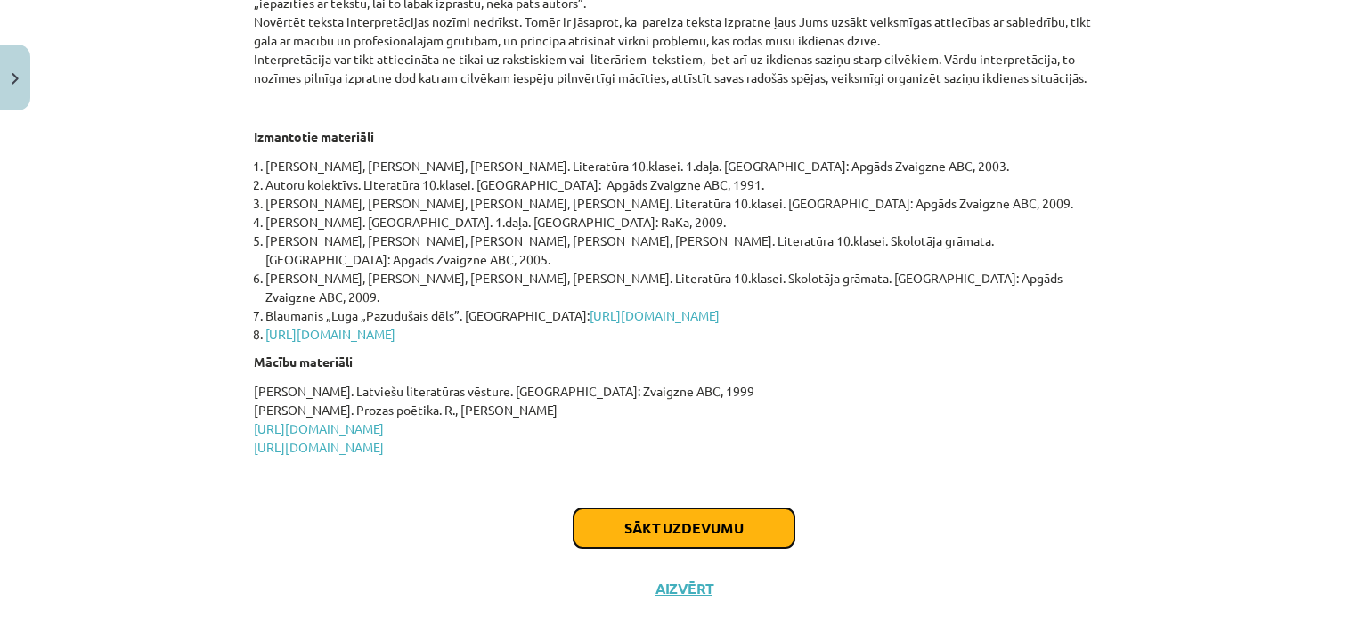
click at [713, 509] on button "Sākt uzdevumu" at bounding box center [684, 528] width 221 height 39
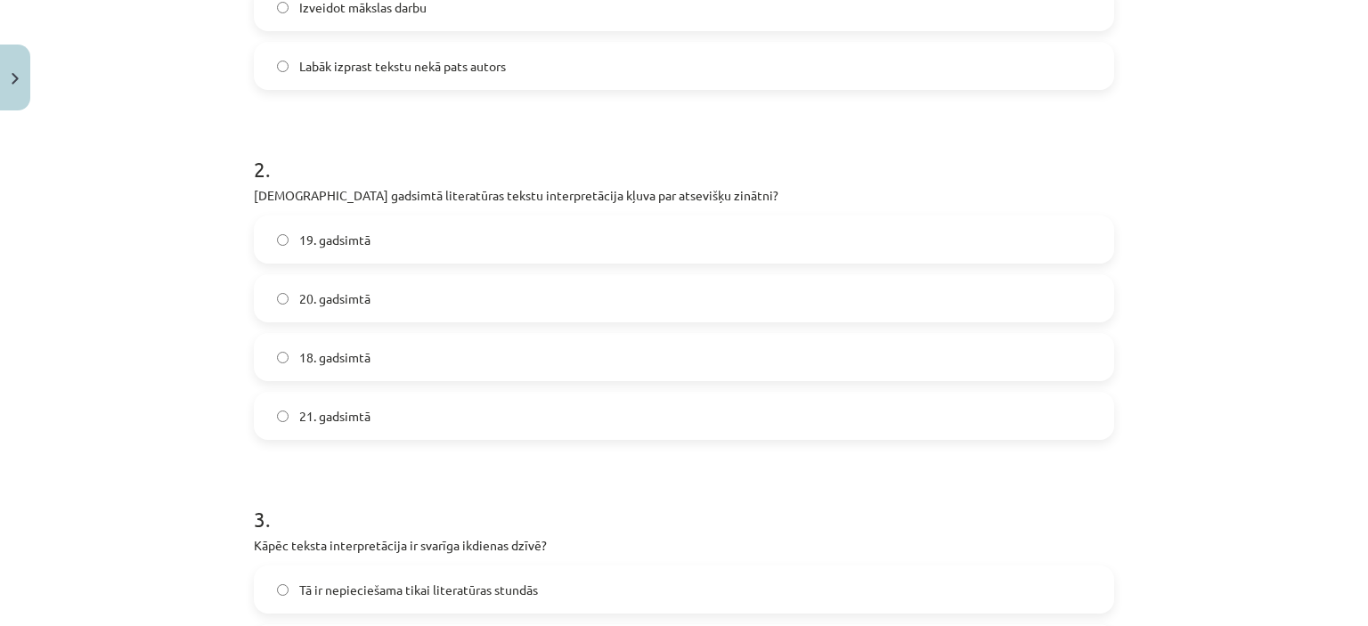
click at [478, 291] on label "20. gadsimtā" at bounding box center [684, 298] width 857 height 45
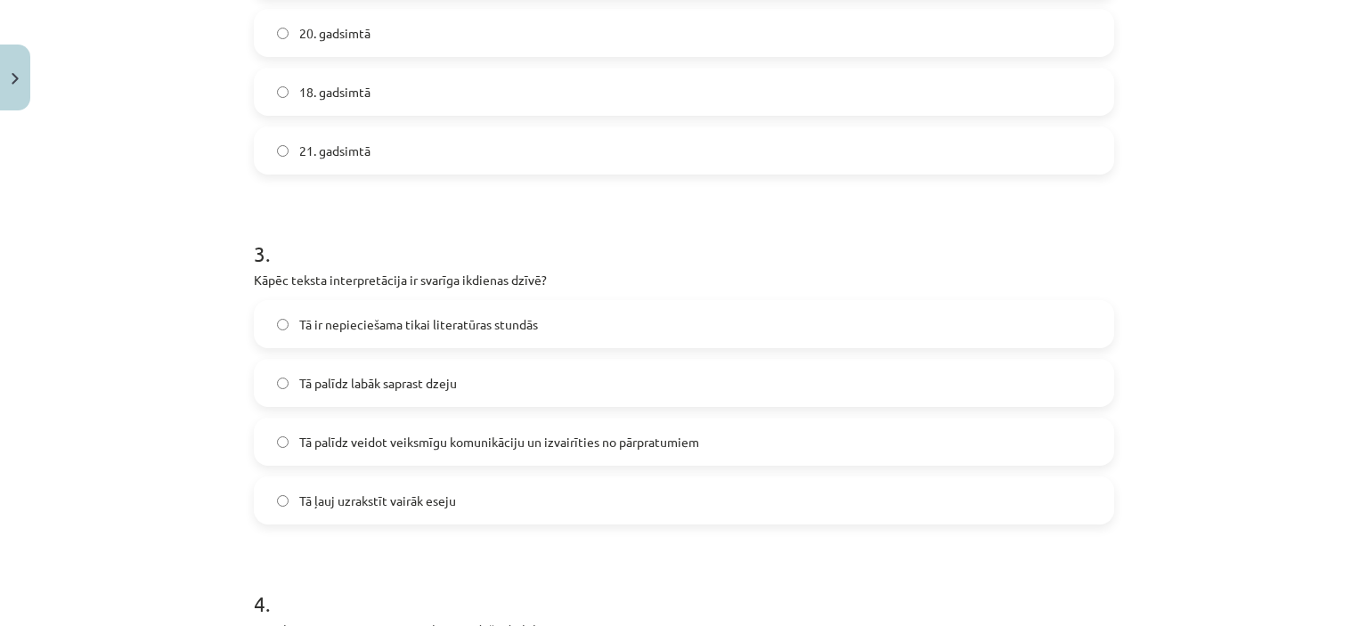
scroll to position [846, 0]
click at [546, 439] on span "Tā palīdz veidot veiksmīgu komunikāciju un izvairīties no pārpratumiem" at bounding box center [499, 440] width 400 height 19
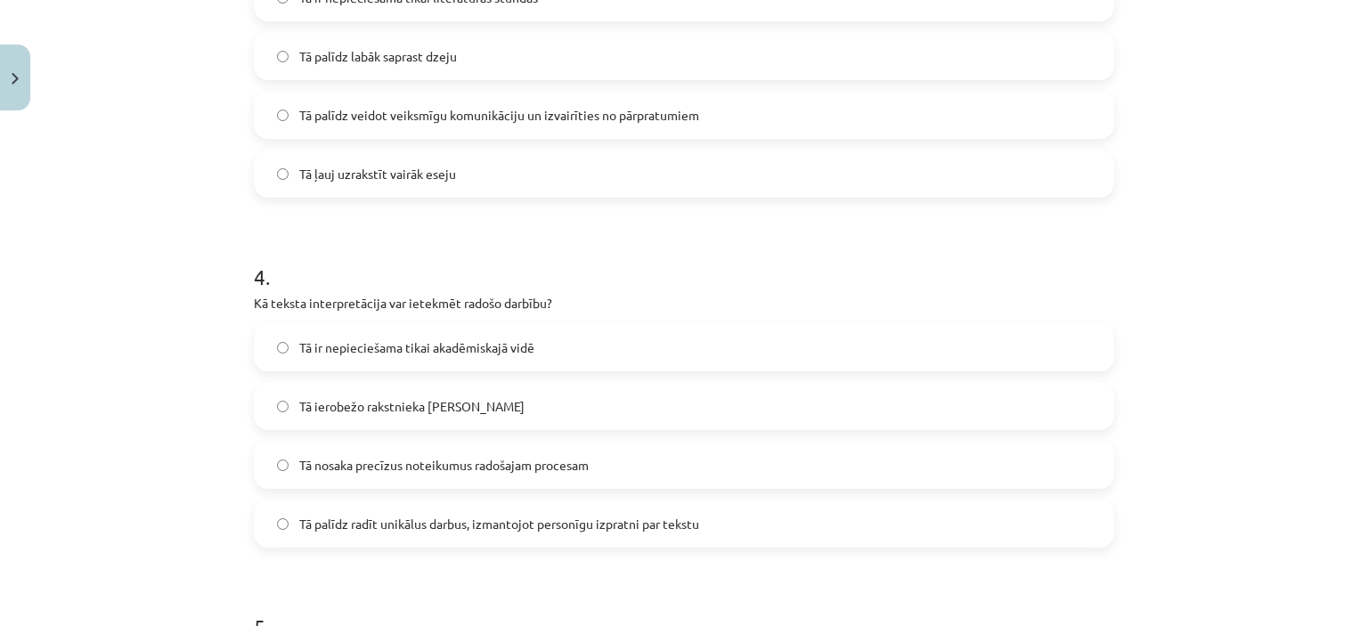
scroll to position [1203, 0]
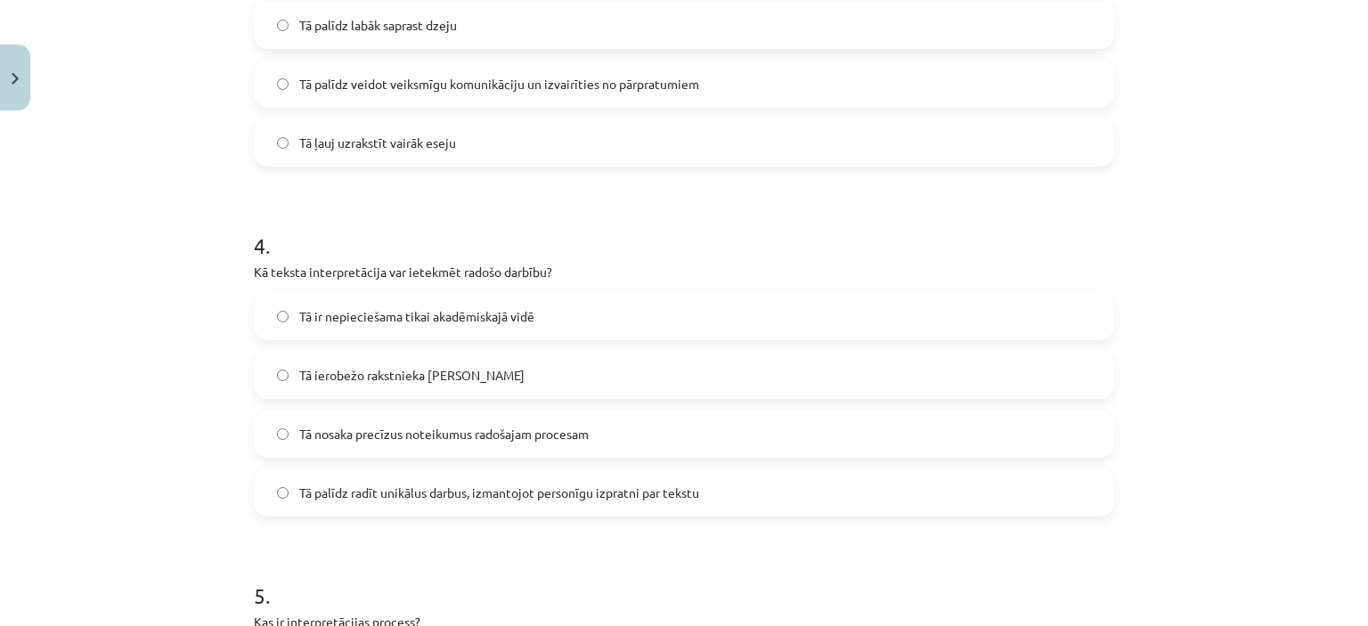
click at [570, 492] on span "Tā palīdz radīt unikālus darbus, izmantojot personīgu izpratni par tekstu" at bounding box center [499, 493] width 400 height 19
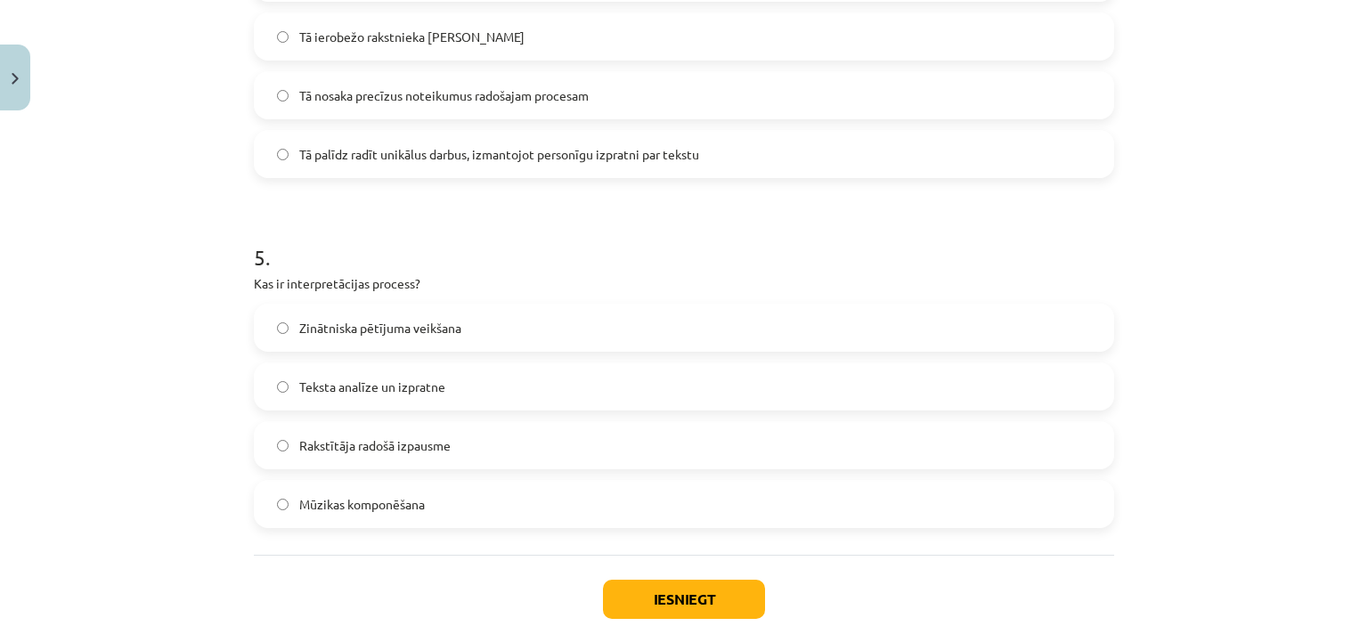
scroll to position [1559, 0]
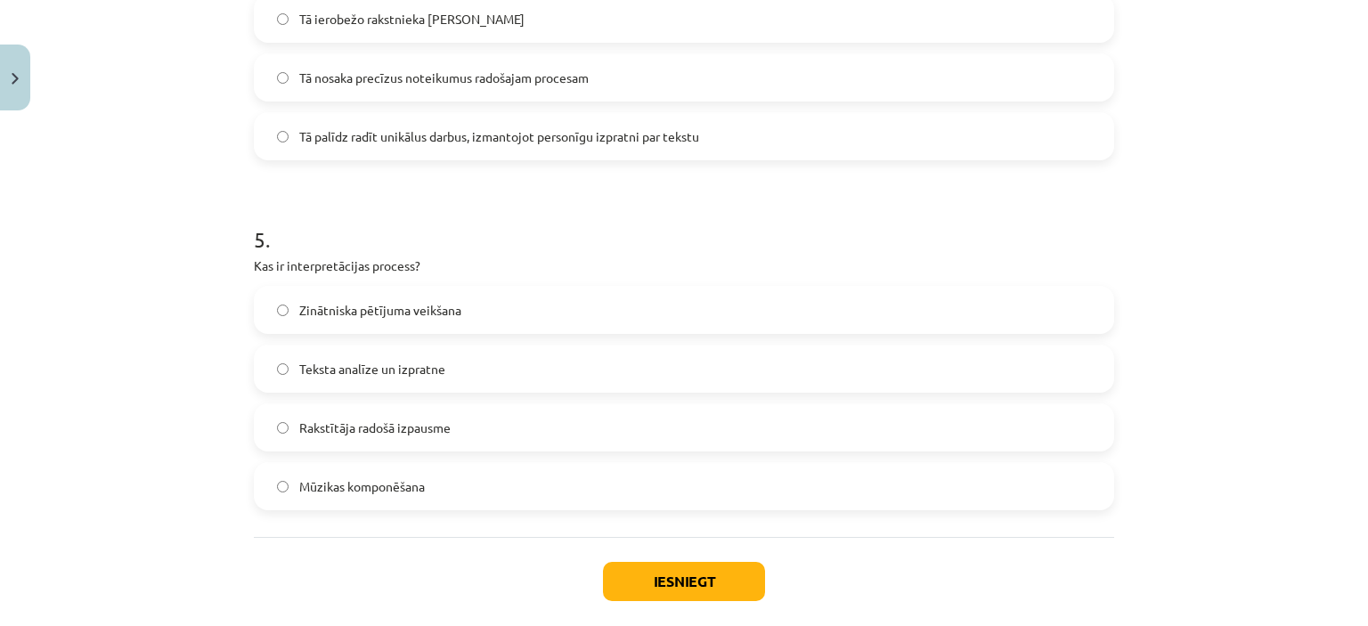
click at [657, 360] on label "Teksta analīze un izpratne" at bounding box center [684, 369] width 857 height 45
click at [681, 594] on button "Iesniegt" at bounding box center [684, 581] width 162 height 39
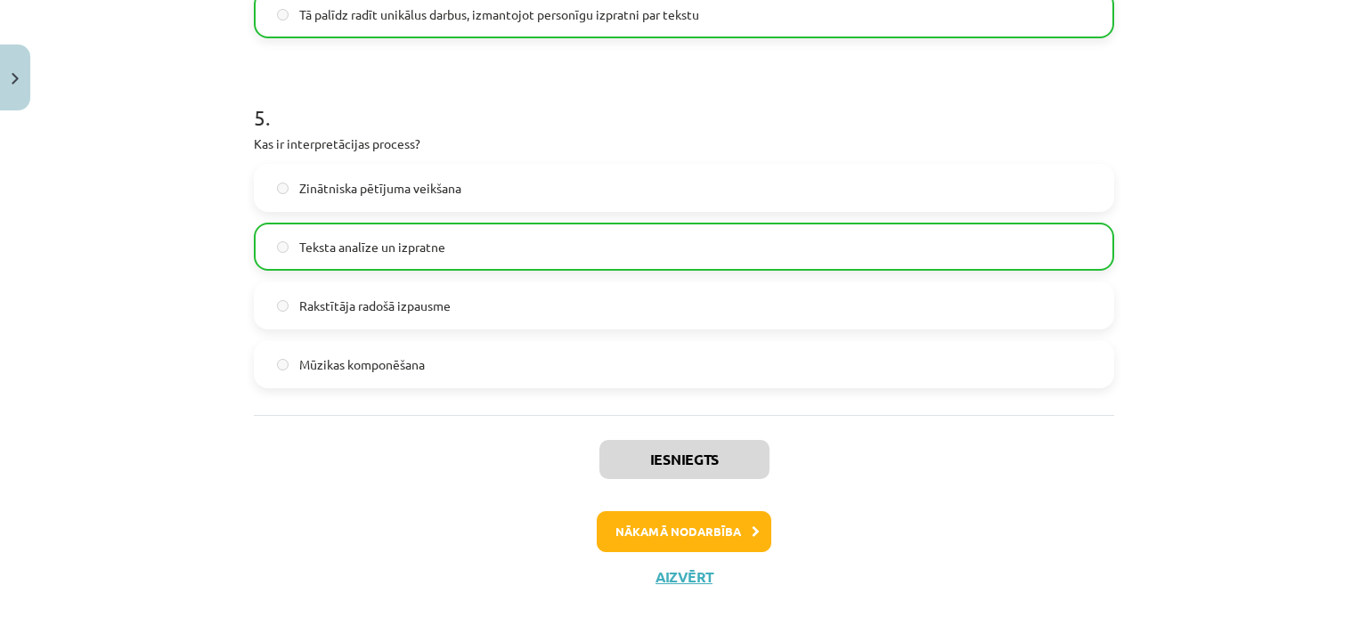
scroll to position [1705, 0]
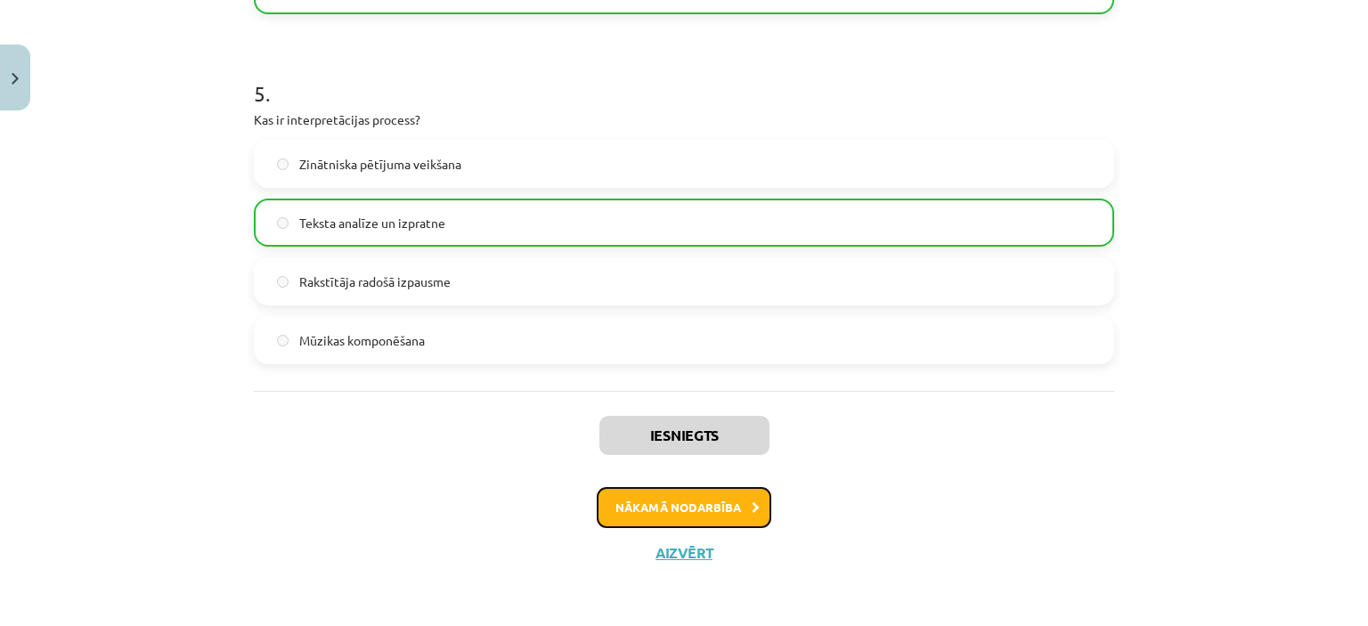
click at [686, 502] on button "Nākamā nodarbība" at bounding box center [684, 507] width 175 height 41
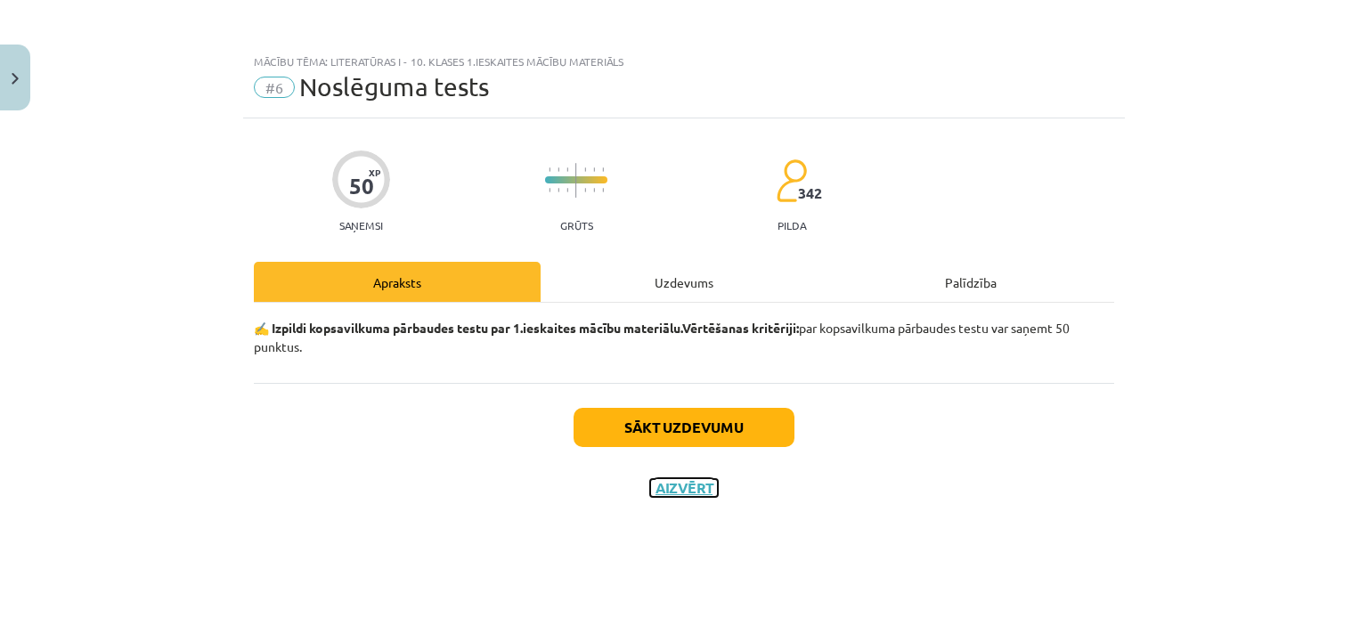
click at [694, 488] on button "Aizvērt" at bounding box center [684, 488] width 68 height 18
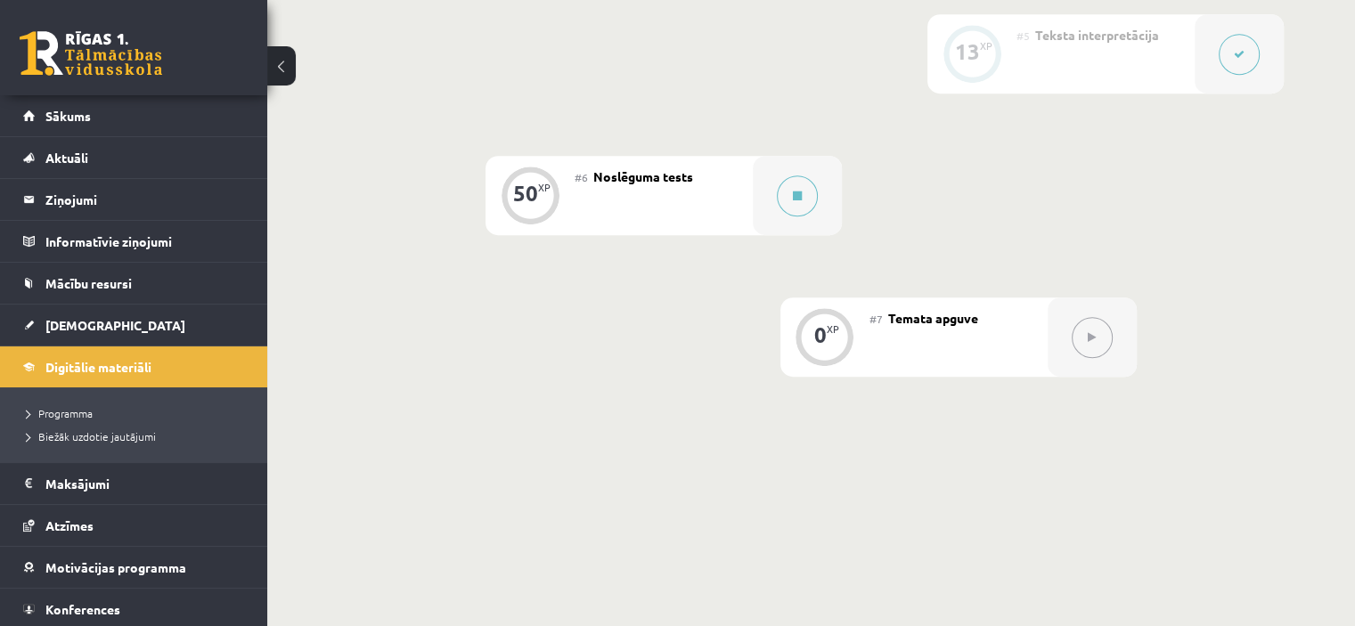
scroll to position [1140, 0]
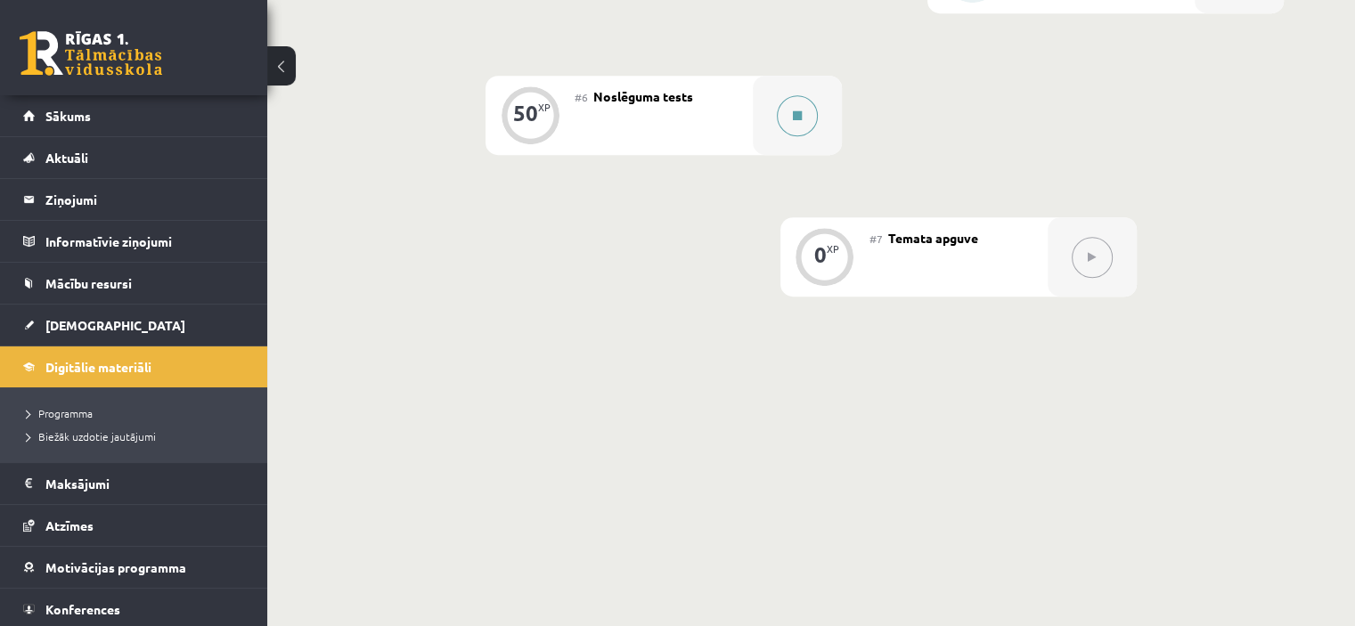
click at [762, 153] on div at bounding box center [797, 115] width 89 height 79
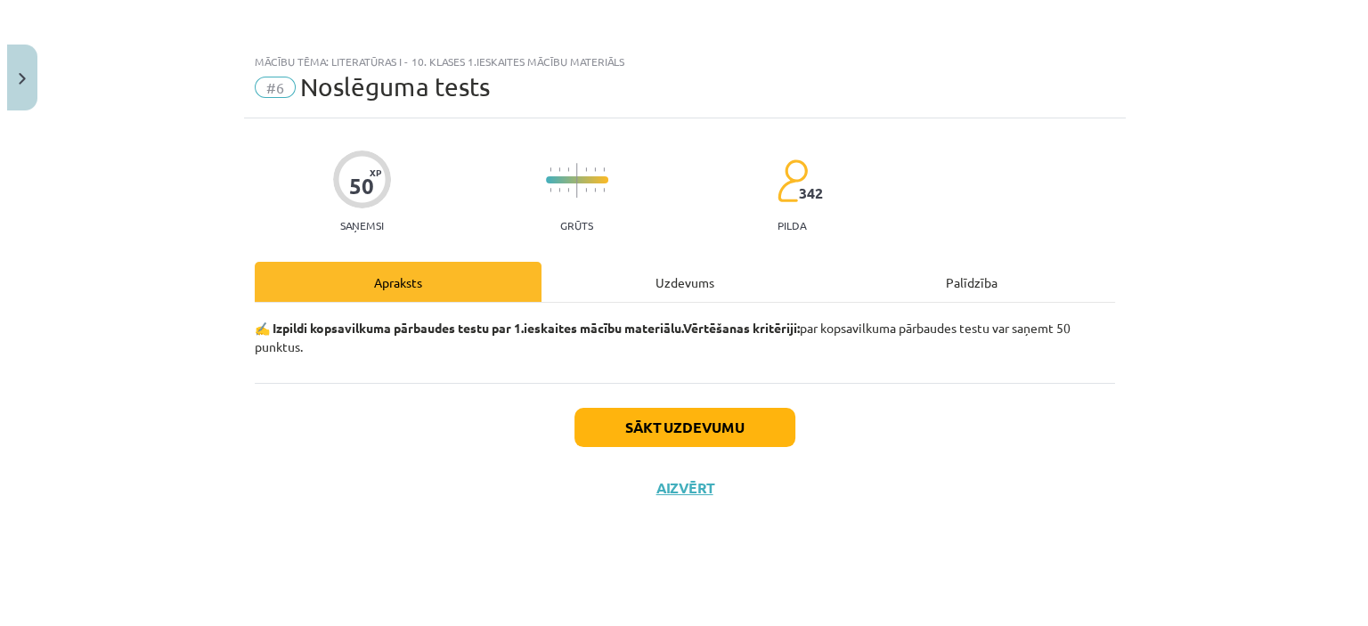
scroll to position [1123, 0]
click at [654, 426] on button "Sākt uzdevumu" at bounding box center [684, 427] width 221 height 39
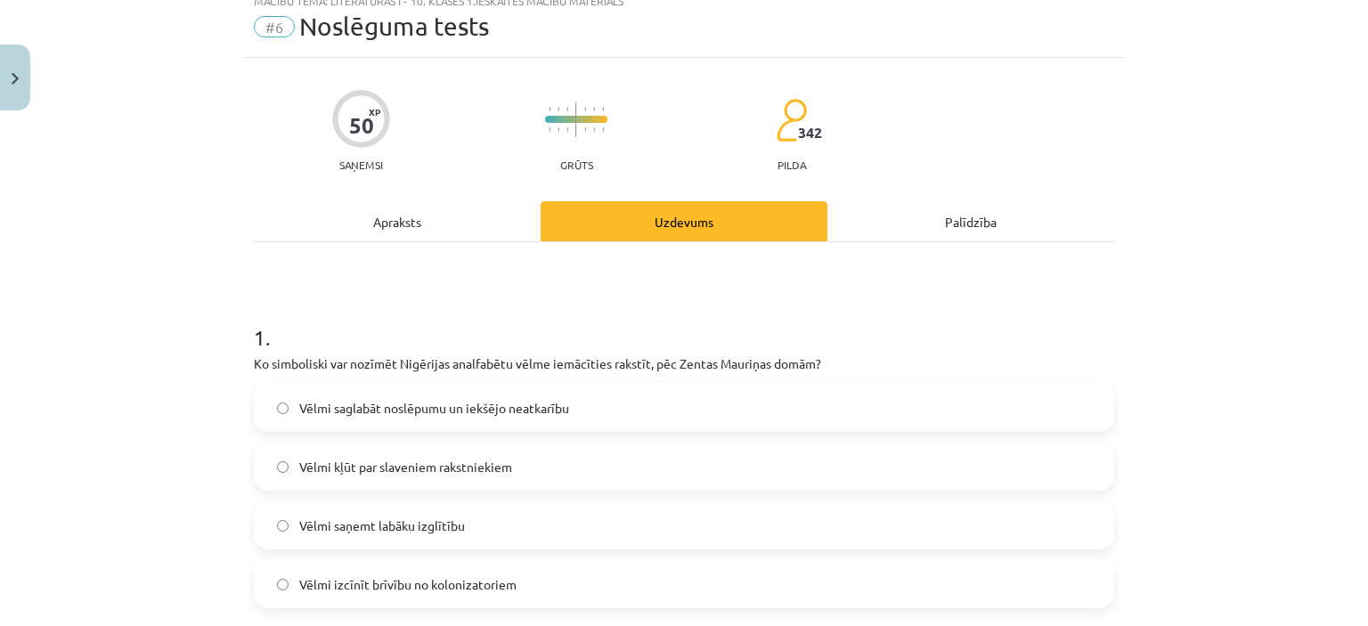
scroll to position [89, 0]
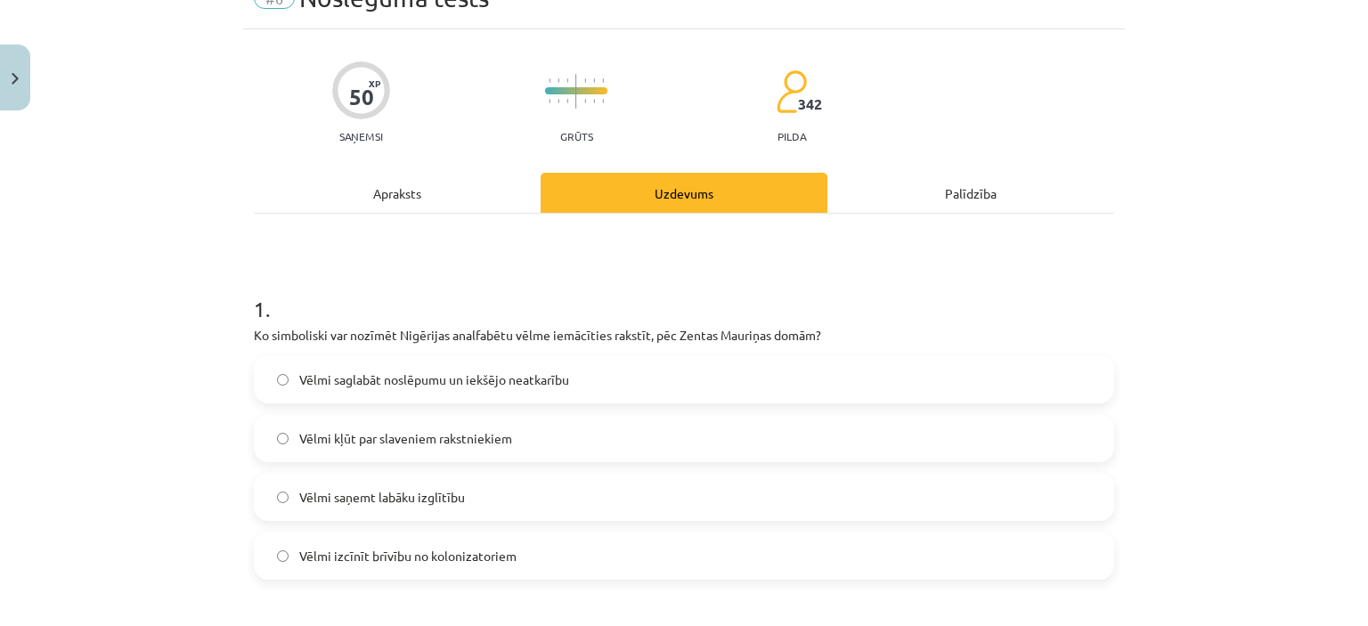
click at [498, 380] on span "Vēlmi saglabāt noslēpumu un iekšējo neatkarību" at bounding box center [434, 380] width 270 height 19
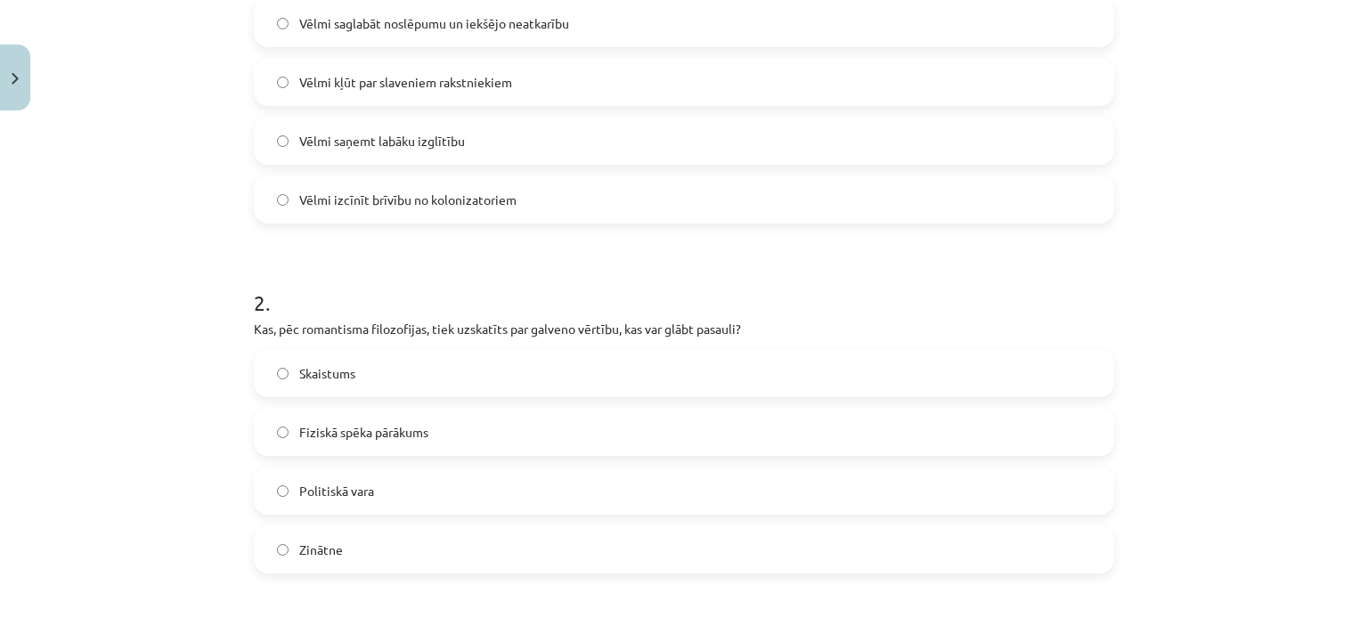
scroll to position [535, 0]
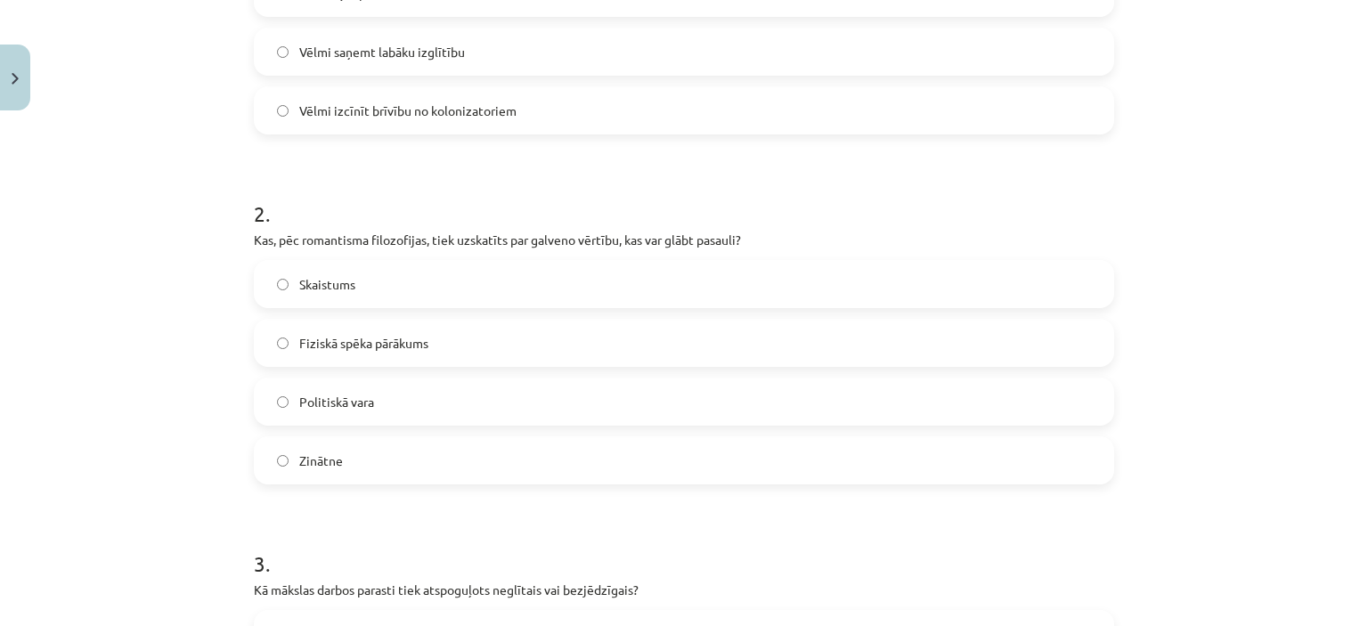
click at [470, 288] on label "Skaistums" at bounding box center [684, 284] width 857 height 45
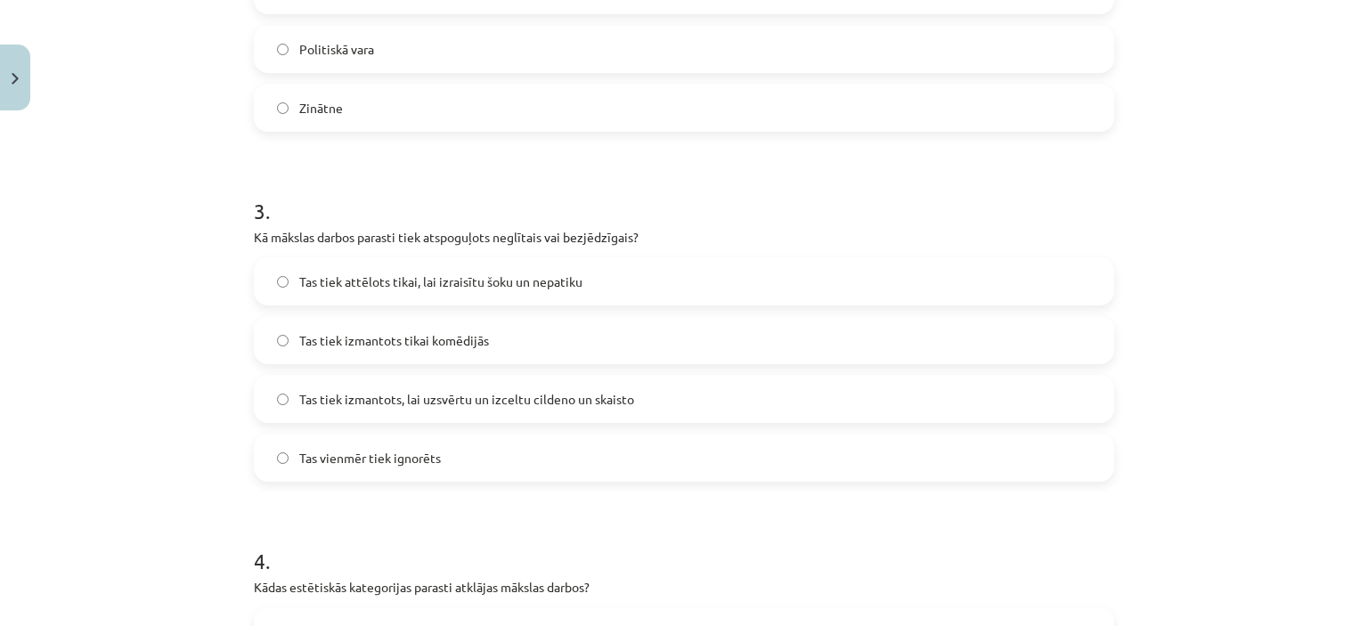
scroll to position [891, 0]
click at [475, 390] on span "Tas tiek izmantots, lai uzsvērtu un izceltu cildeno un skaisto" at bounding box center [466, 396] width 335 height 19
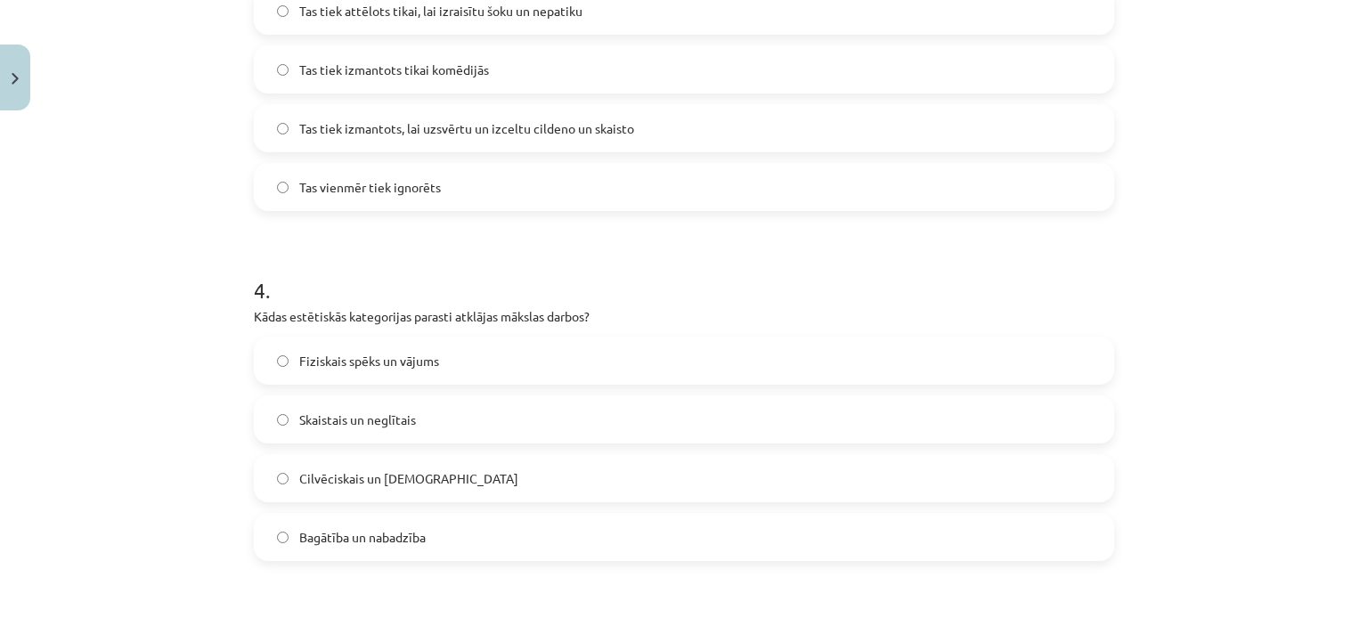
scroll to position [1247, 0]
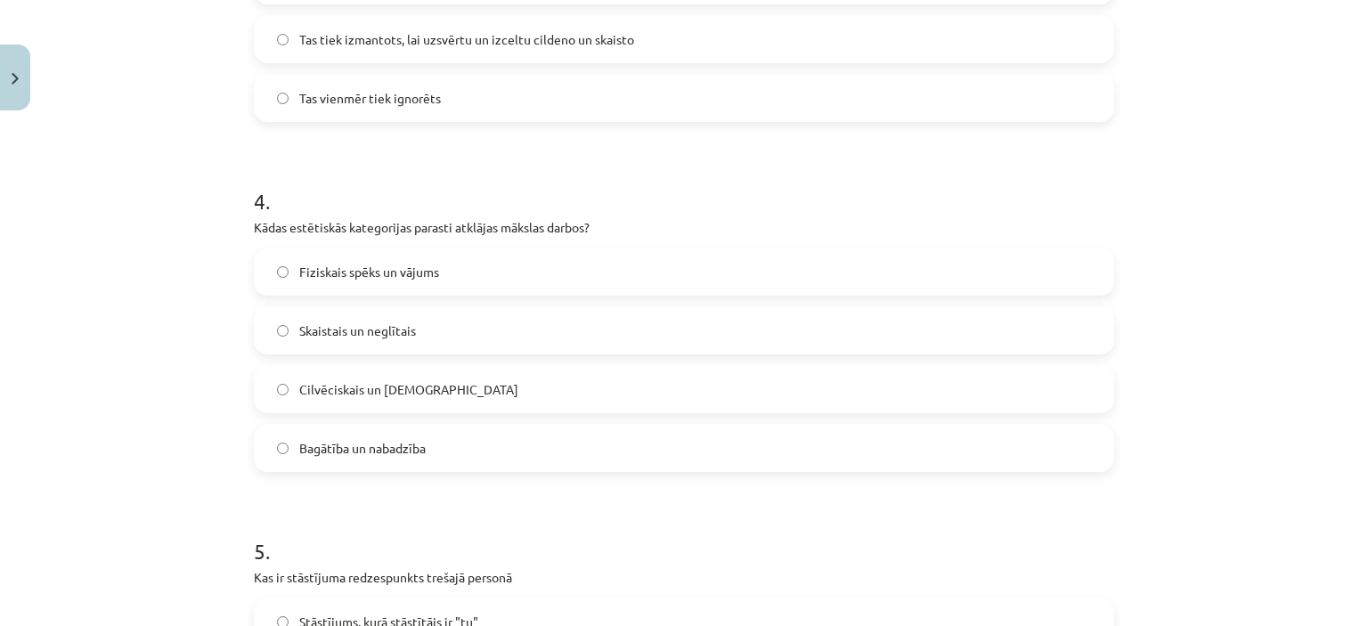
click at [428, 327] on label "Skaistais un neglītais" at bounding box center [684, 330] width 857 height 45
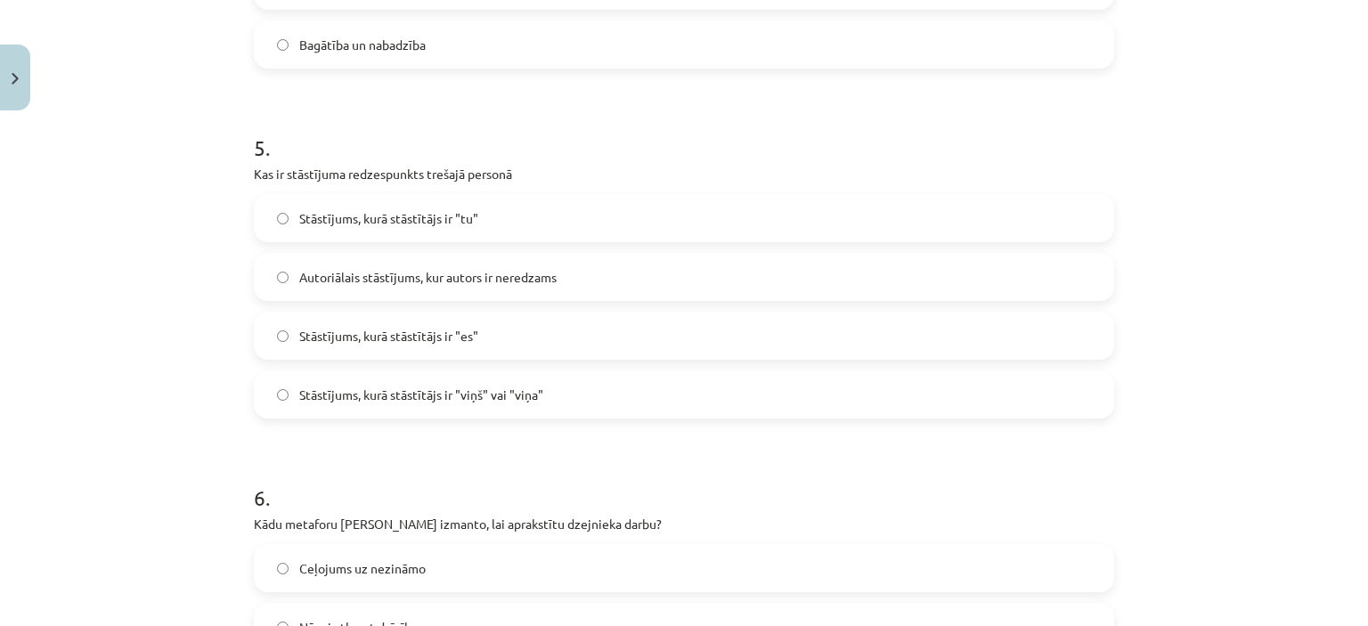
scroll to position [1693, 0]
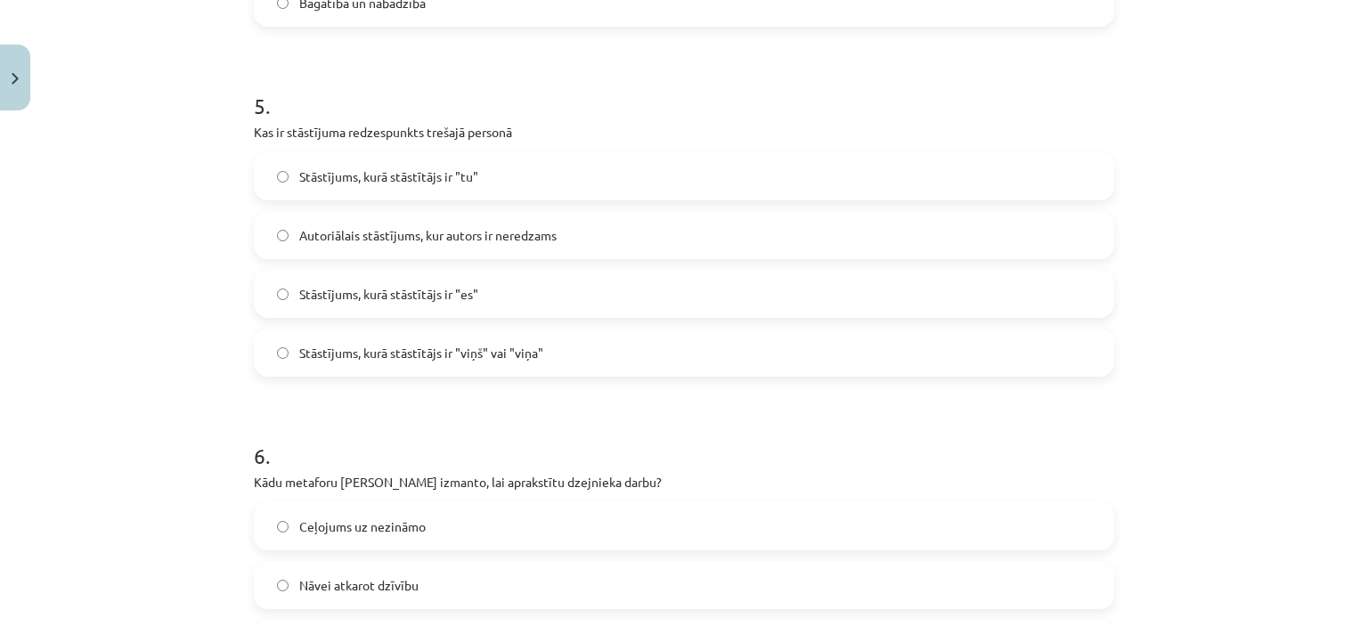
click at [501, 348] on span "Stāstījums, kurā stāstītājs ir "viņš" vai "viņa"" at bounding box center [421, 353] width 244 height 19
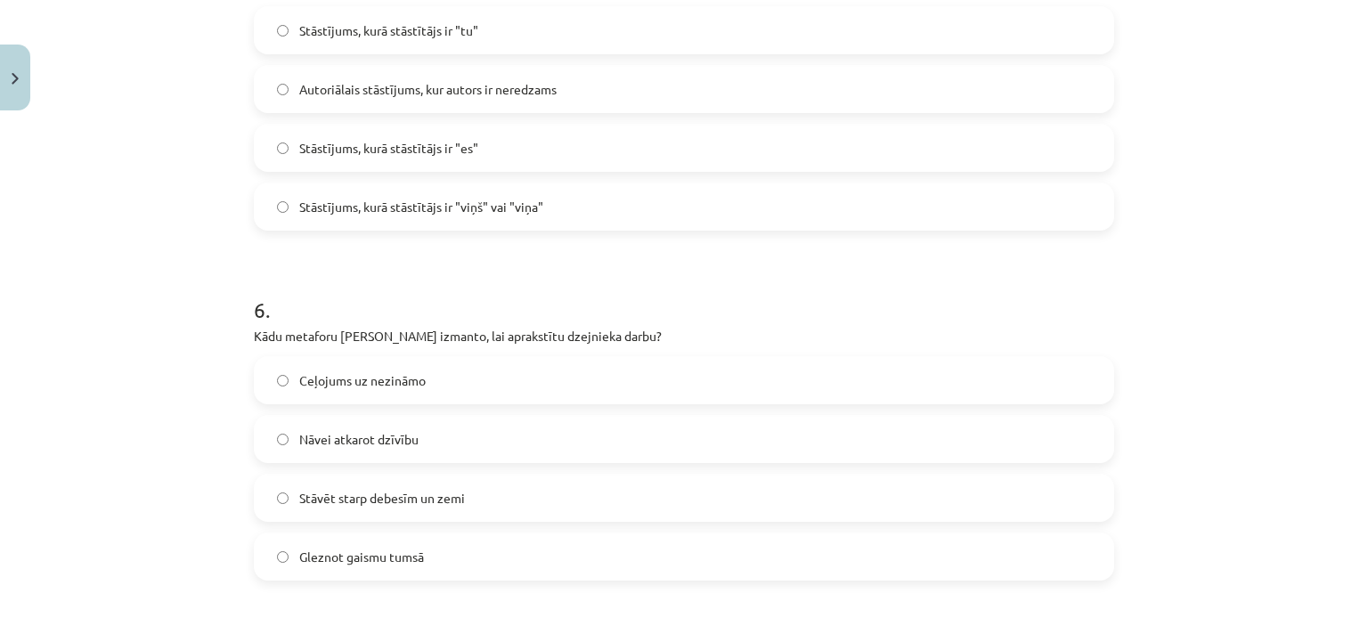
scroll to position [1871, 0]
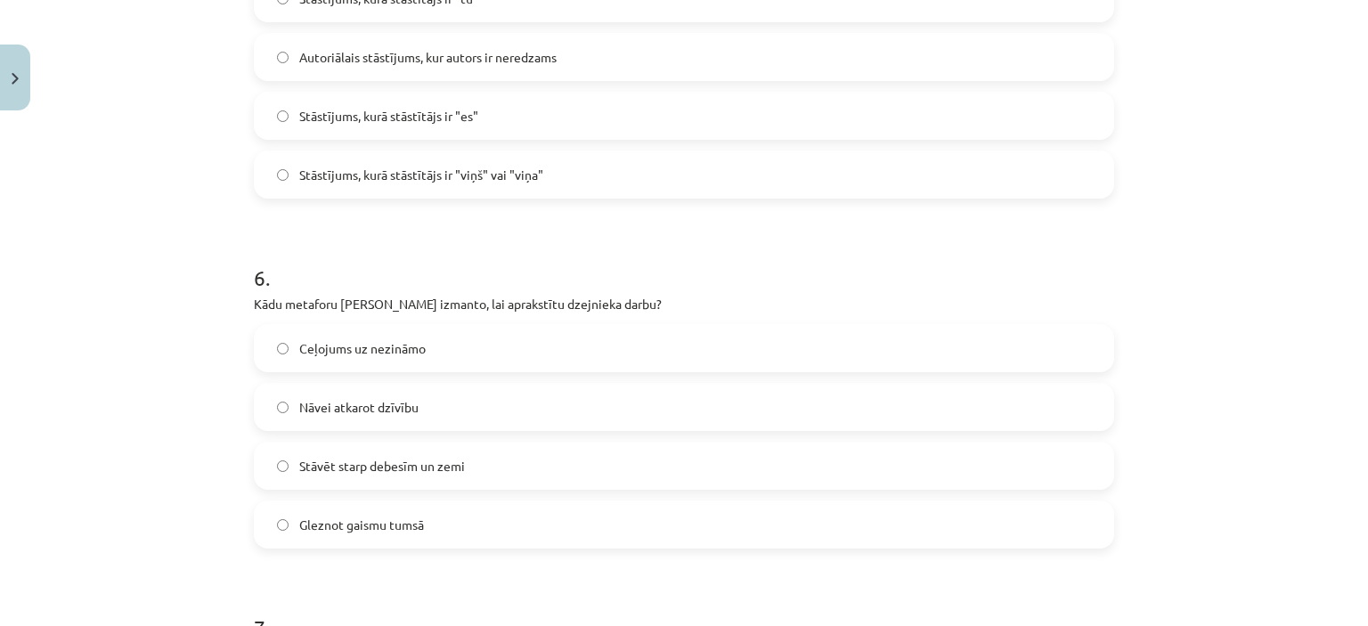
click at [469, 411] on label "Nāvei atkarot dzīvību" at bounding box center [684, 407] width 857 height 45
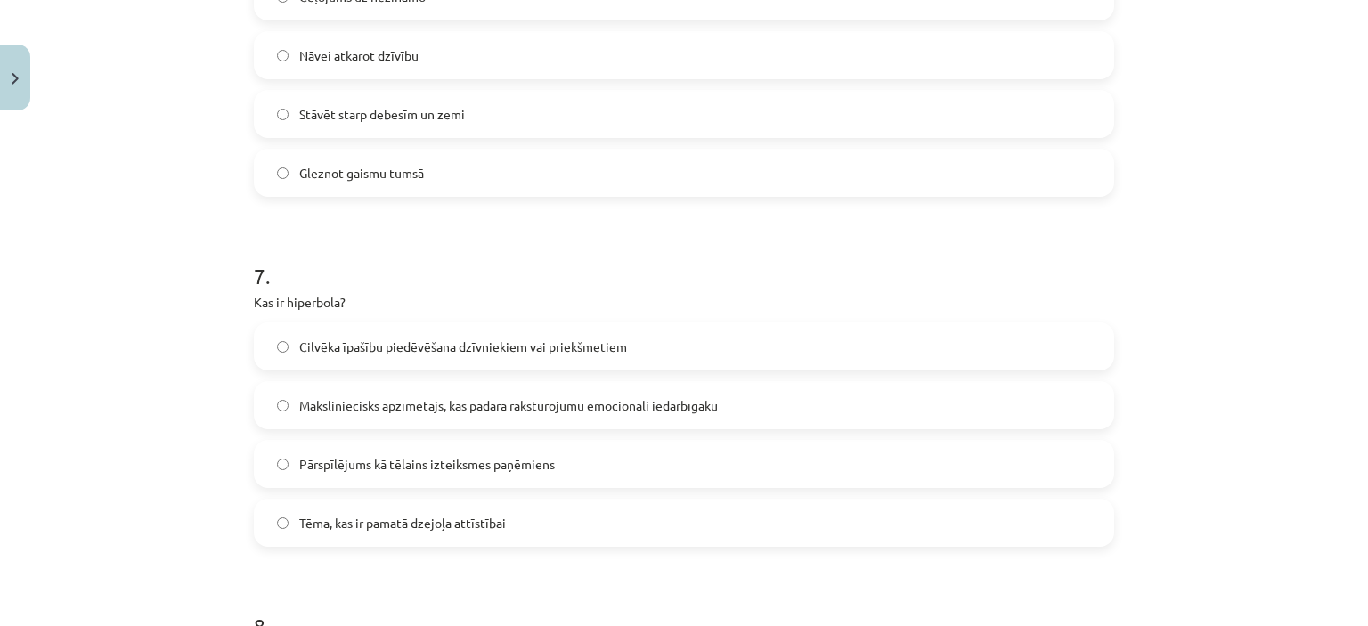
scroll to position [2227, 0]
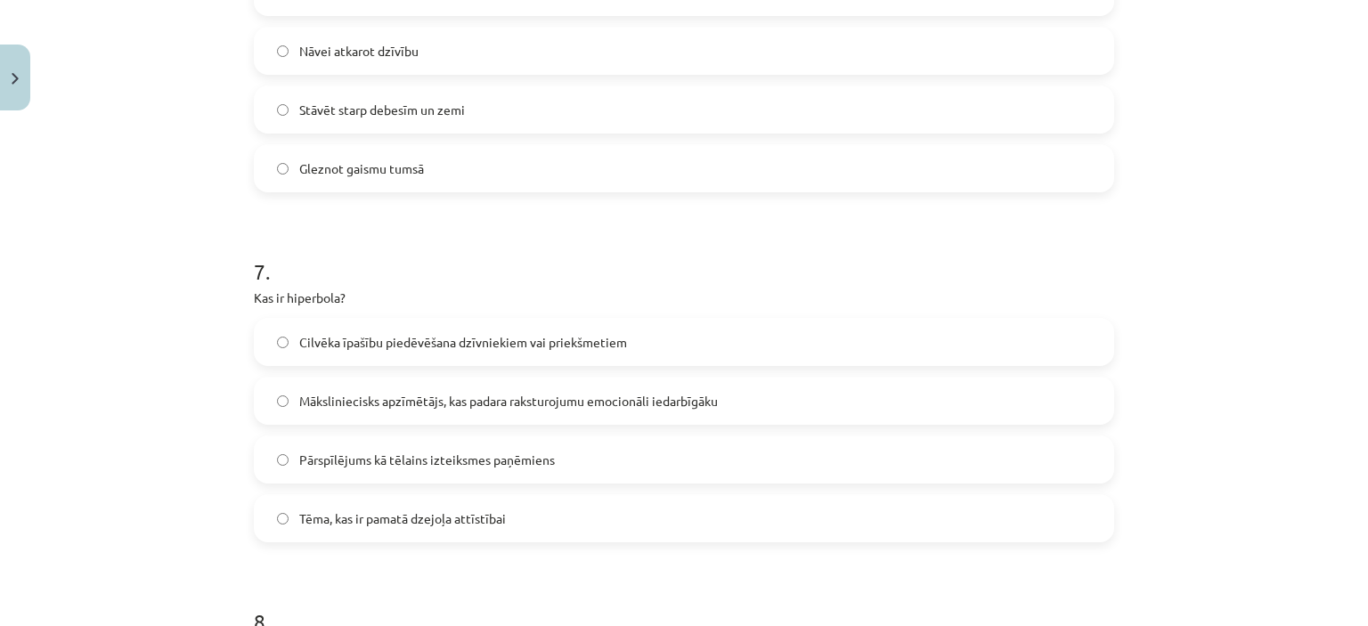
click at [463, 455] on span "Pārspīlējums kā tēlains izteiksmes paņēmiens" at bounding box center [427, 460] width 256 height 19
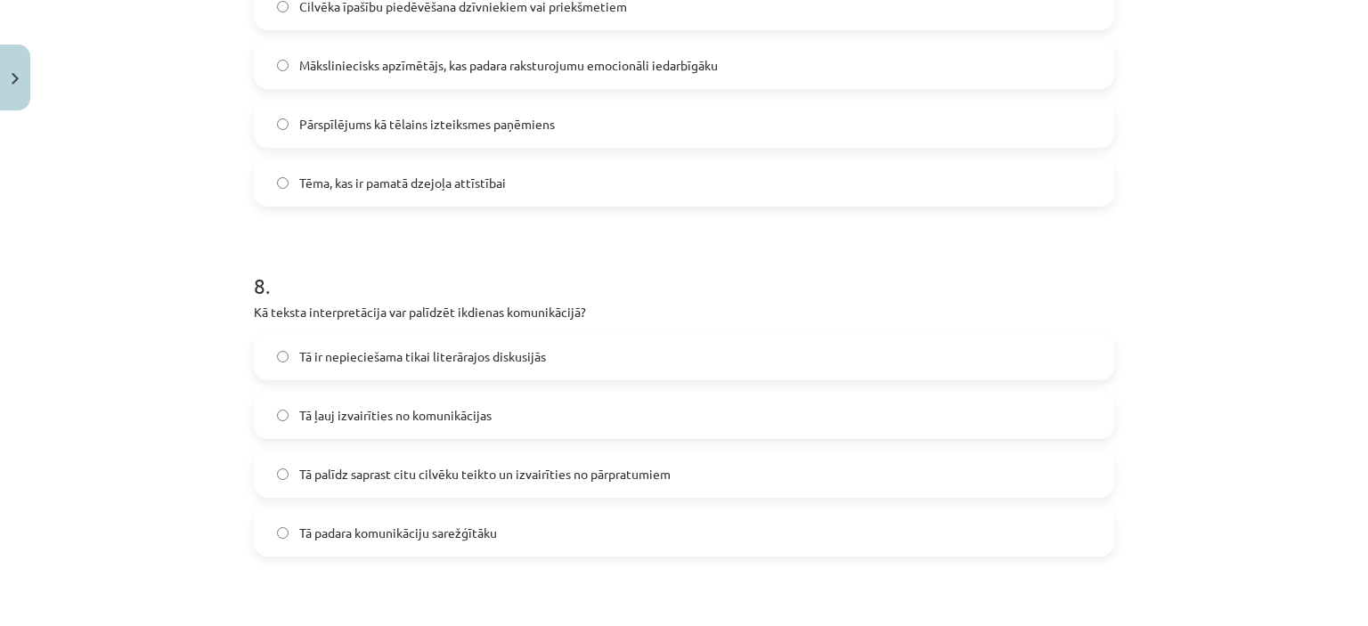
scroll to position [2584, 0]
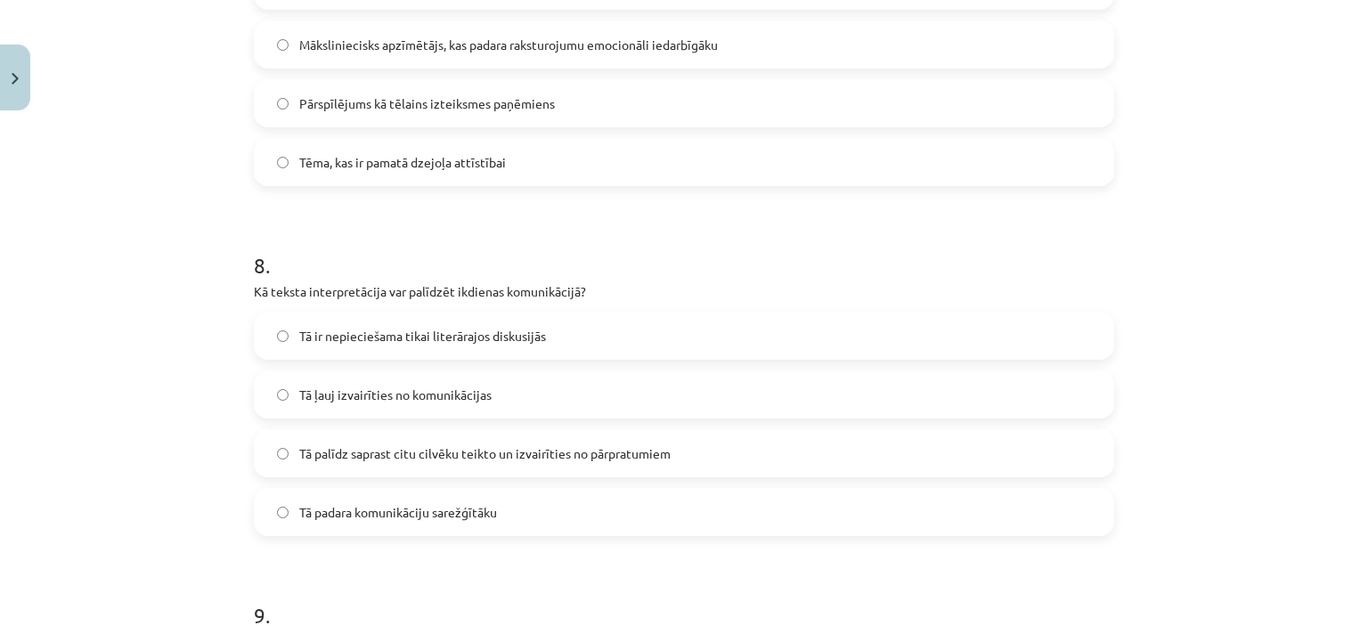
click at [684, 447] on label "Tā palīdz saprast citu cilvēku teikto un izvairīties no pārpratumiem" at bounding box center [684, 453] width 857 height 45
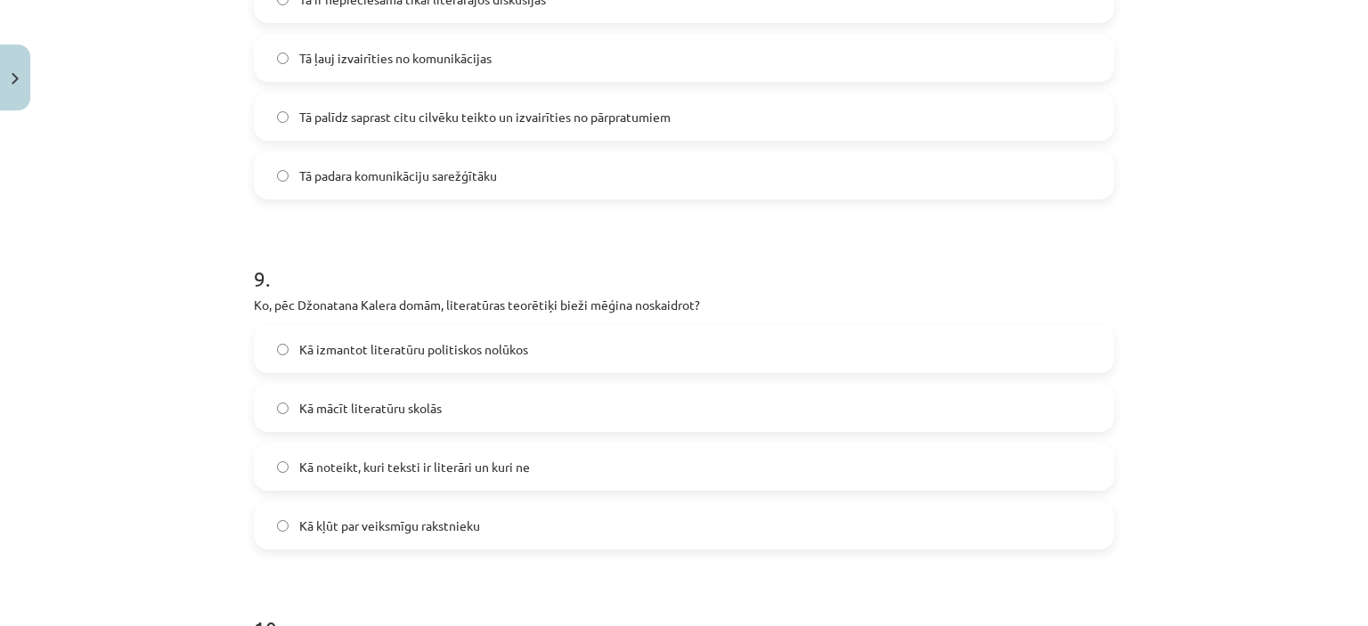
scroll to position [2940, 0]
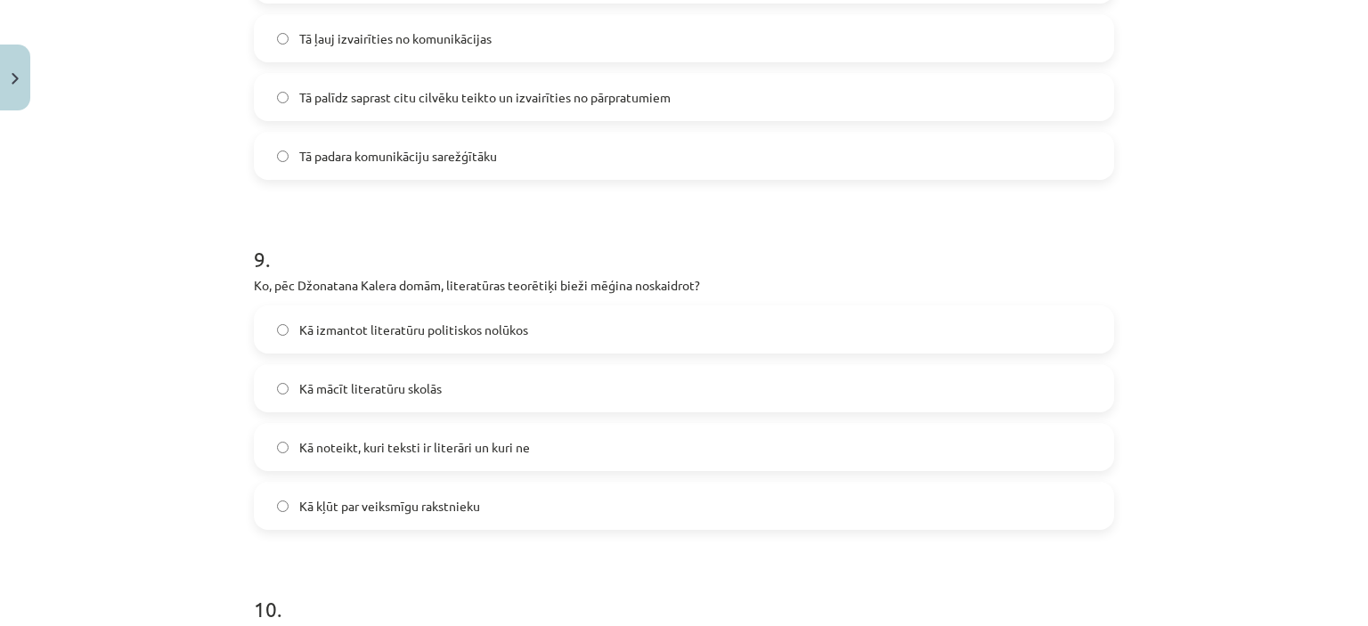
click at [535, 437] on label "Kā noteikt, kuri teksti ir literāri un kuri ne" at bounding box center [684, 447] width 857 height 45
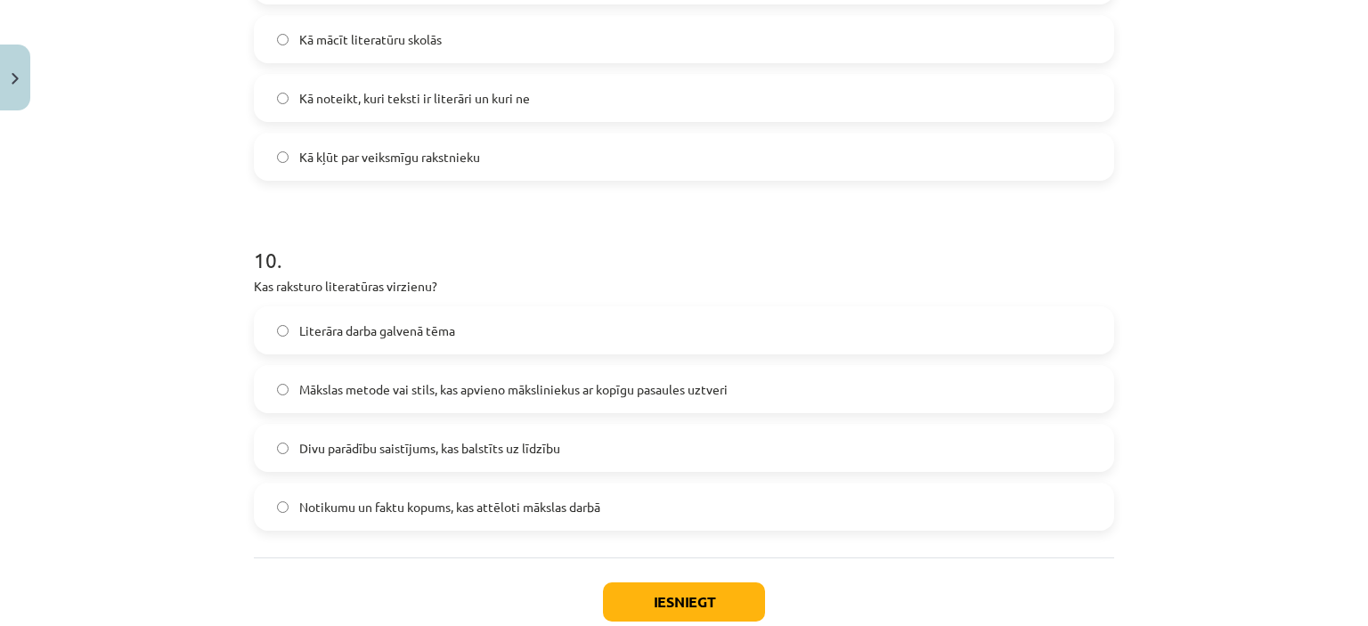
scroll to position [3296, 0]
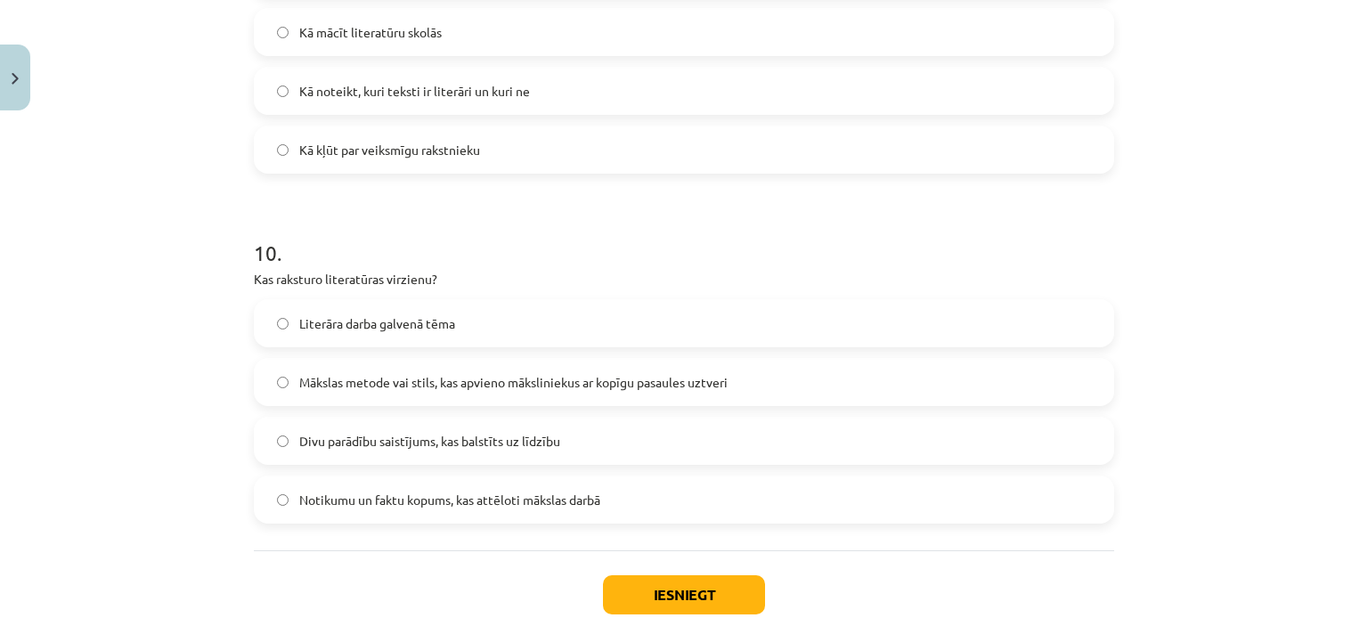
click at [625, 490] on label "Notikumu un faktu kopums, kas attēloti mākslas darbā" at bounding box center [684, 500] width 857 height 45
click at [678, 584] on button "Iesniegt" at bounding box center [684, 595] width 162 height 39
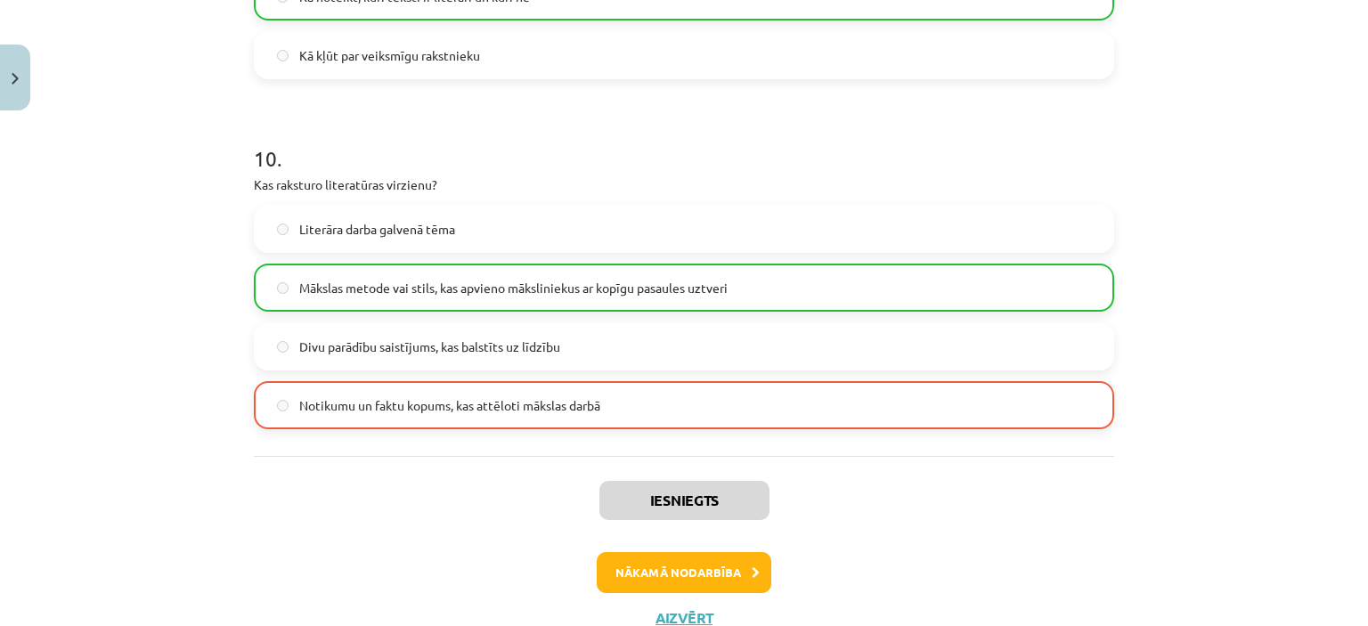
scroll to position [3456, 0]
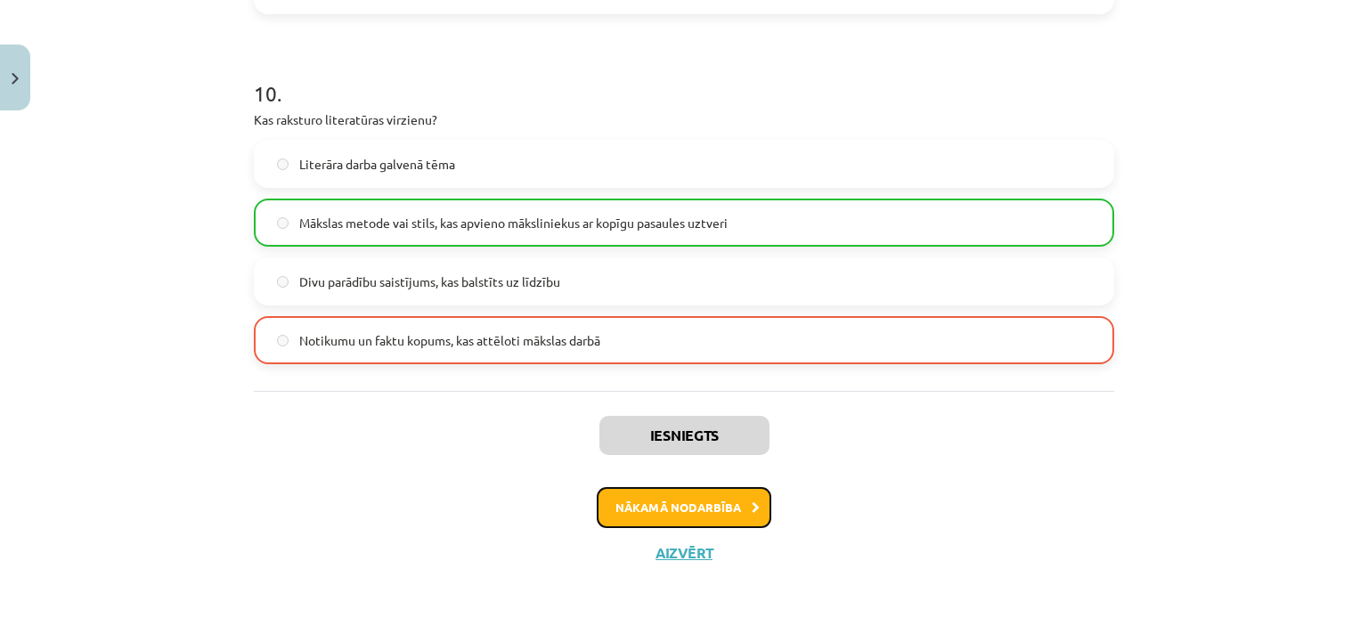
click at [715, 511] on button "Nākamā nodarbība" at bounding box center [684, 507] width 175 height 41
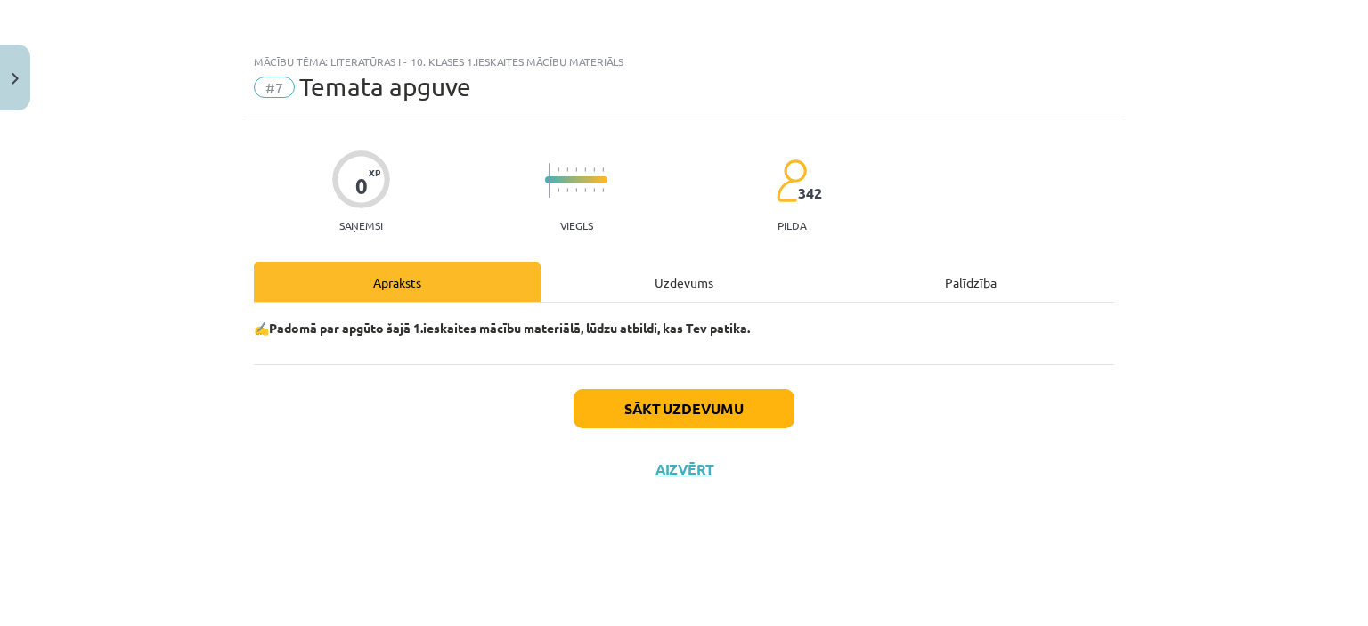
scroll to position [0, 0]
click at [780, 397] on button "Sākt uzdevumu" at bounding box center [684, 408] width 221 height 39
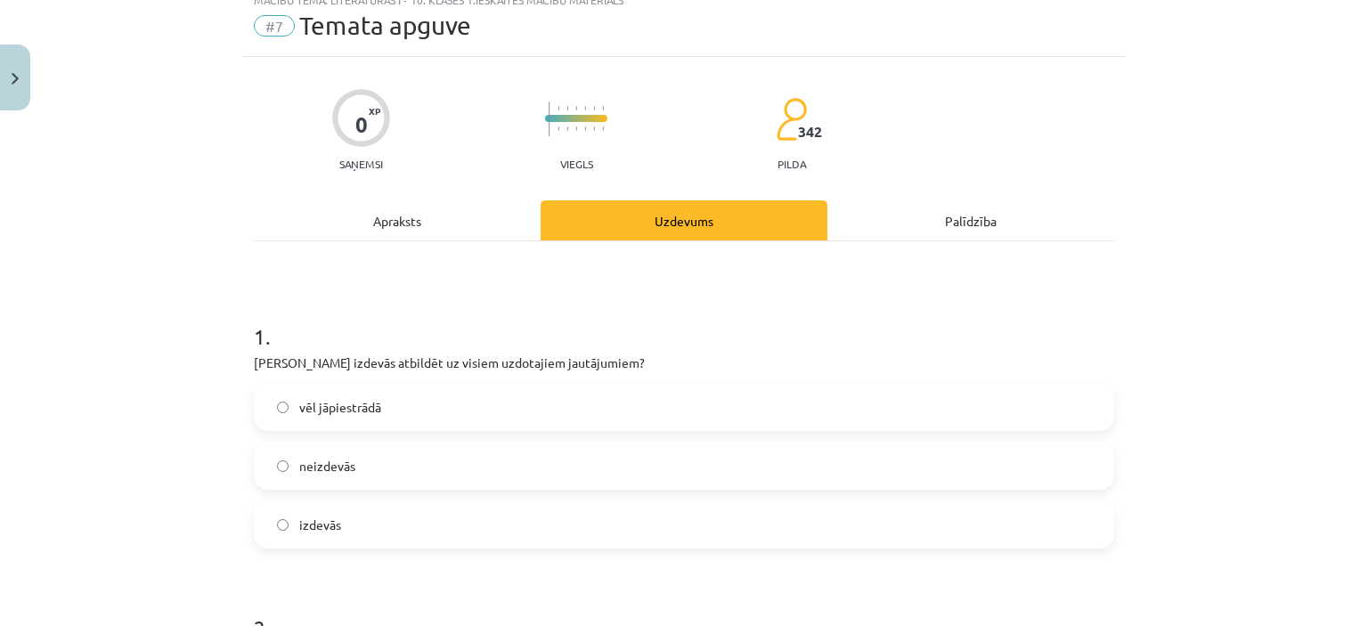
scroll to position [89, 0]
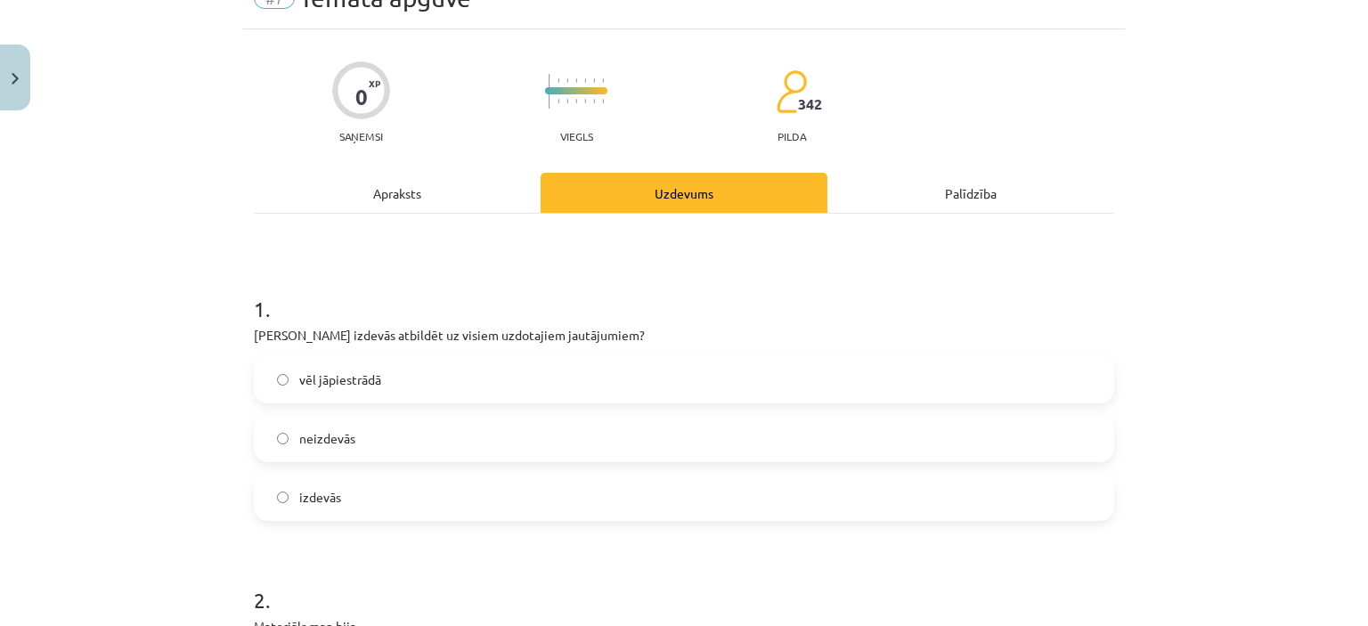
click at [418, 377] on label "vēl jāpiestrādā" at bounding box center [684, 379] width 857 height 45
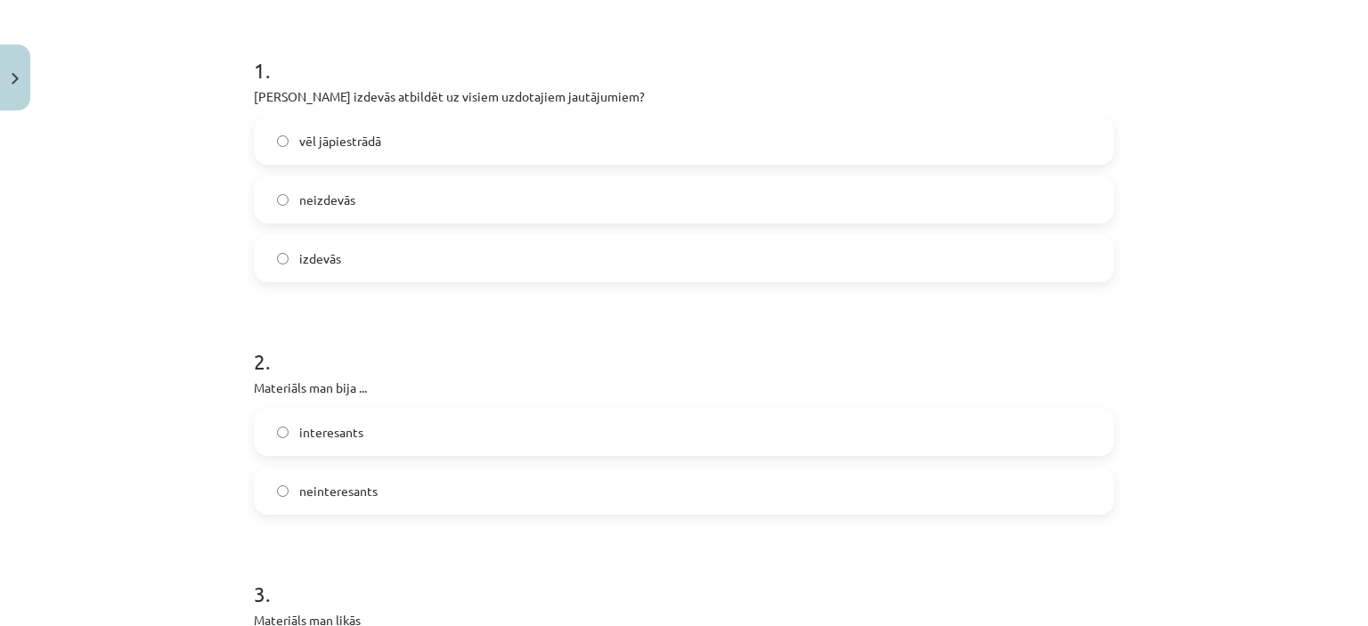
scroll to position [356, 0]
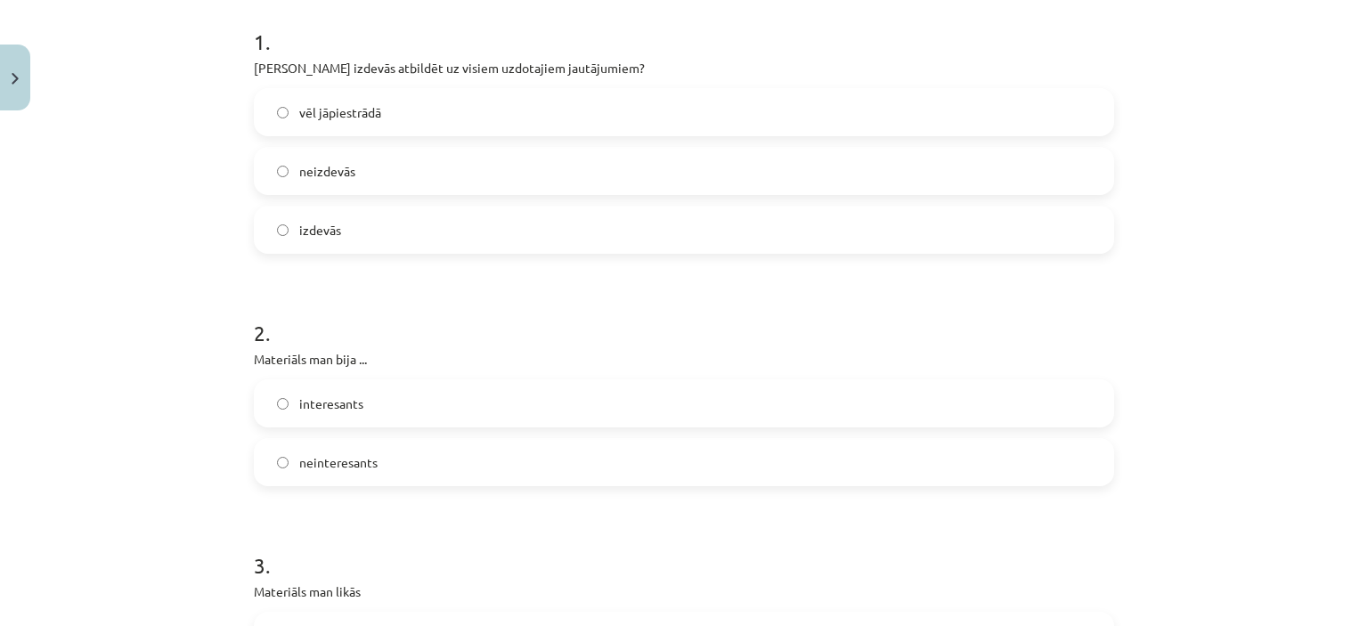
click at [411, 405] on label "interesants" at bounding box center [684, 403] width 857 height 45
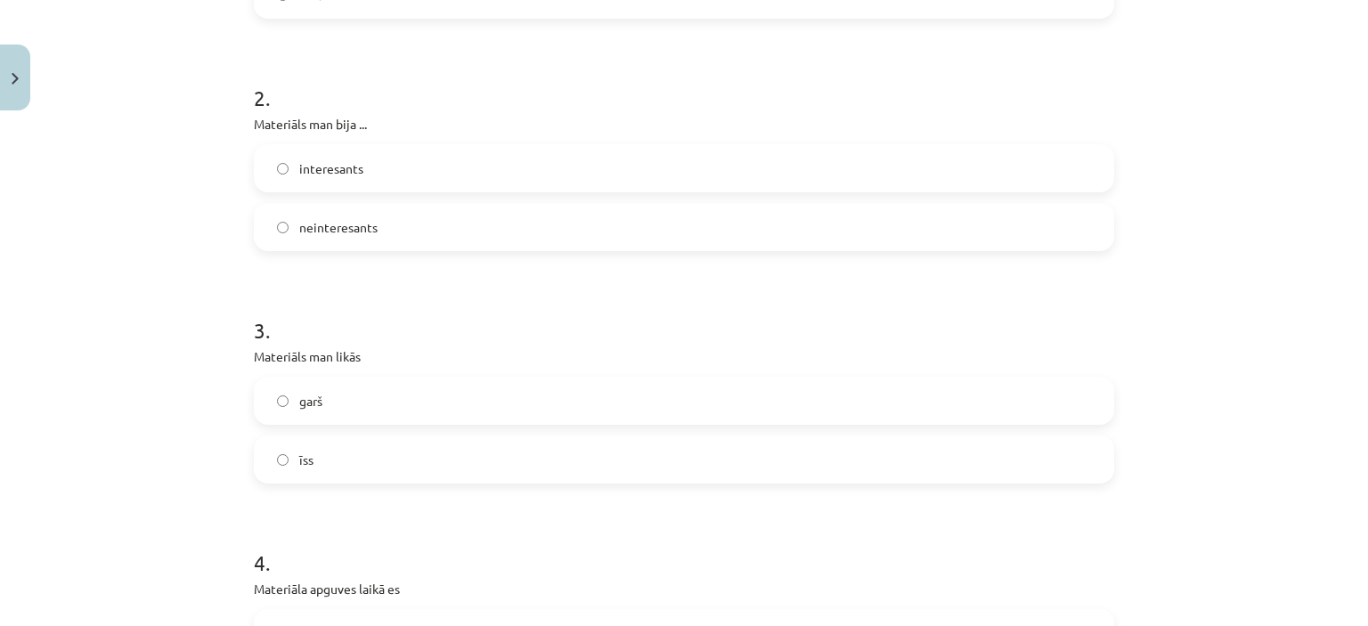
scroll to position [624, 0]
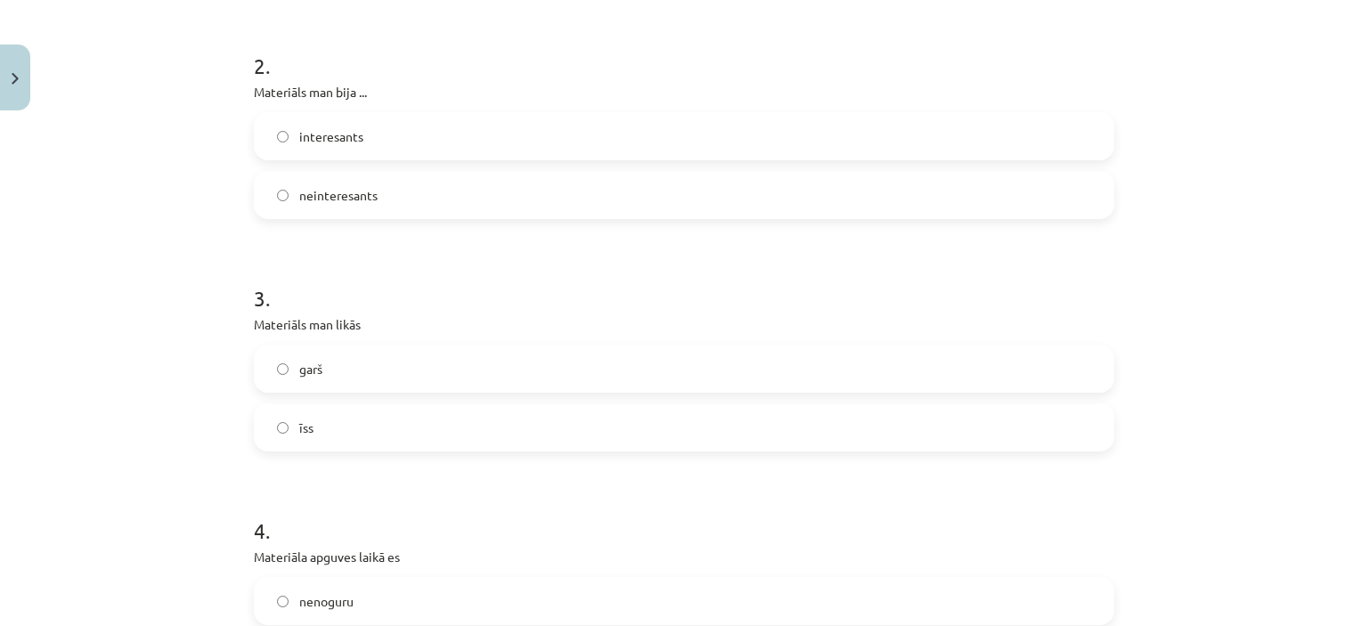
click at [411, 372] on label "garš" at bounding box center [684, 369] width 857 height 45
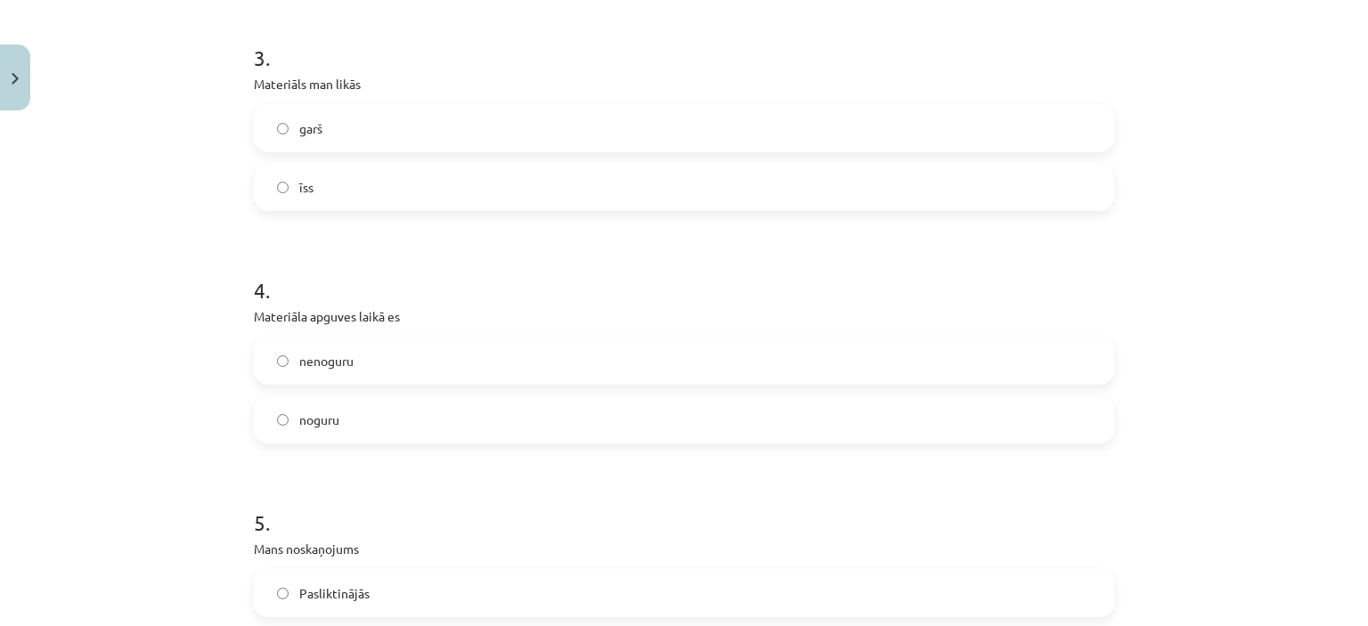
scroll to position [891, 0]
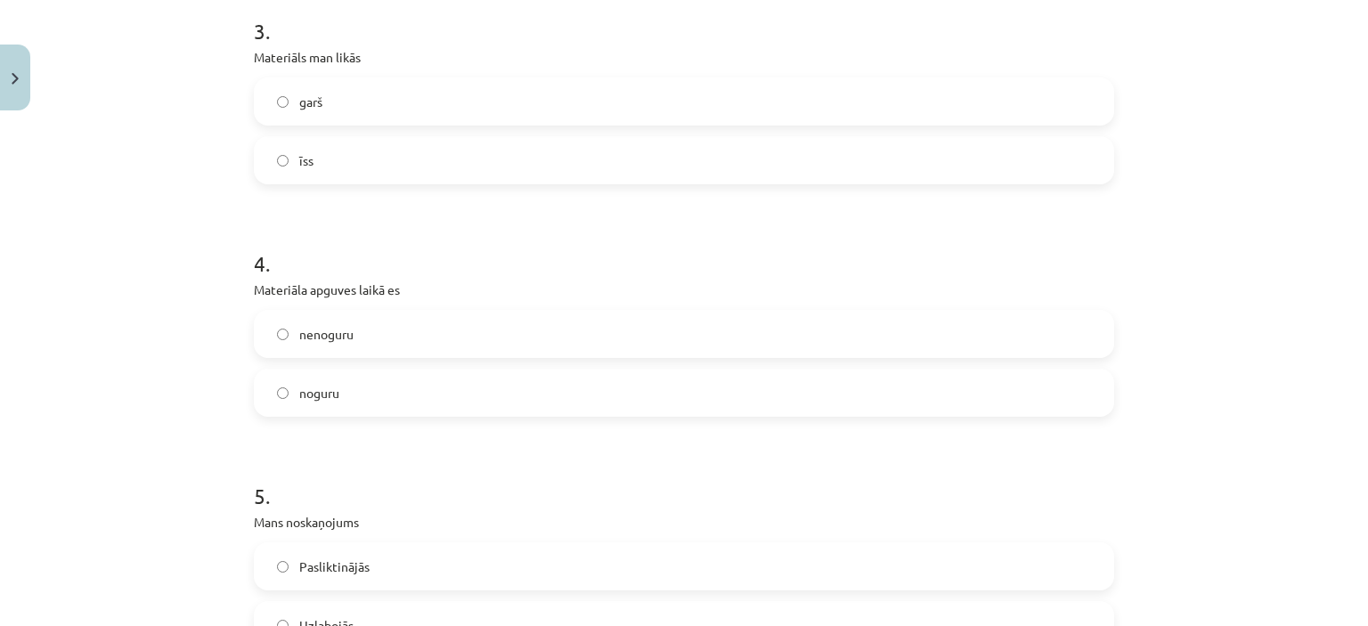
click at [434, 391] on label "noguru" at bounding box center [684, 393] width 857 height 45
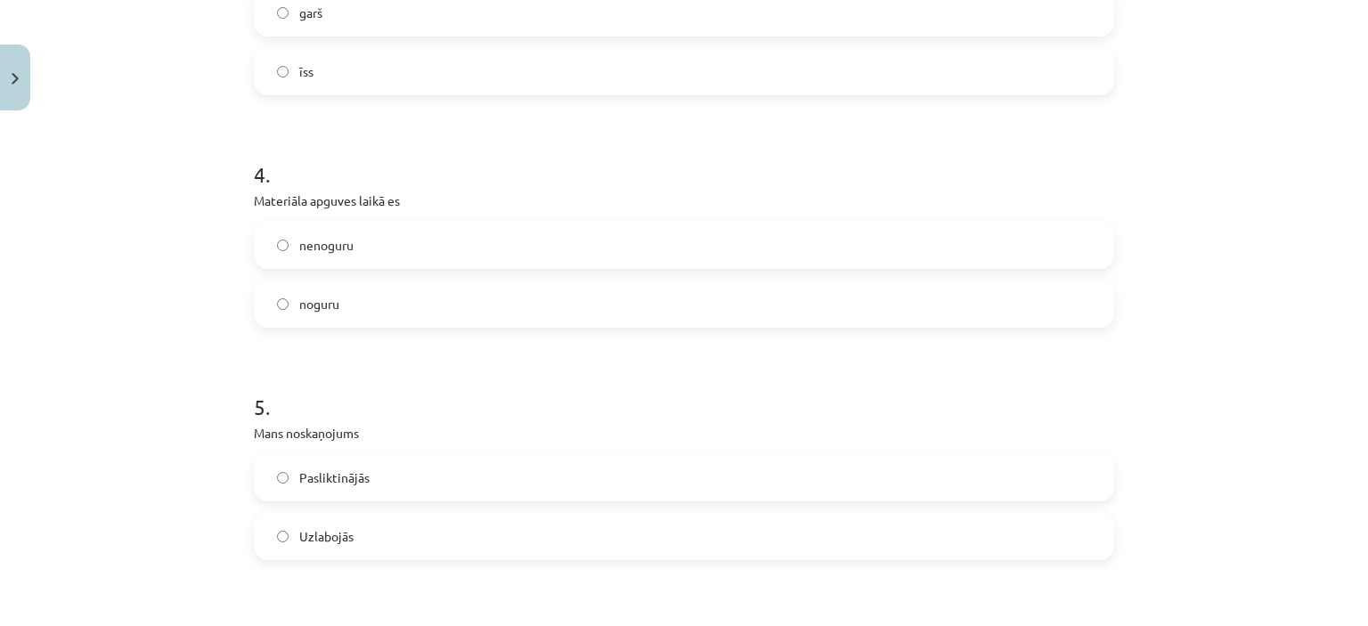
scroll to position [1069, 0]
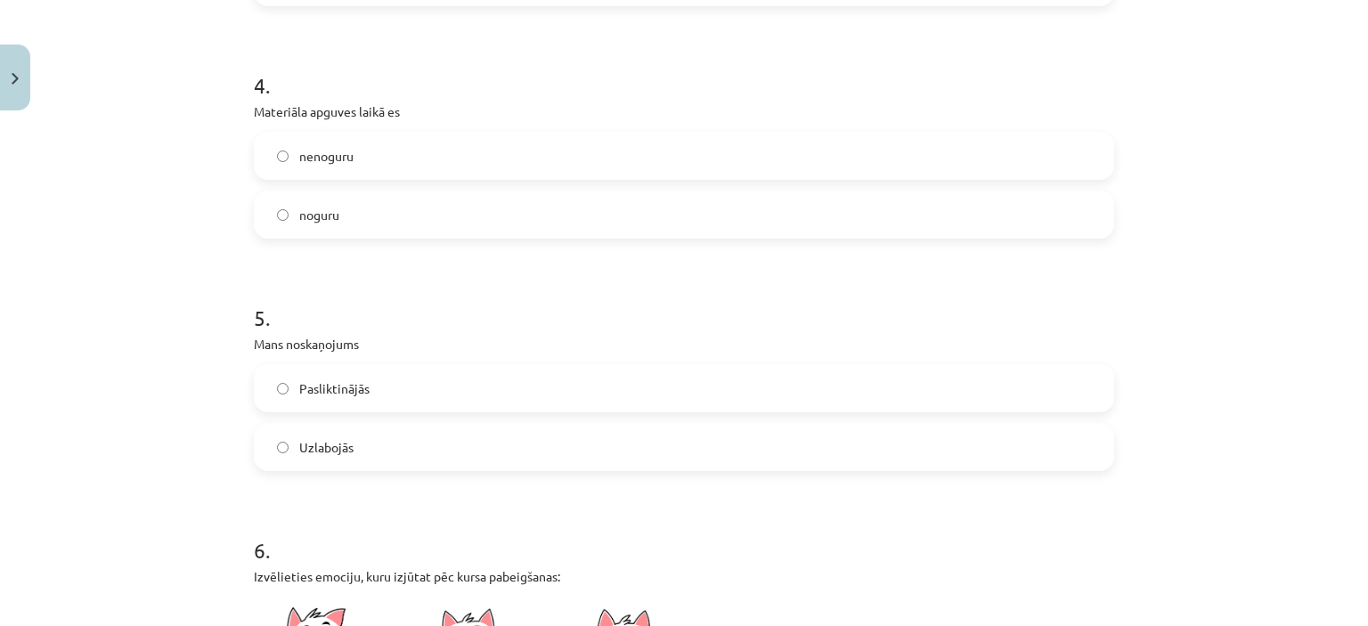
click at [431, 447] on label "Uzlabojās" at bounding box center [684, 447] width 857 height 45
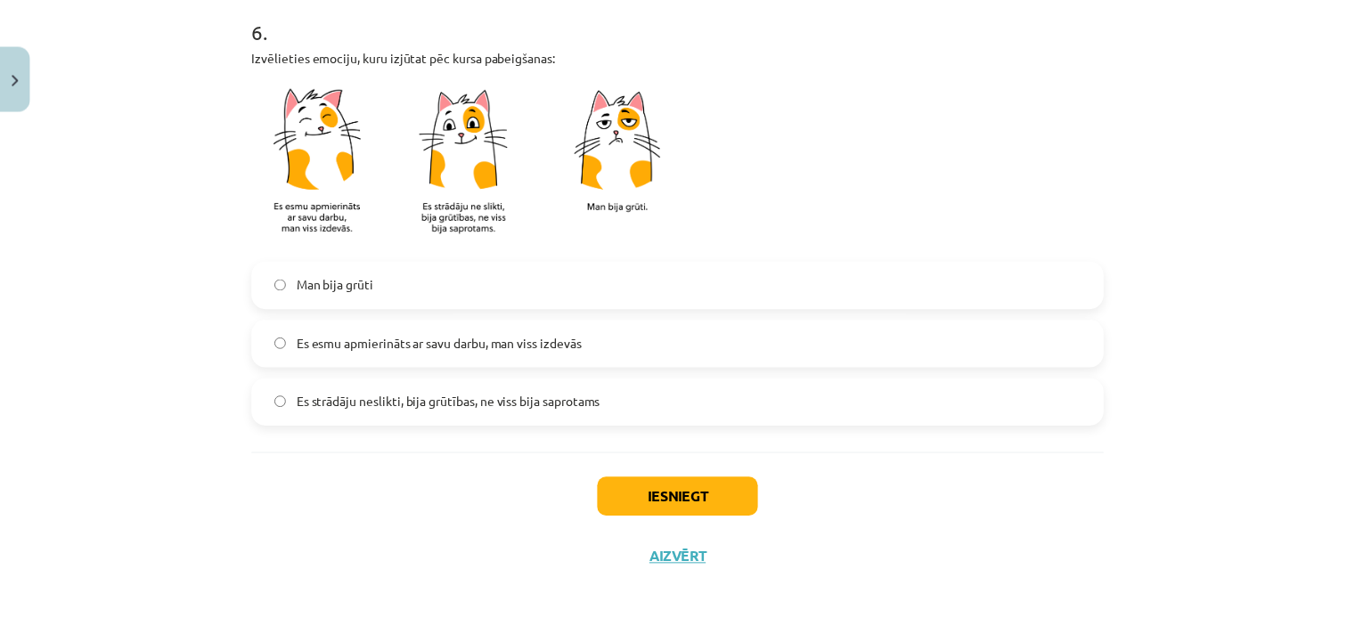
scroll to position [1597, 0]
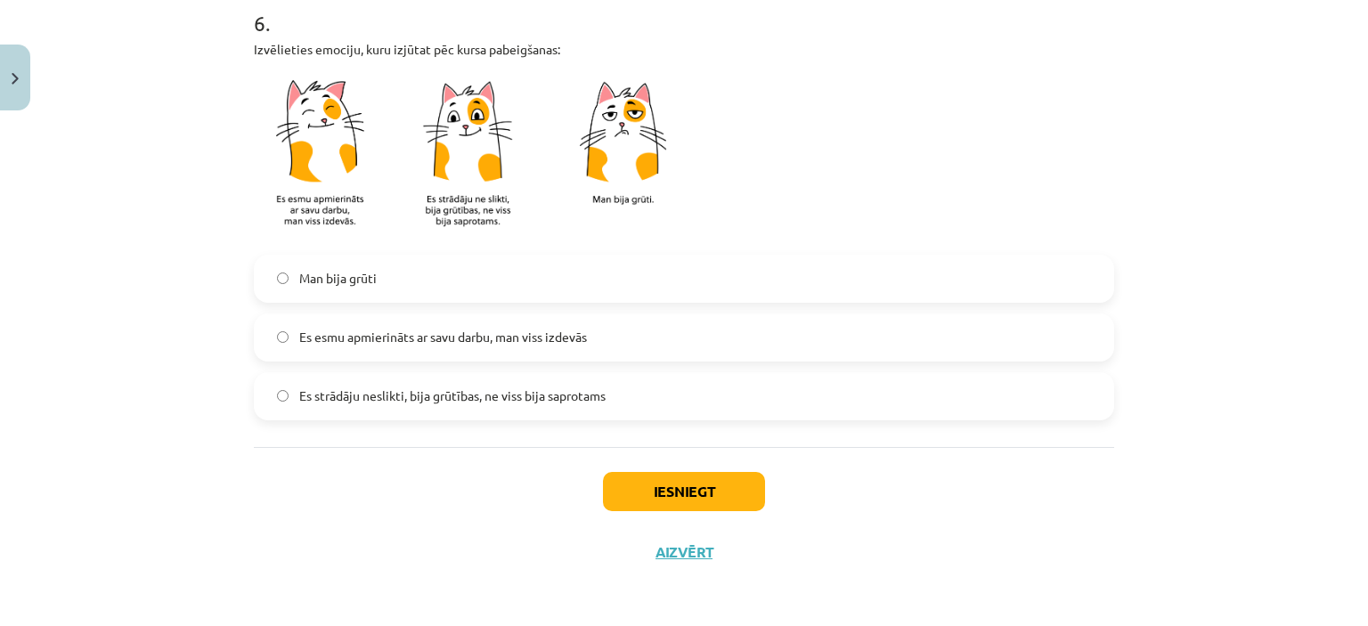
click at [445, 332] on span "Es esmu apmierināts ar savu darbu, man viss izdevās" at bounding box center [443, 337] width 288 height 19
click at [658, 500] on button "Iesniegt" at bounding box center [684, 491] width 162 height 39
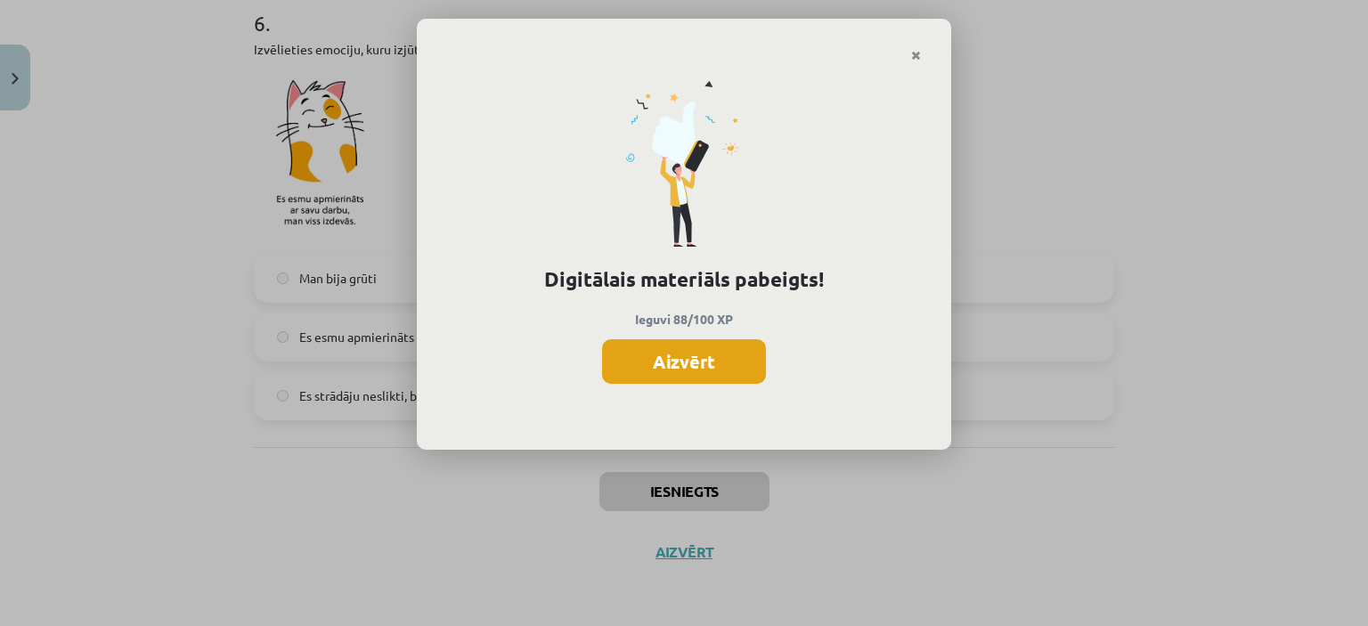
click at [703, 368] on button "Aizvērt" at bounding box center [684, 361] width 164 height 45
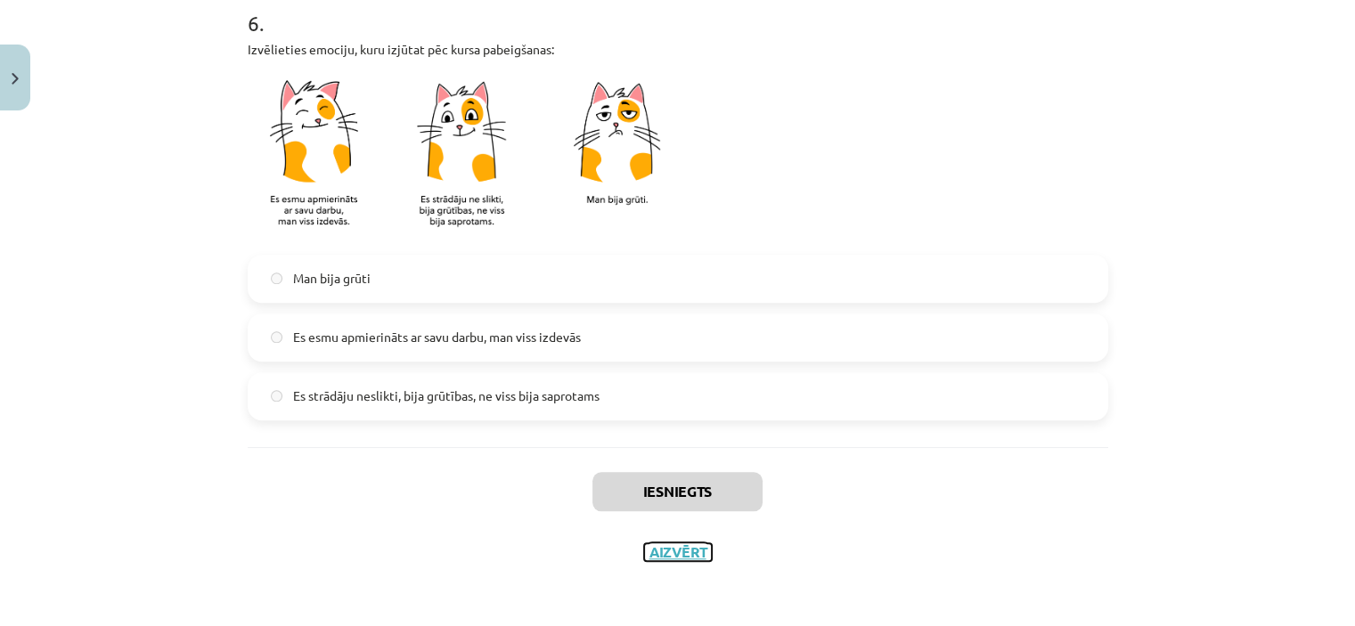
click at [664, 550] on button "Aizvērt" at bounding box center [678, 552] width 68 height 18
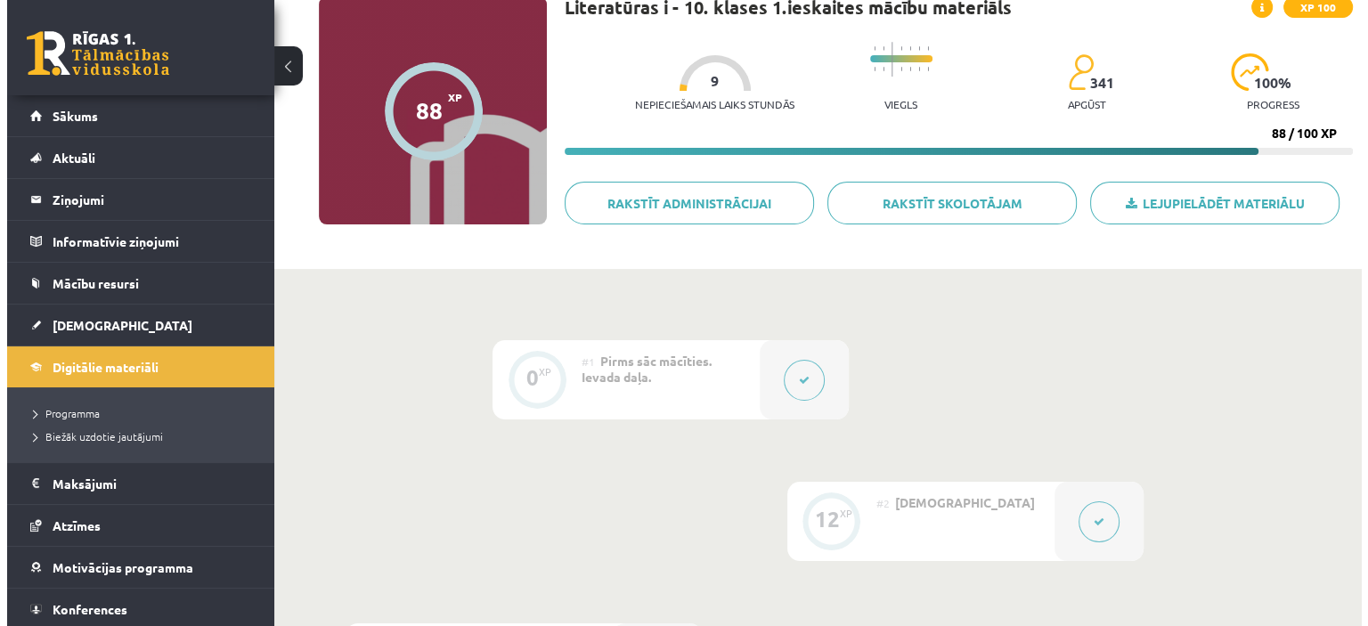
scroll to position [0, 0]
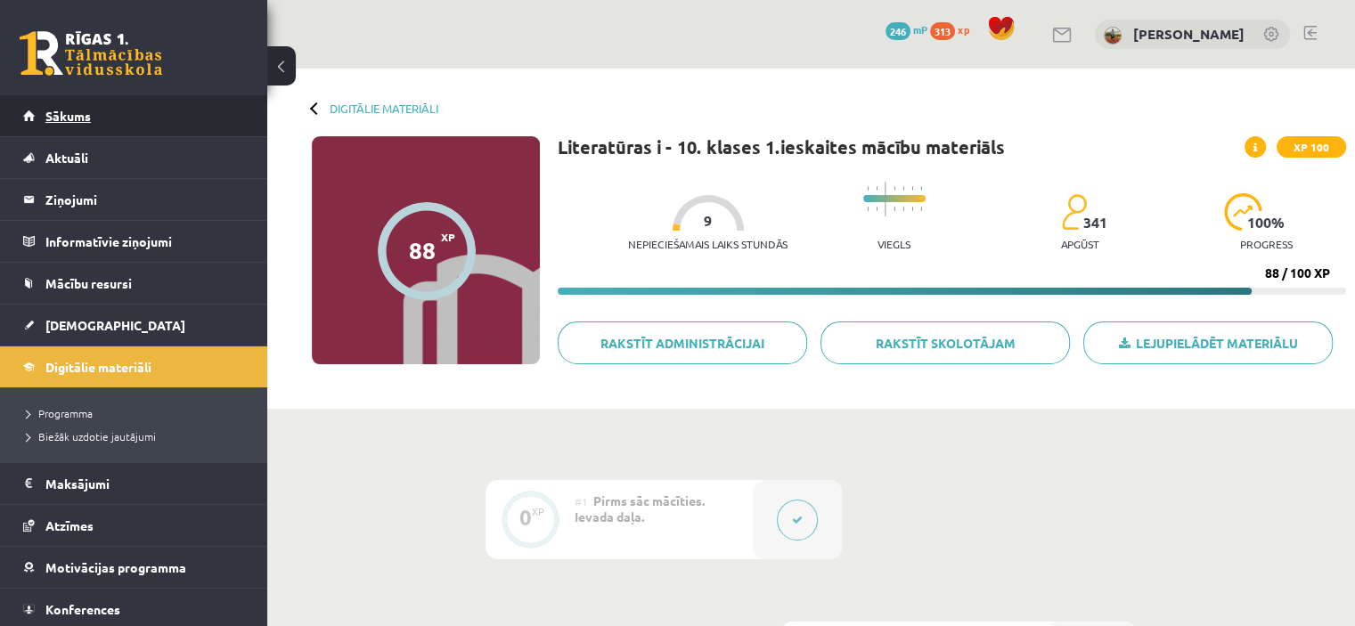
click at [126, 116] on link "Sākums" at bounding box center [134, 115] width 222 height 41
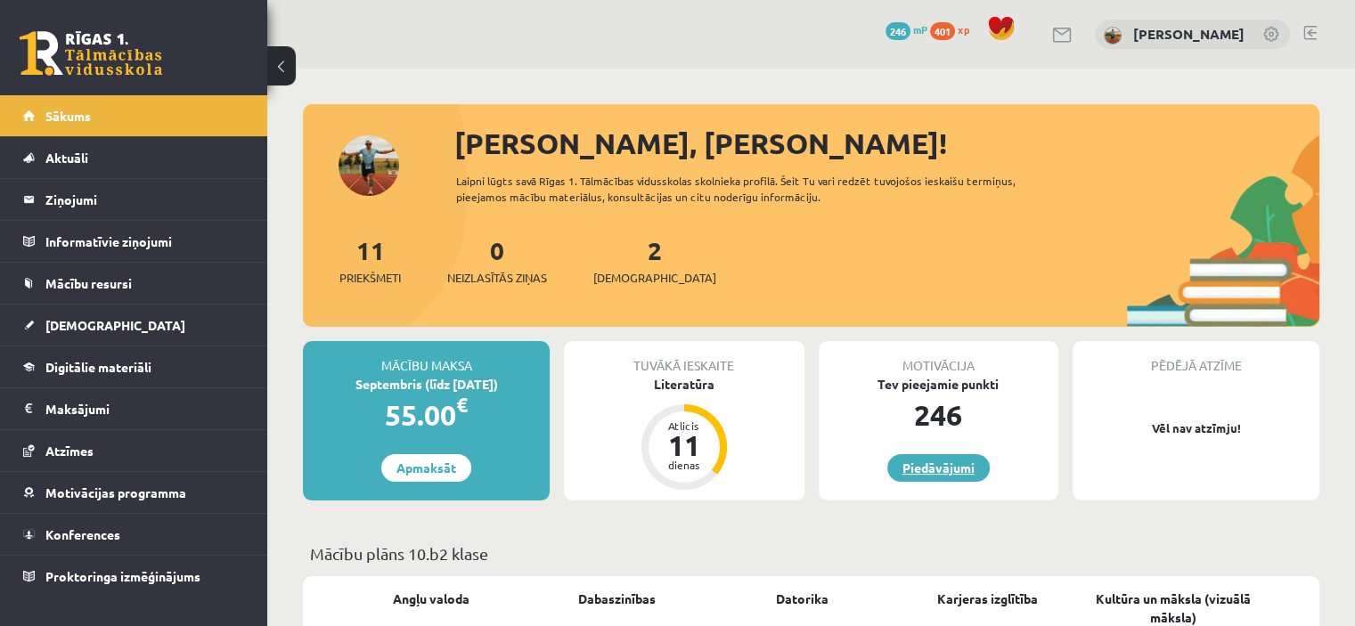
click at [955, 476] on link "Piedāvājumi" at bounding box center [938, 468] width 102 height 28
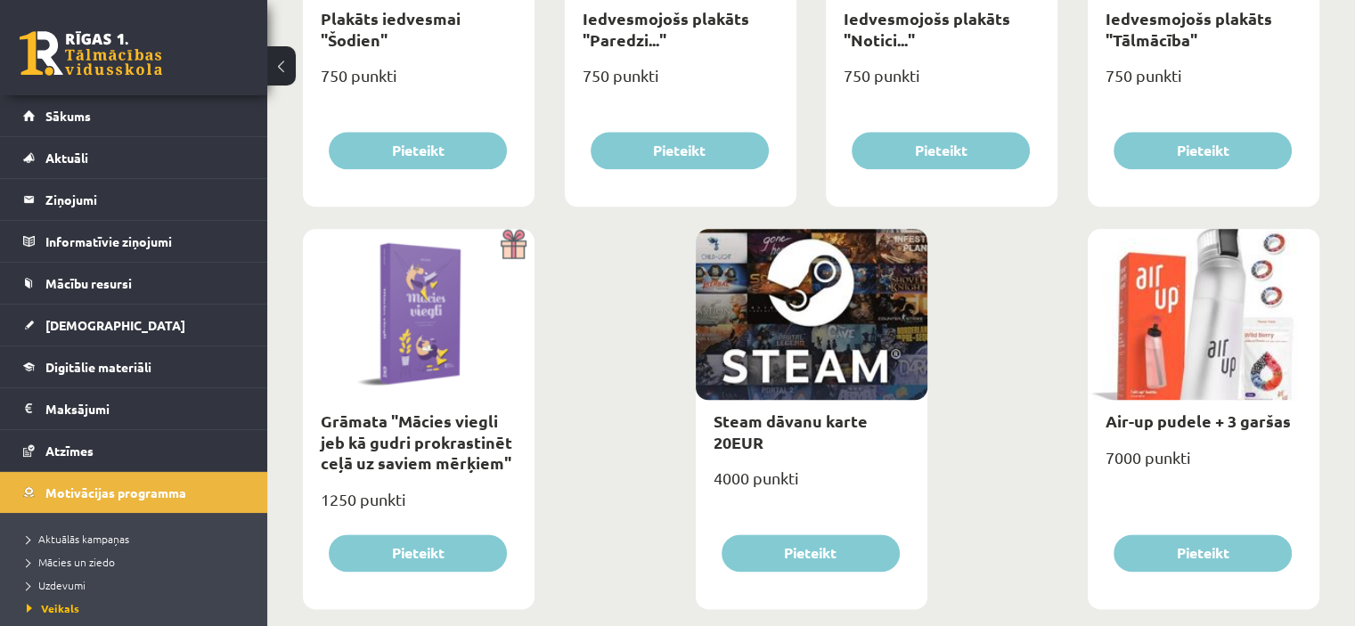
scroll to position [2111, 0]
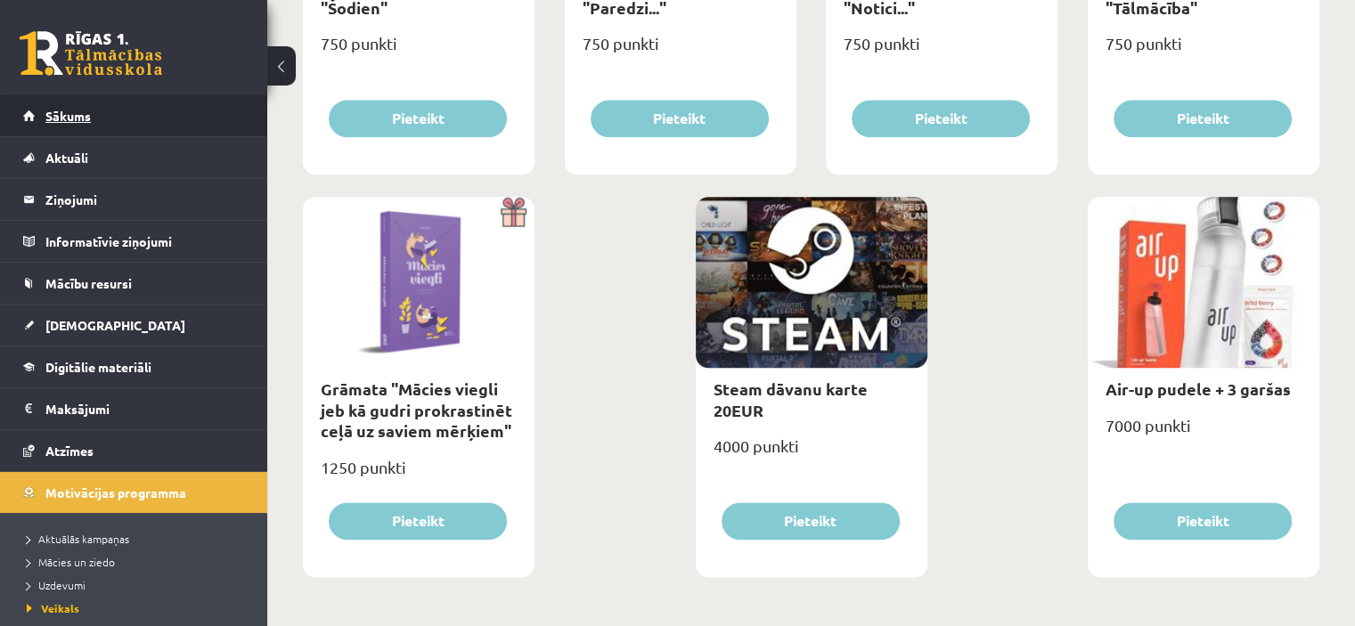
click at [62, 112] on span "Sākums" at bounding box center [67, 116] width 45 height 16
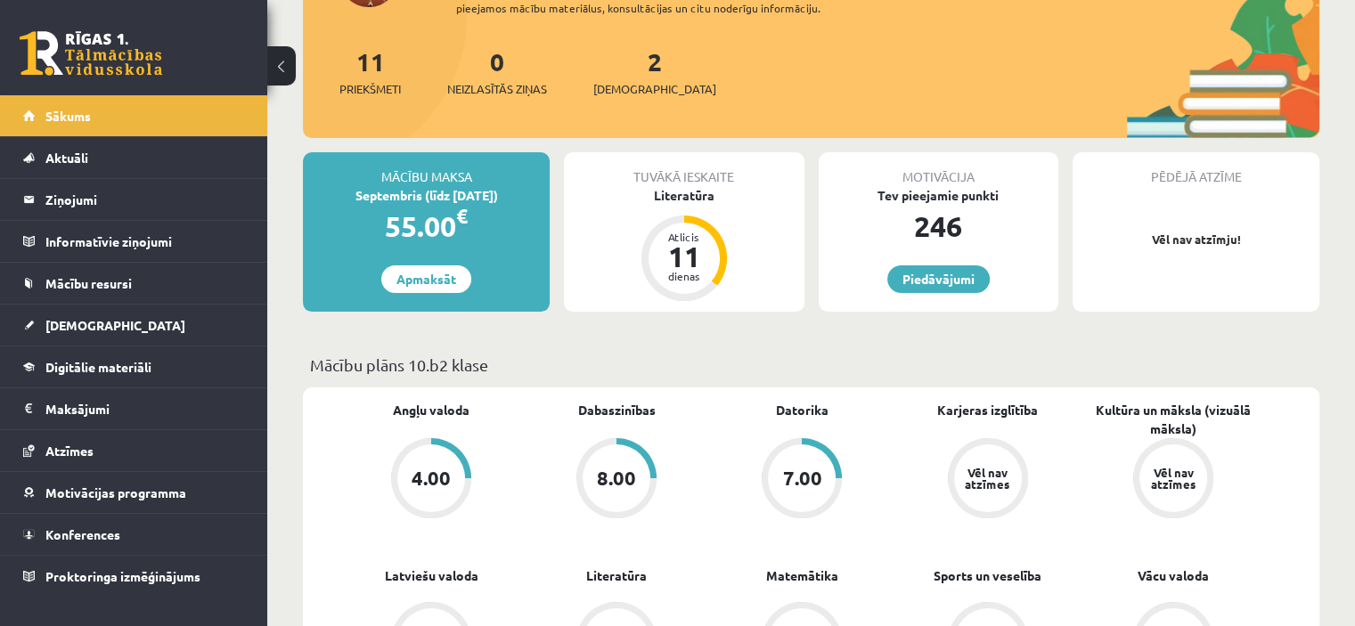
scroll to position [178, 0]
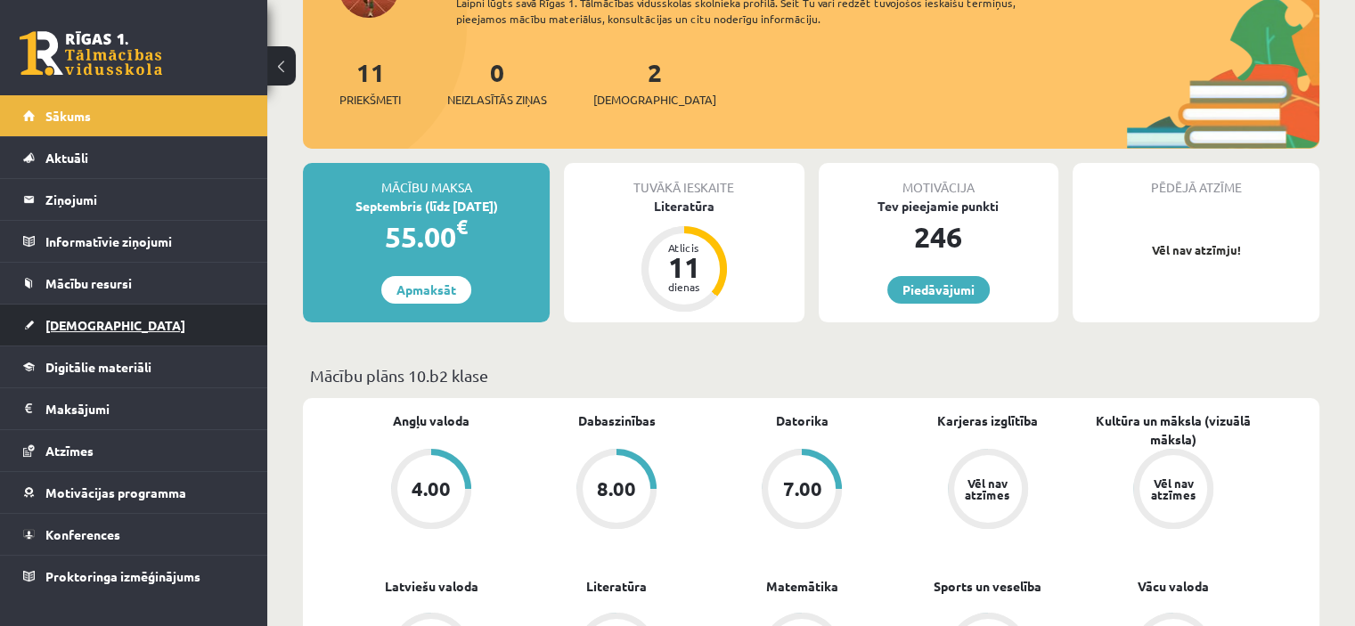
click at [75, 320] on span "[DEMOGRAPHIC_DATA]" at bounding box center [115, 325] width 140 height 16
